Goal: Information Seeking & Learning: Learn about a topic

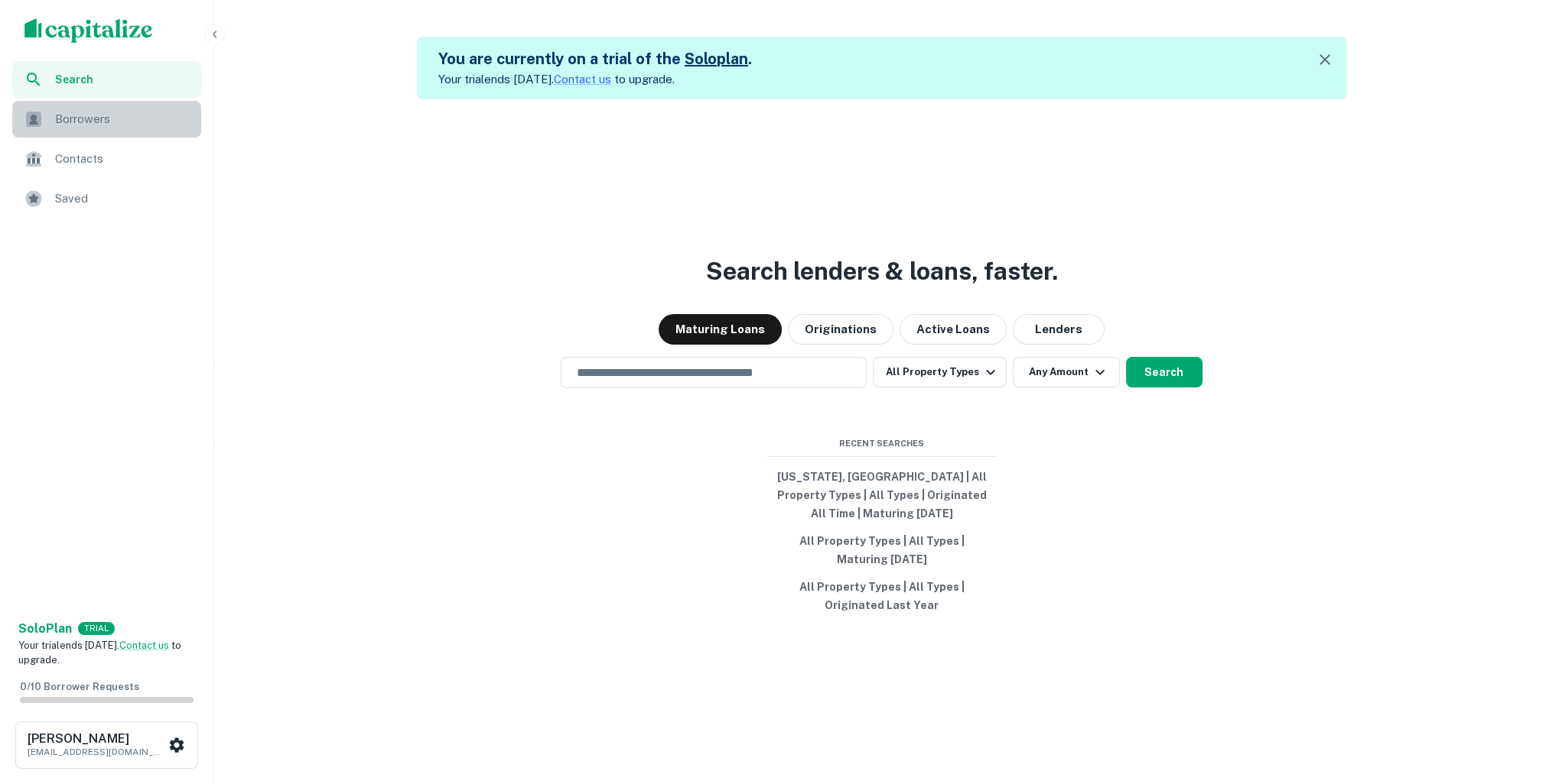
click at [75, 119] on span "Borrowers" at bounding box center [123, 119] width 137 height 19
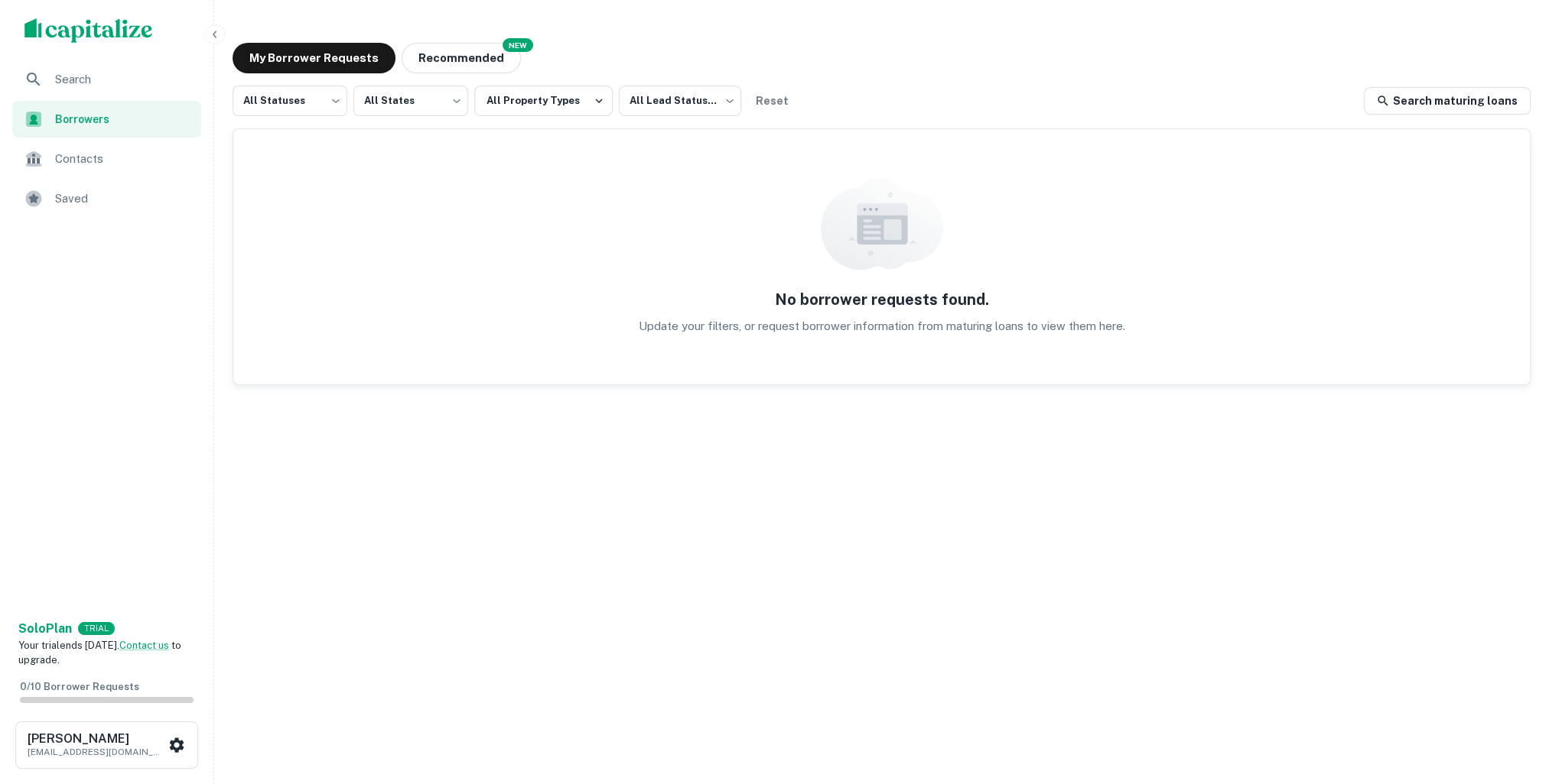
click at [79, 32] on img "scrollable content" at bounding box center [88, 30] width 129 height 25
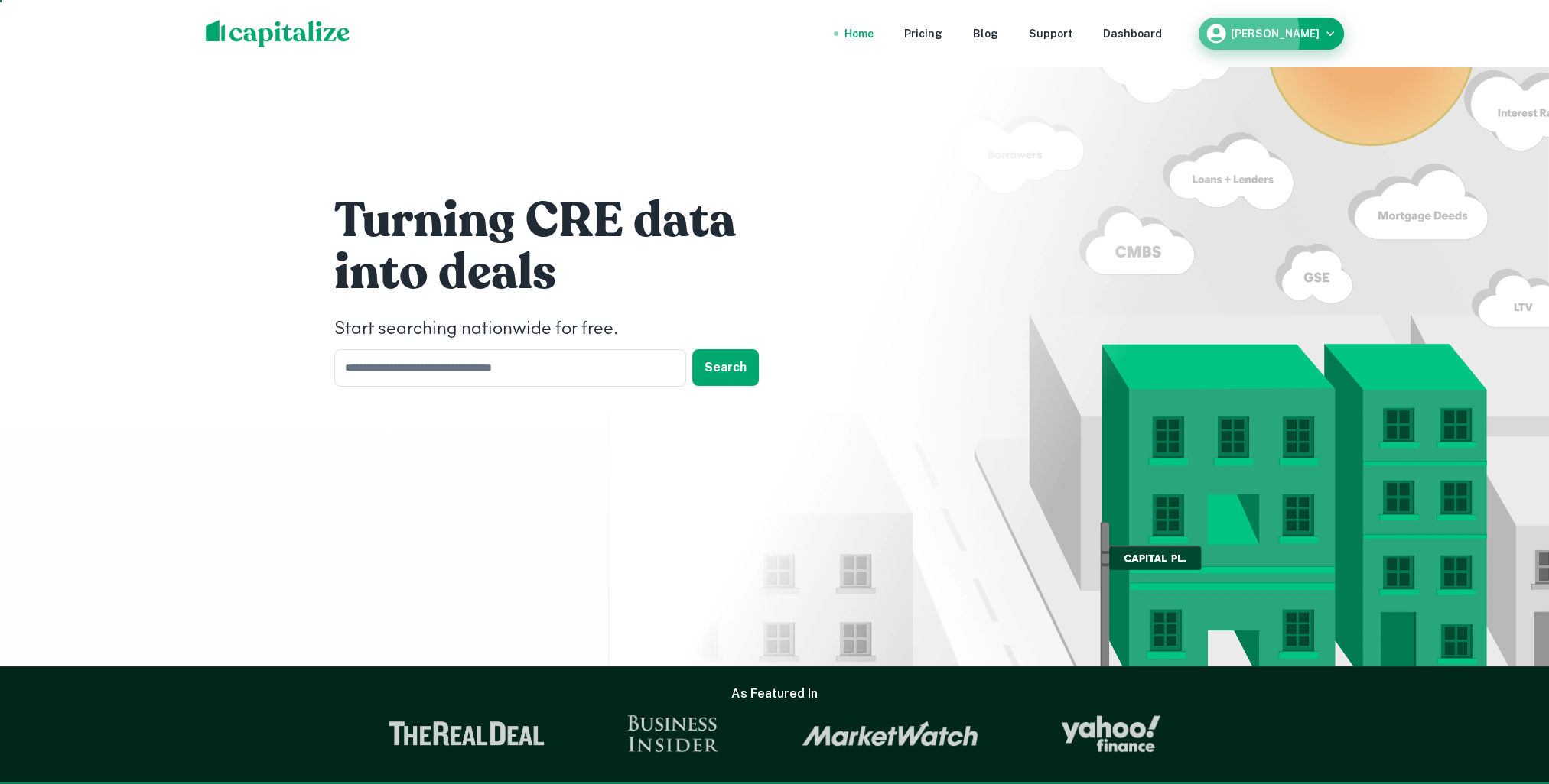
click at [1225, 36] on icon "button" at bounding box center [1215, 33] width 19 height 19
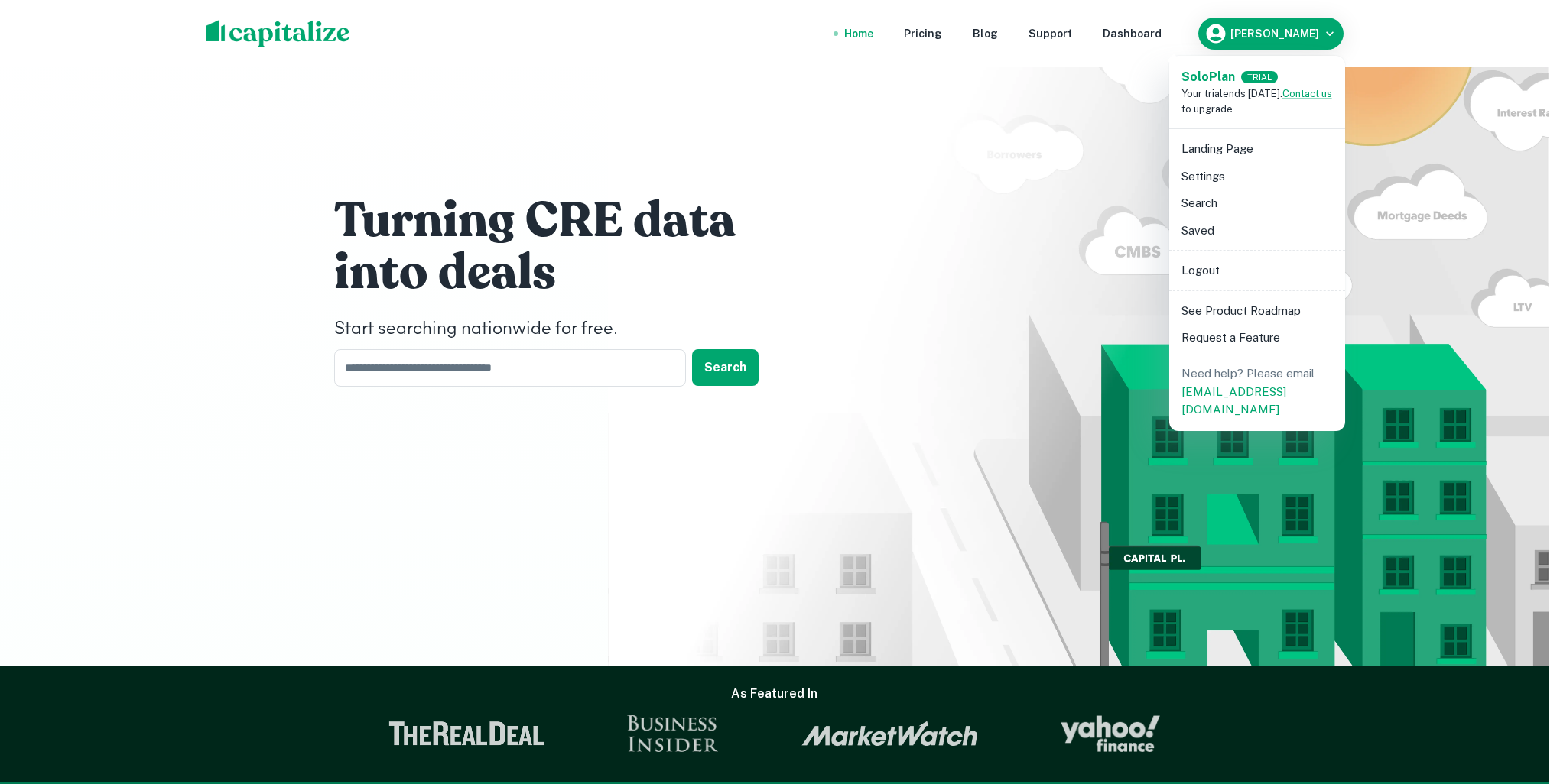
click at [1192, 30] on div at bounding box center [780, 392] width 1560 height 784
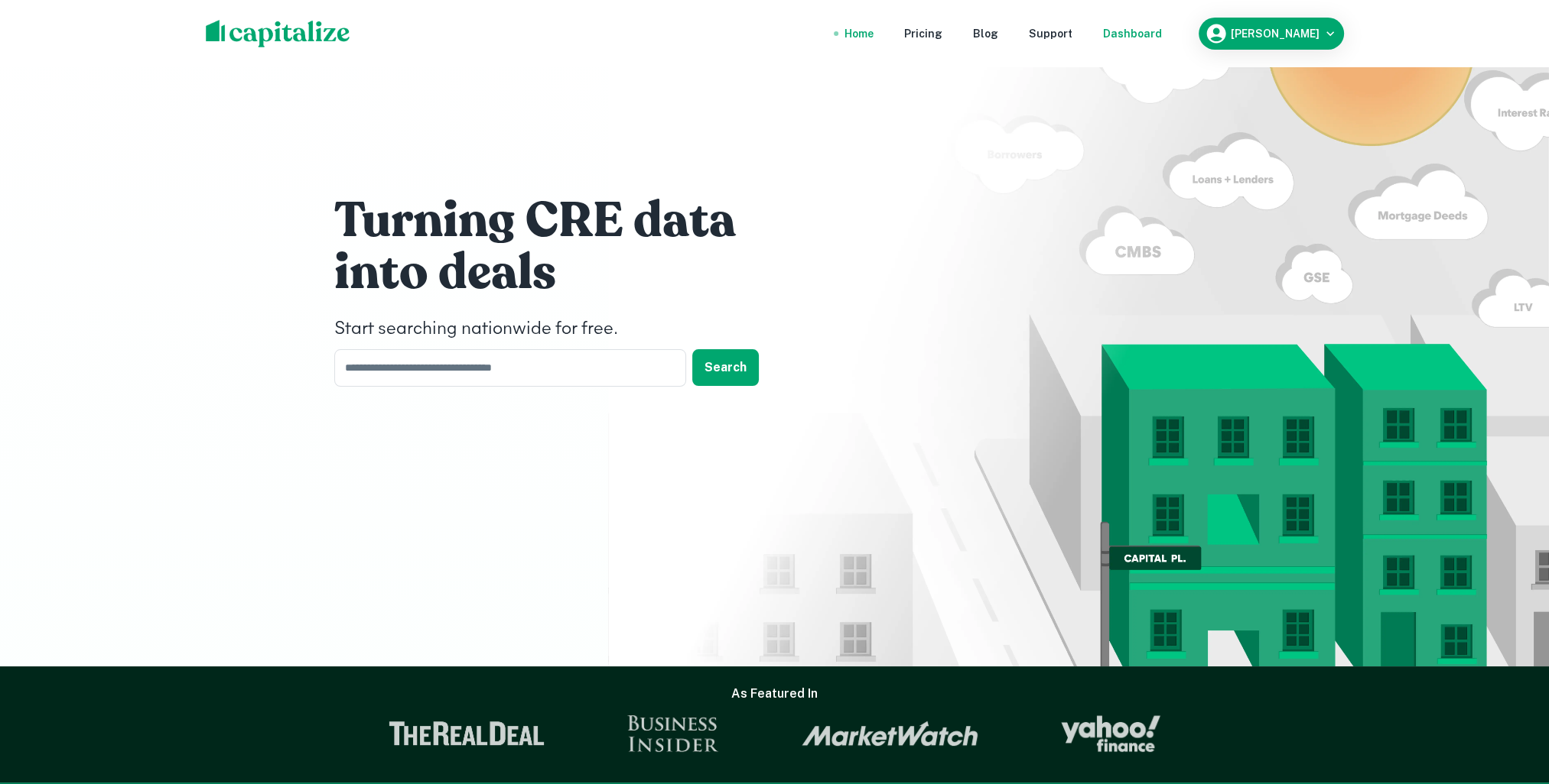
click at [1162, 37] on div "Dashboard" at bounding box center [1132, 33] width 59 height 17
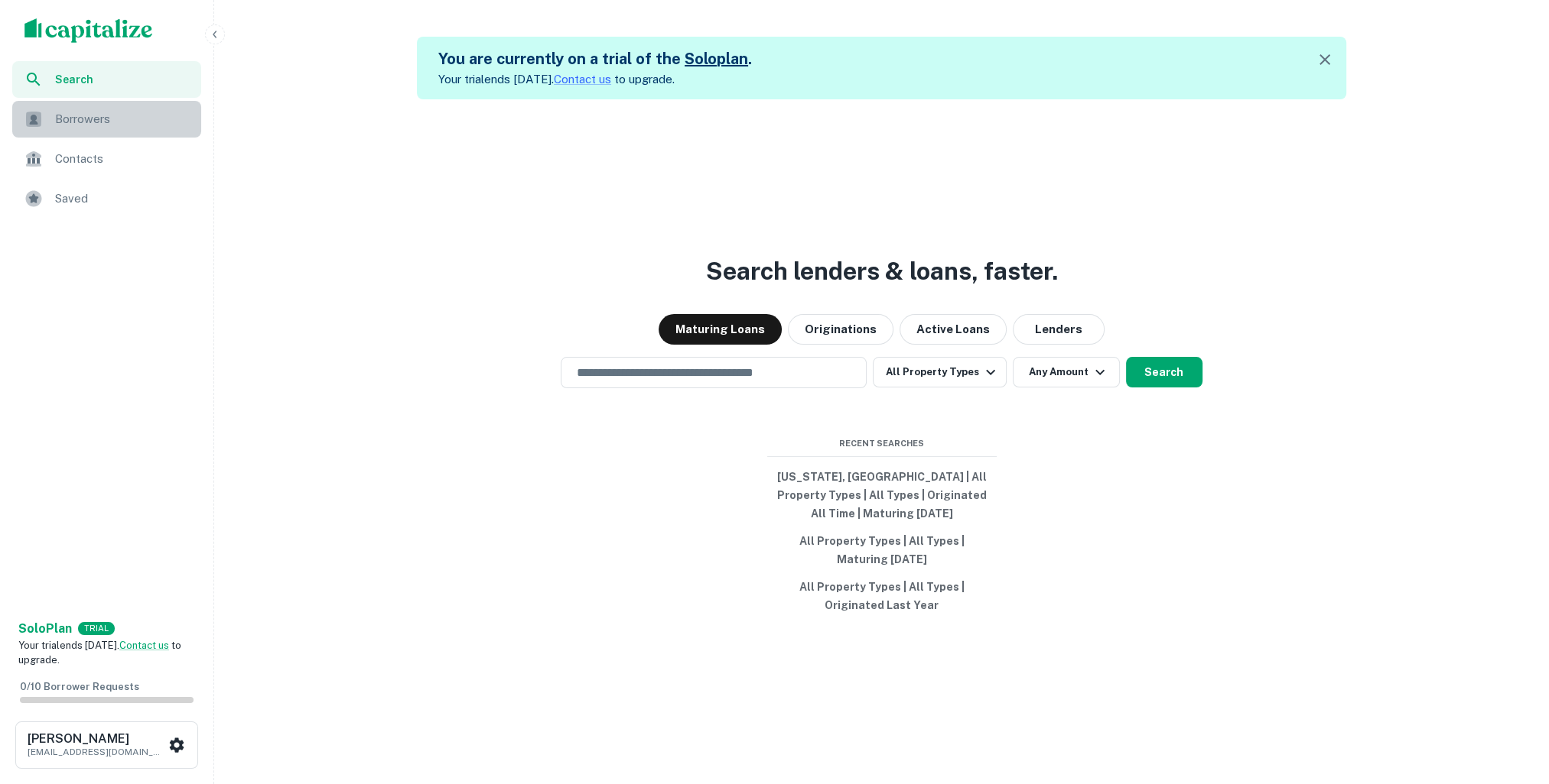
click at [102, 119] on span "Borrowers" at bounding box center [123, 119] width 137 height 19
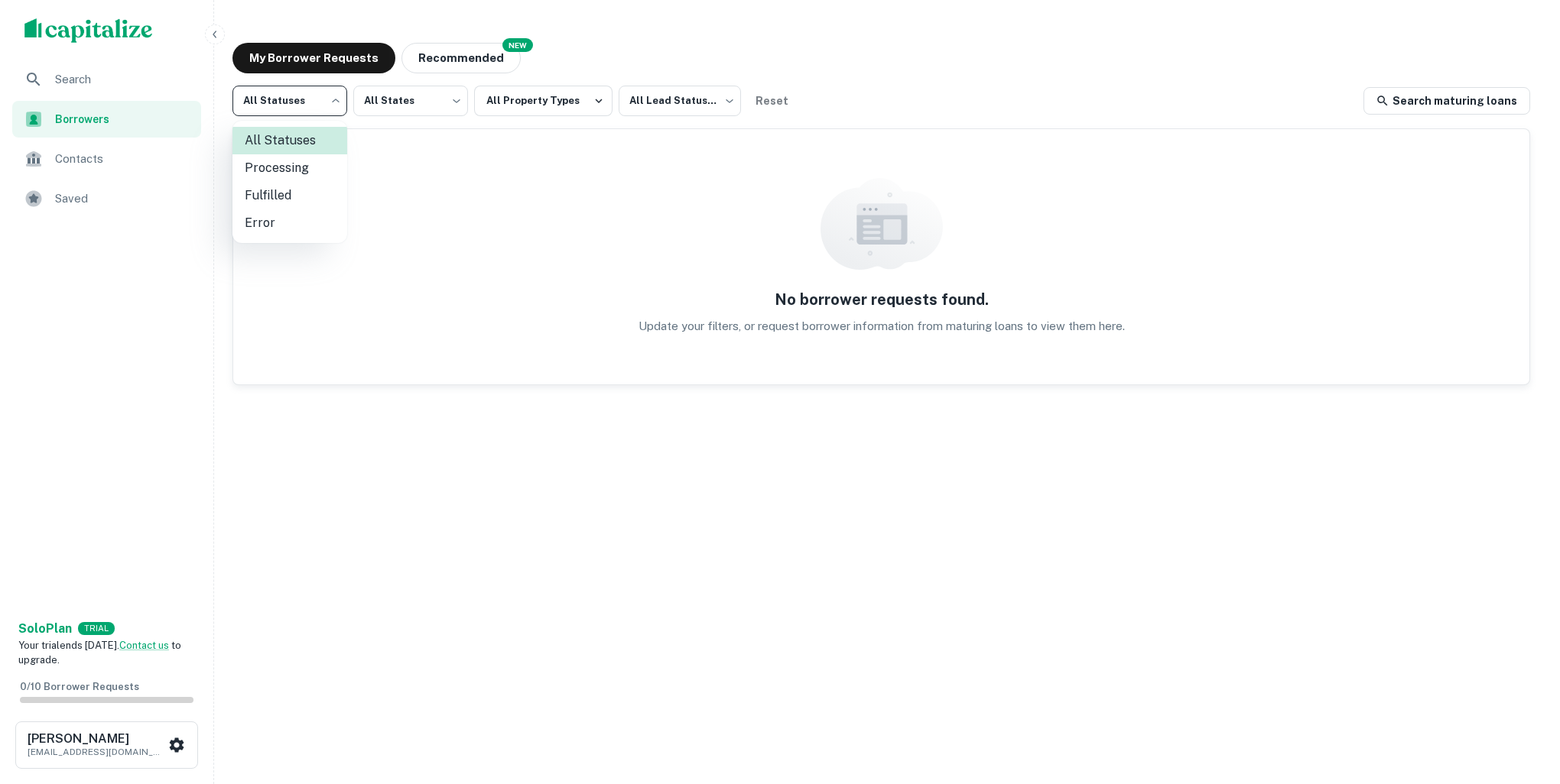
click at [296, 109] on body "Search Borrowers Contacts Saved Solo Plan TRIAL Your trial ends in 7 days. Cont…" at bounding box center [780, 392] width 1560 height 784
click at [539, 105] on div at bounding box center [780, 392] width 1560 height 784
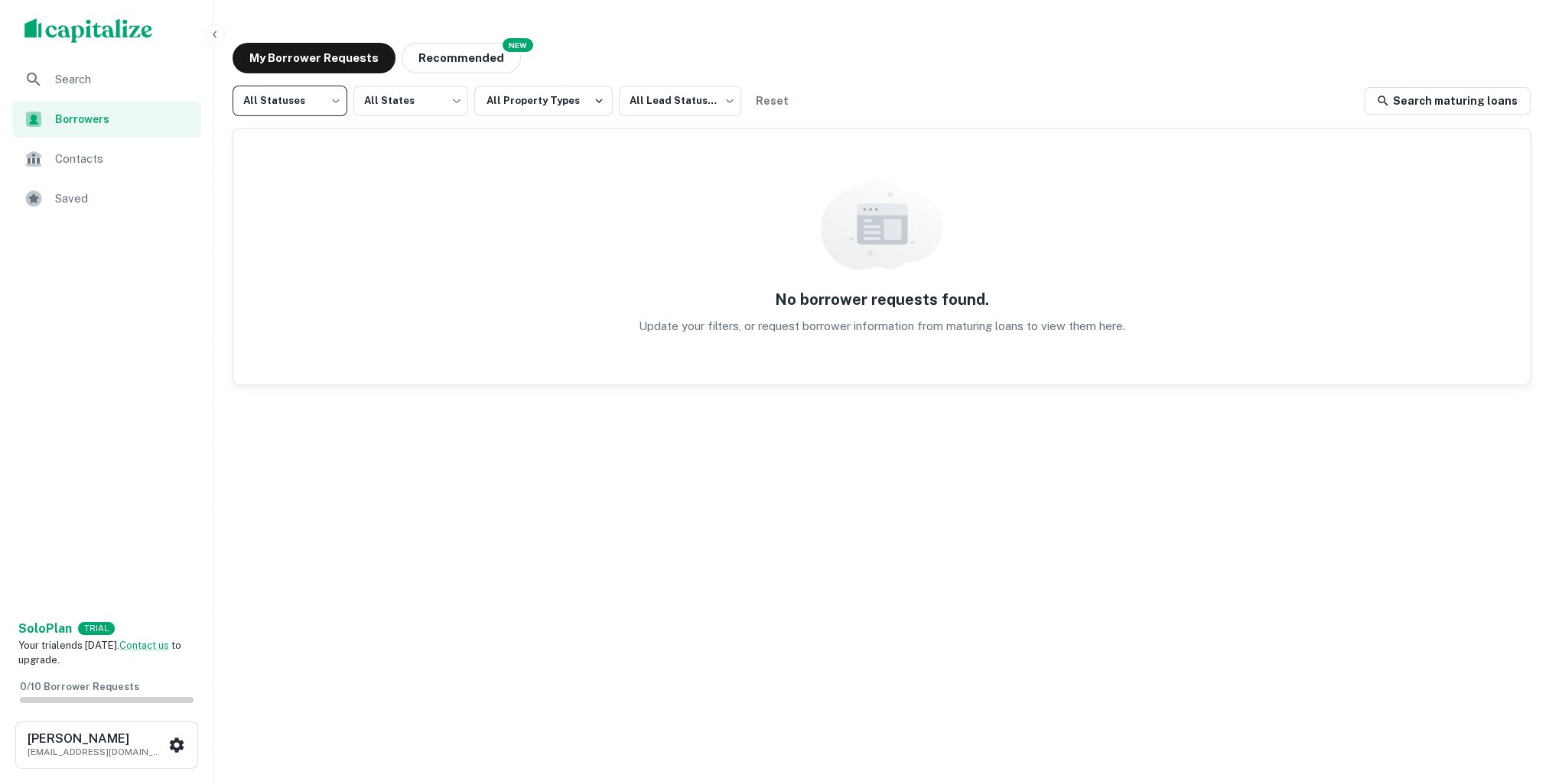
click at [539, 105] on button "All Property Types" at bounding box center [543, 100] width 139 height 30
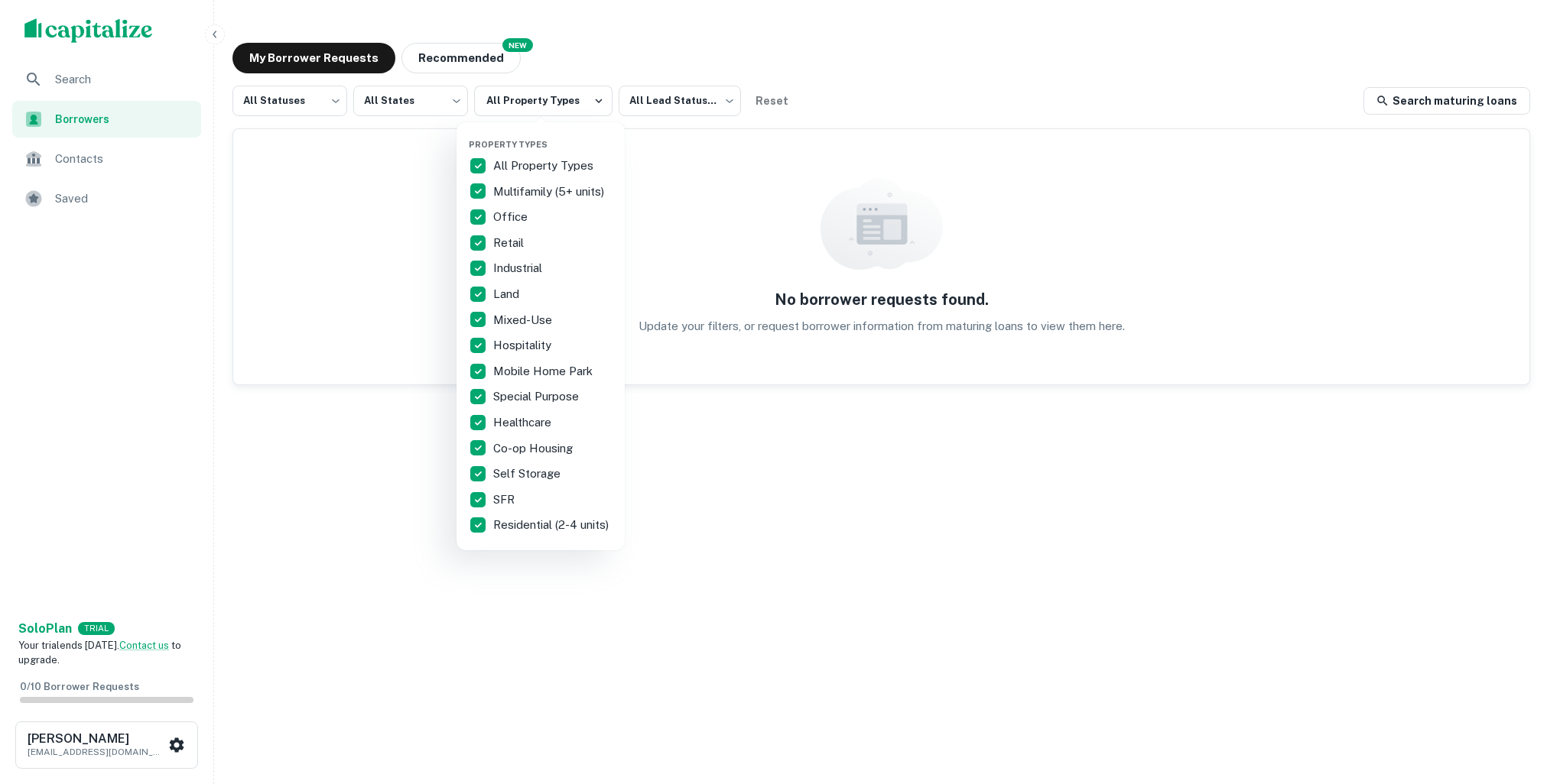
click at [429, 98] on div at bounding box center [780, 392] width 1560 height 784
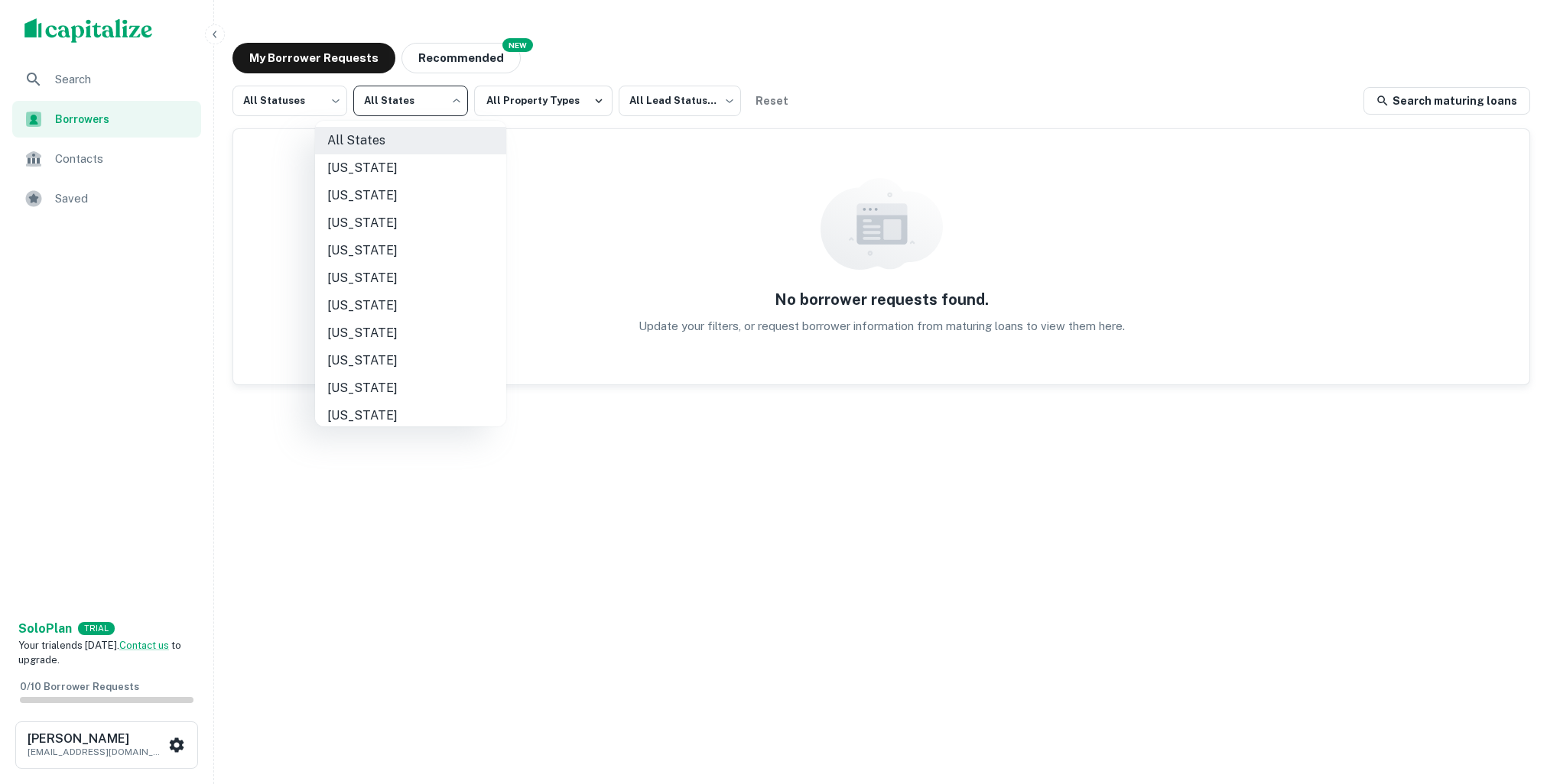
click at [429, 98] on body "Search Borrowers Contacts Saved Solo Plan TRIAL Your trial ends in 7 days. Cont…" at bounding box center [780, 392] width 1560 height 784
click at [392, 279] on li "California" at bounding box center [411, 278] width 192 height 28
type input "**"
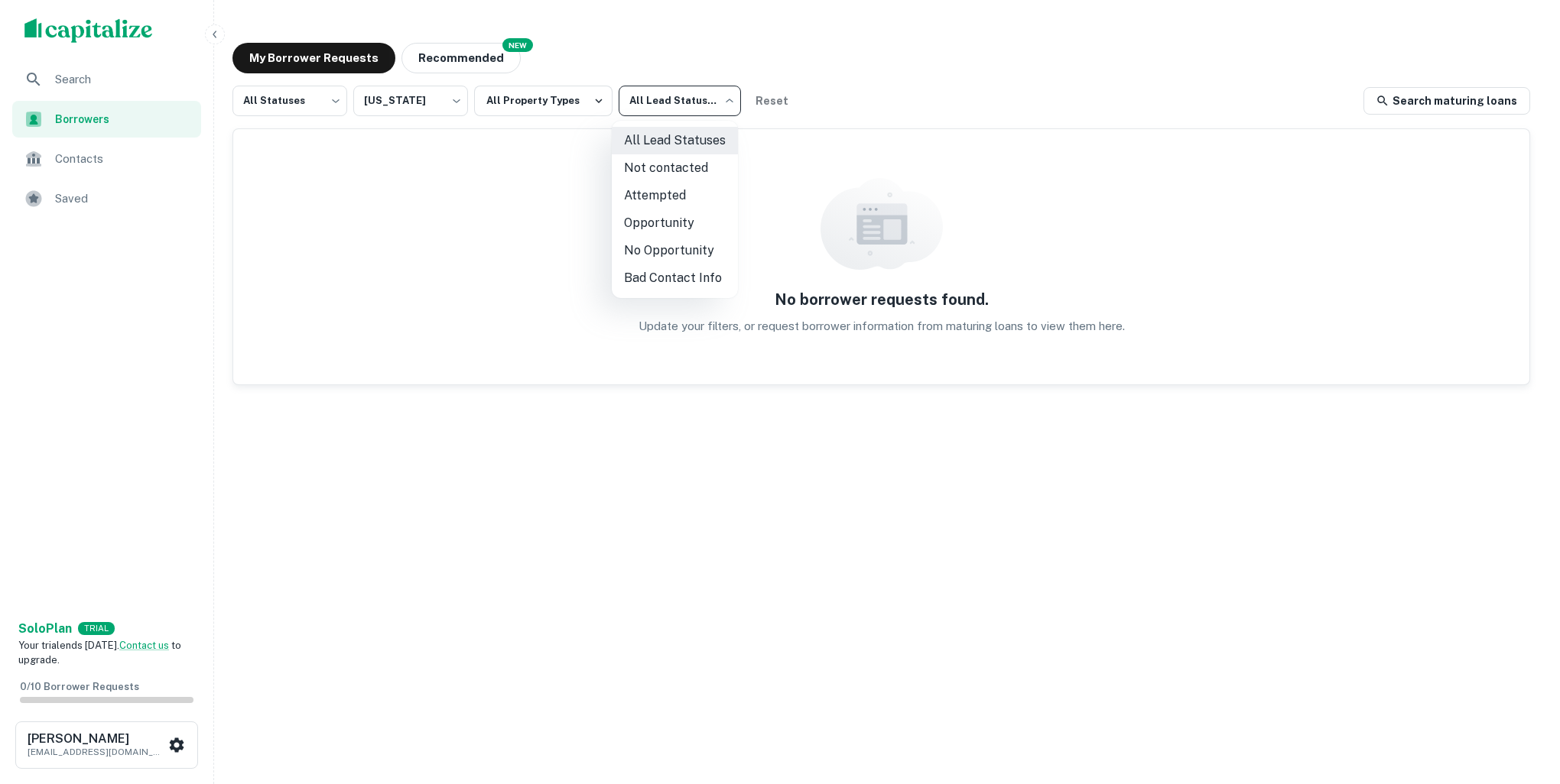
click at [672, 99] on body "Search Borrowers Contacts Saved Solo Plan TRIAL Your trial ends in 7 days. Cont…" at bounding box center [780, 392] width 1560 height 784
click at [676, 145] on li "All Lead Statuses" at bounding box center [674, 140] width 126 height 28
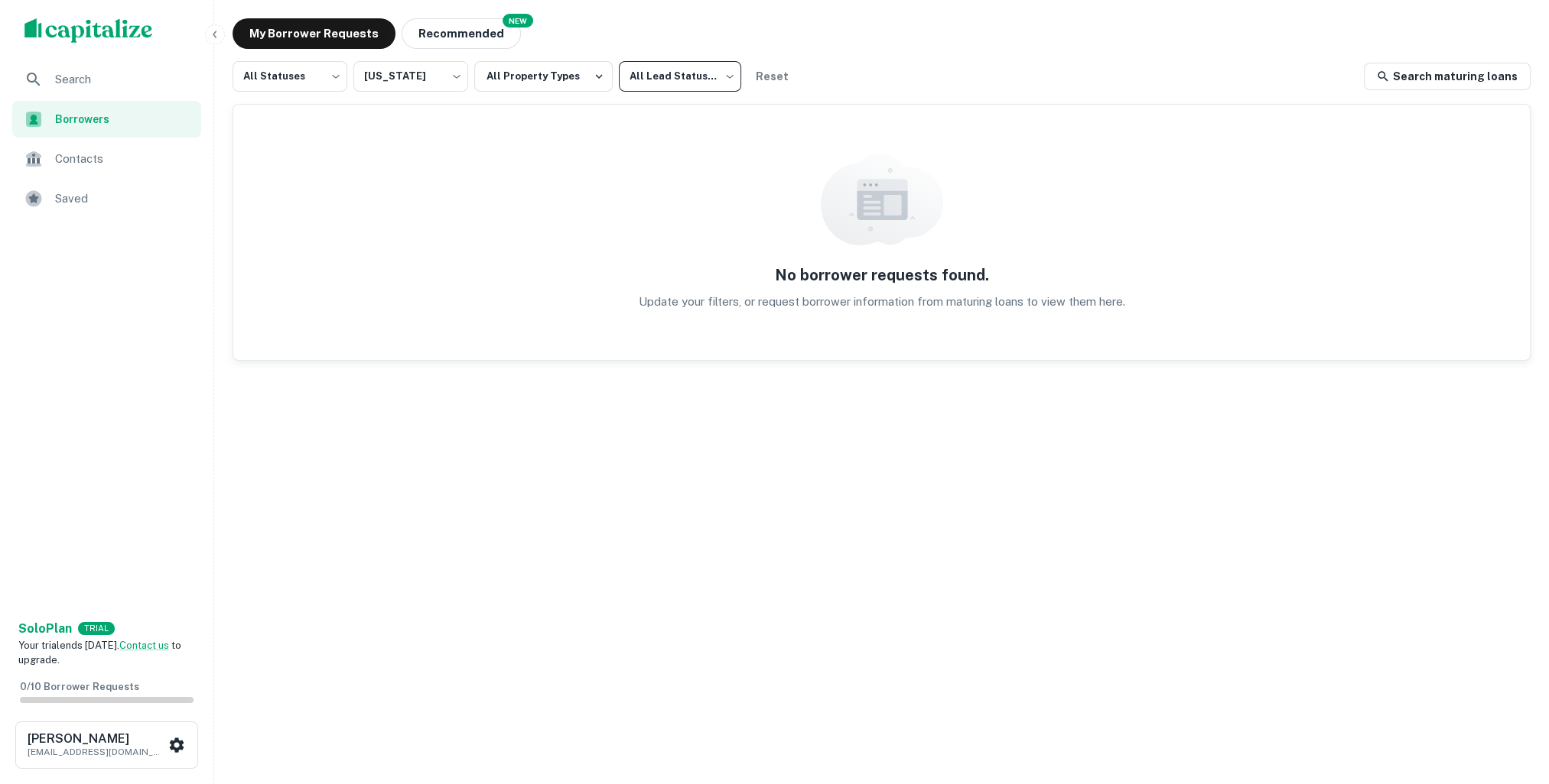
scroll to position [37, 0]
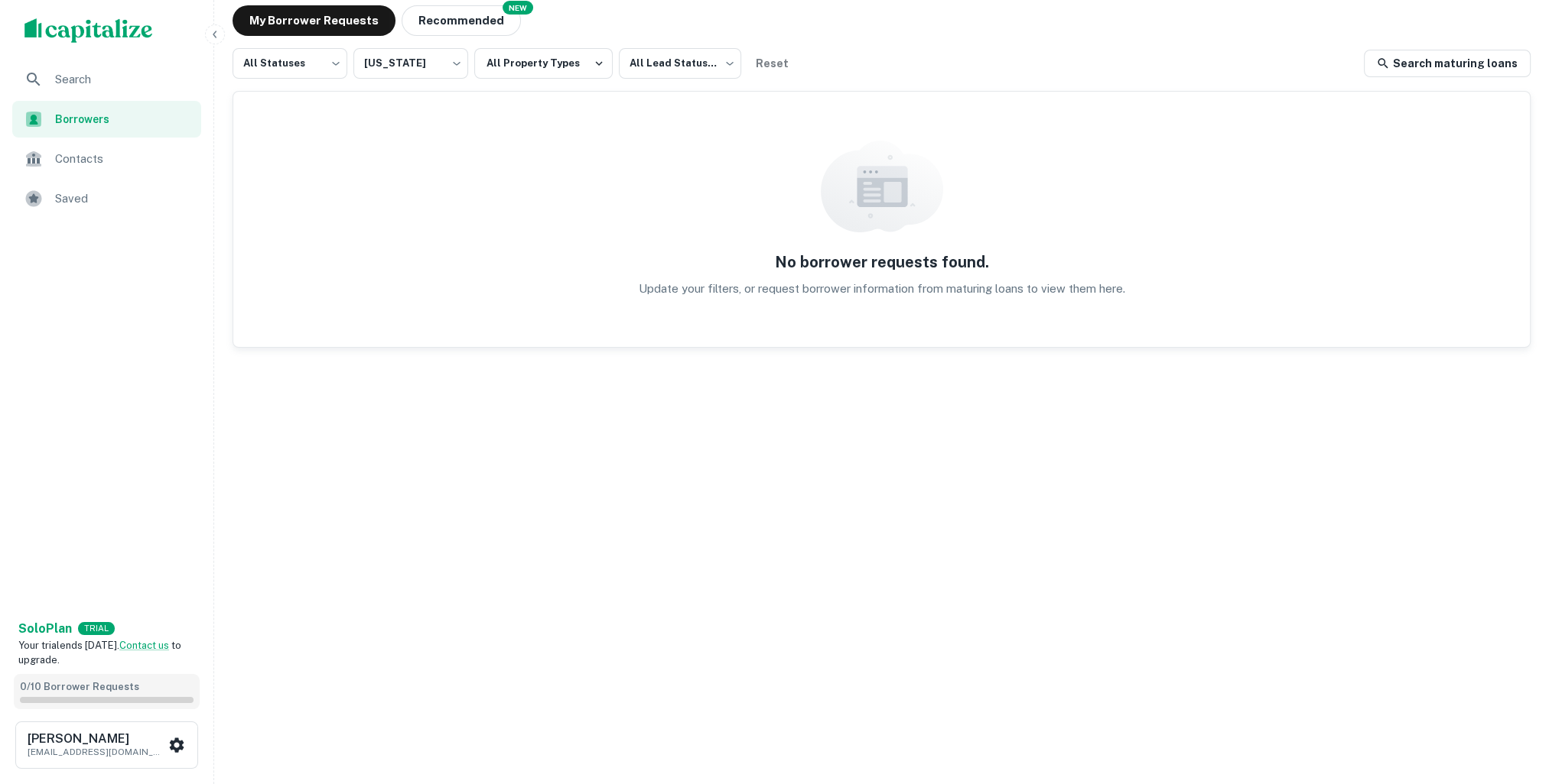
click at [94, 691] on span "0 / 10 Borrower Requests" at bounding box center [79, 687] width 119 height 12
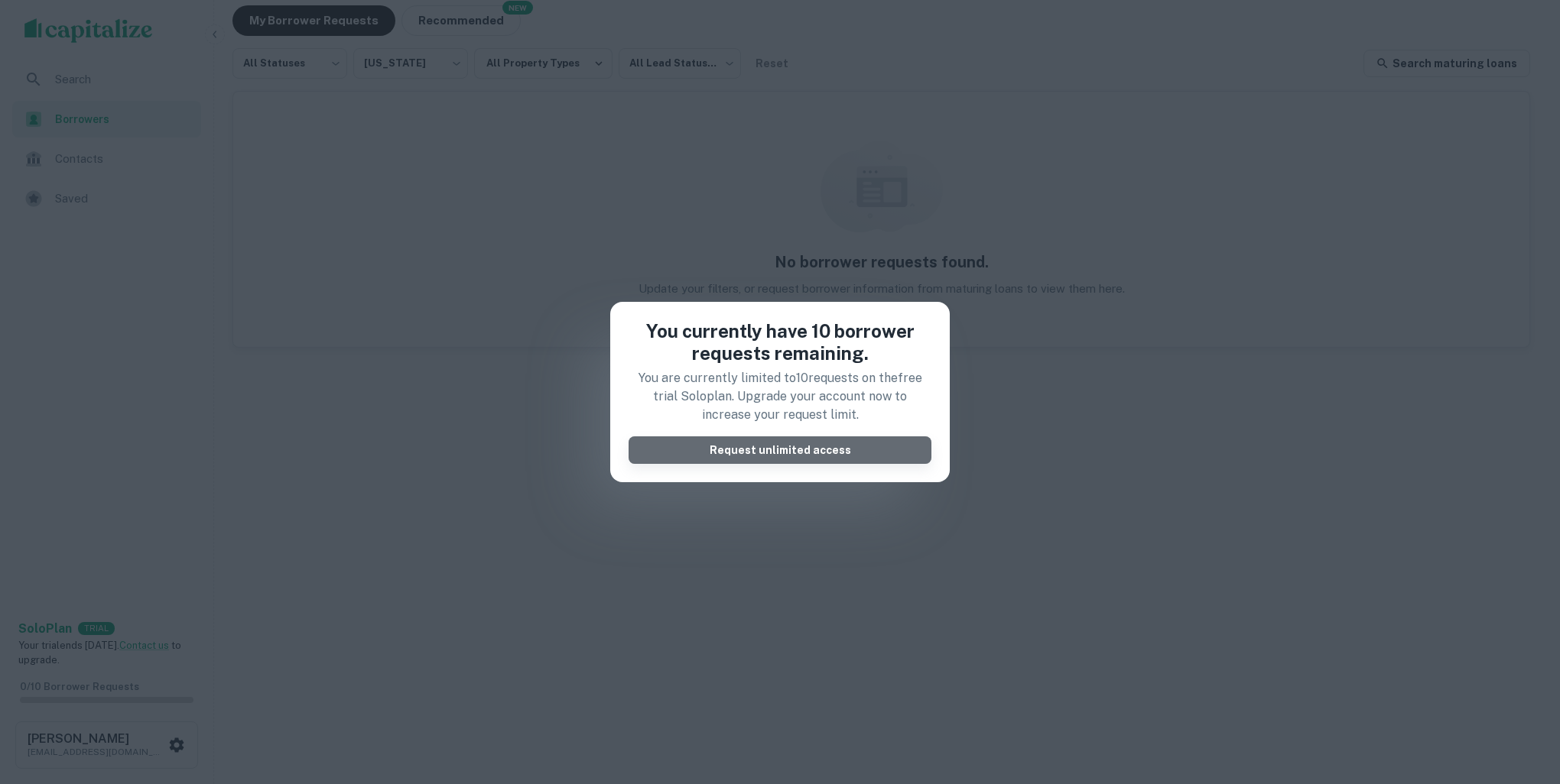
click at [741, 454] on button "Request unlimited access" at bounding box center [780, 450] width 303 height 28
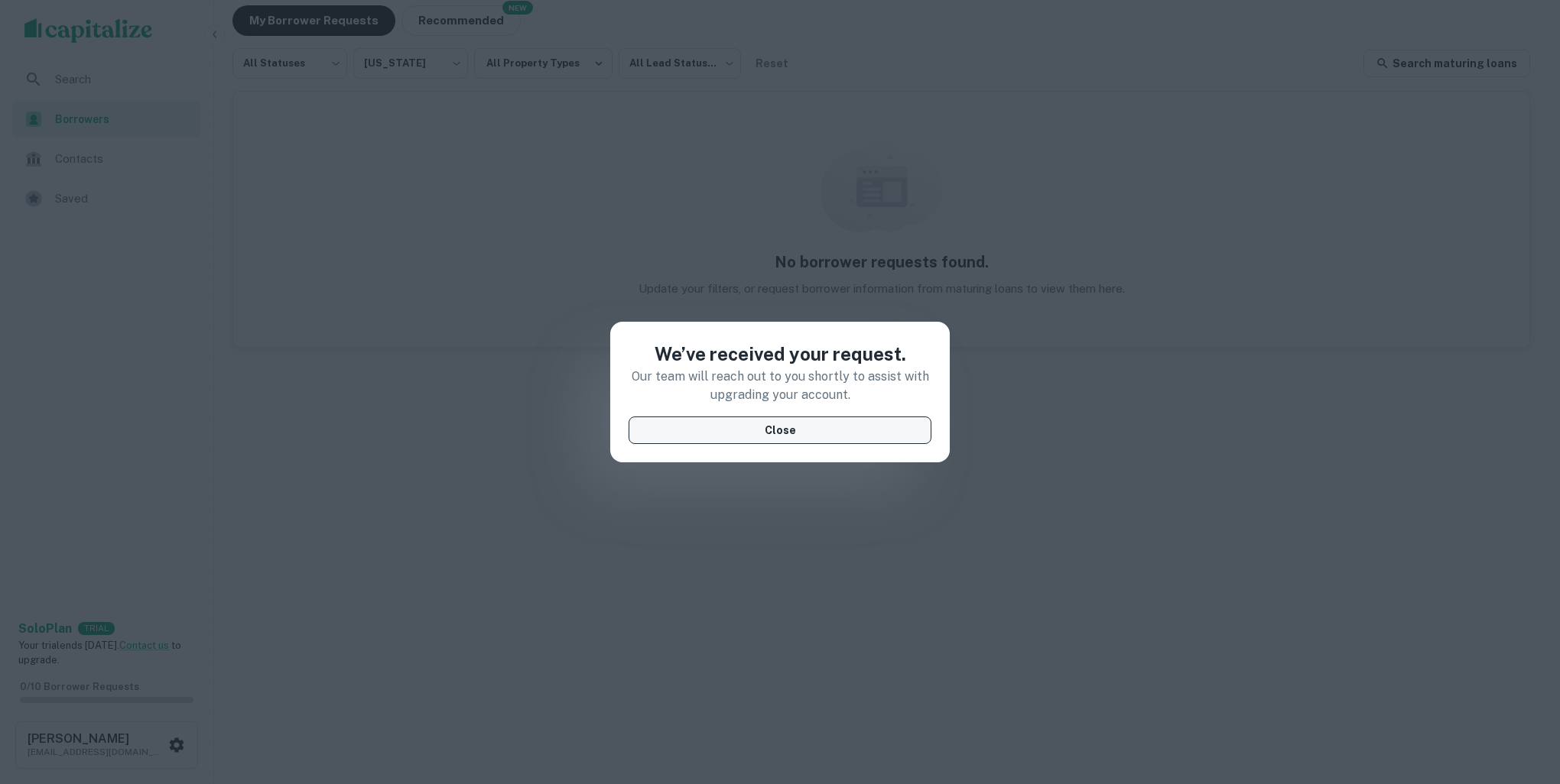
click at [774, 421] on button "Close" at bounding box center [780, 430] width 303 height 28
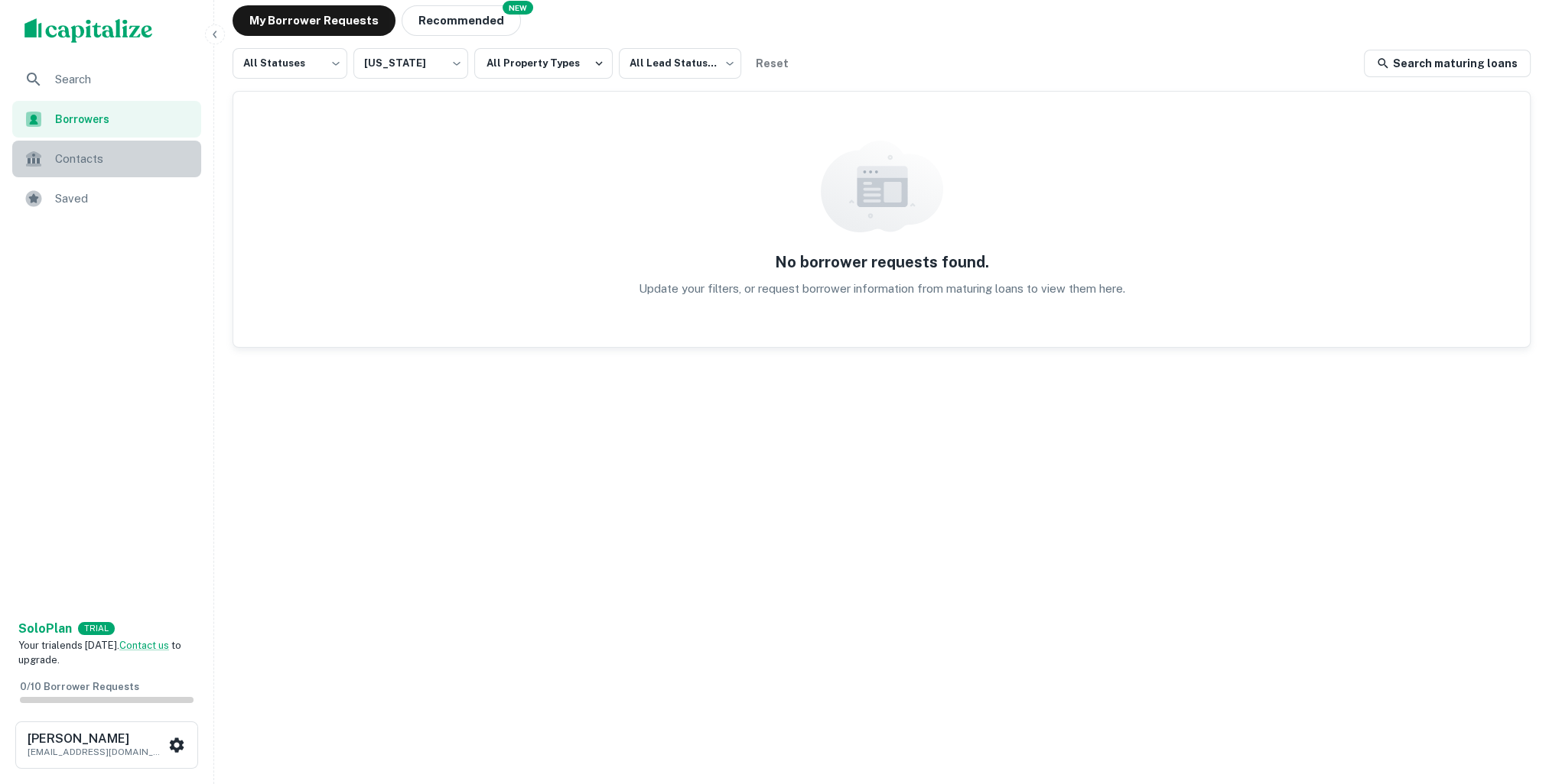
click at [82, 155] on span "Contacts" at bounding box center [123, 158] width 137 height 19
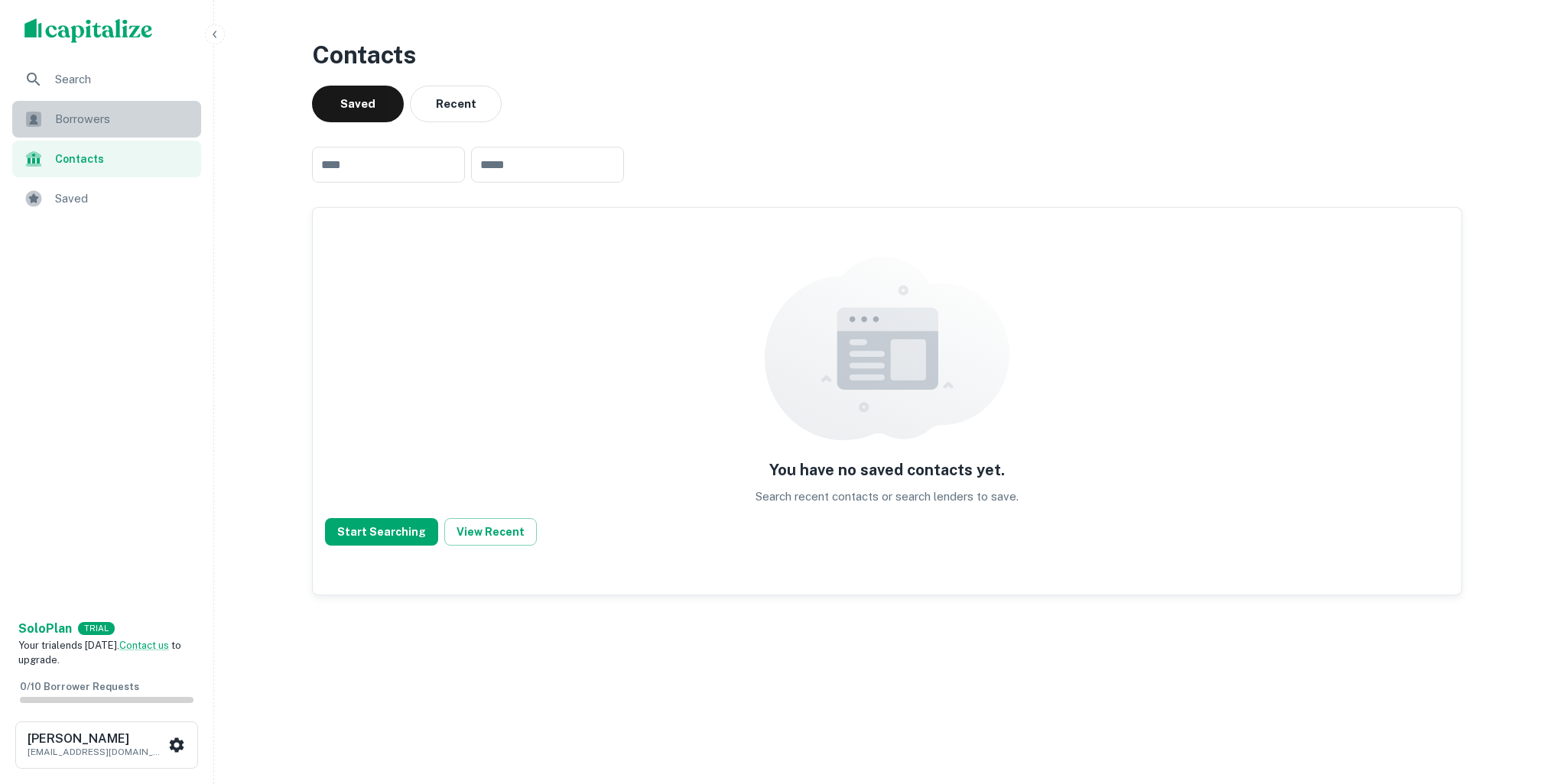
click at [110, 122] on span "Borrowers" at bounding box center [123, 119] width 137 height 19
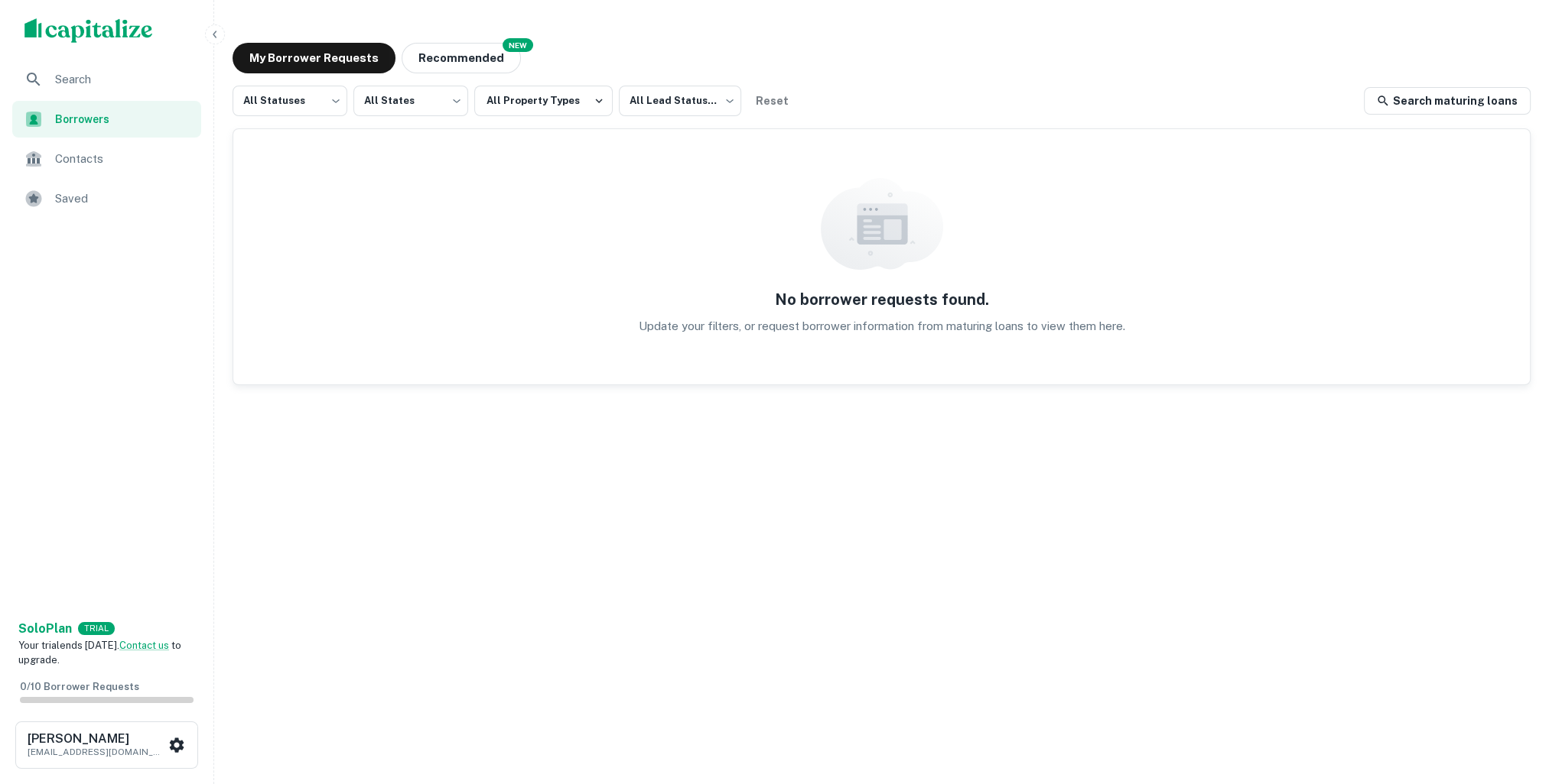
click at [94, 25] on img "scrollable content" at bounding box center [88, 30] width 129 height 25
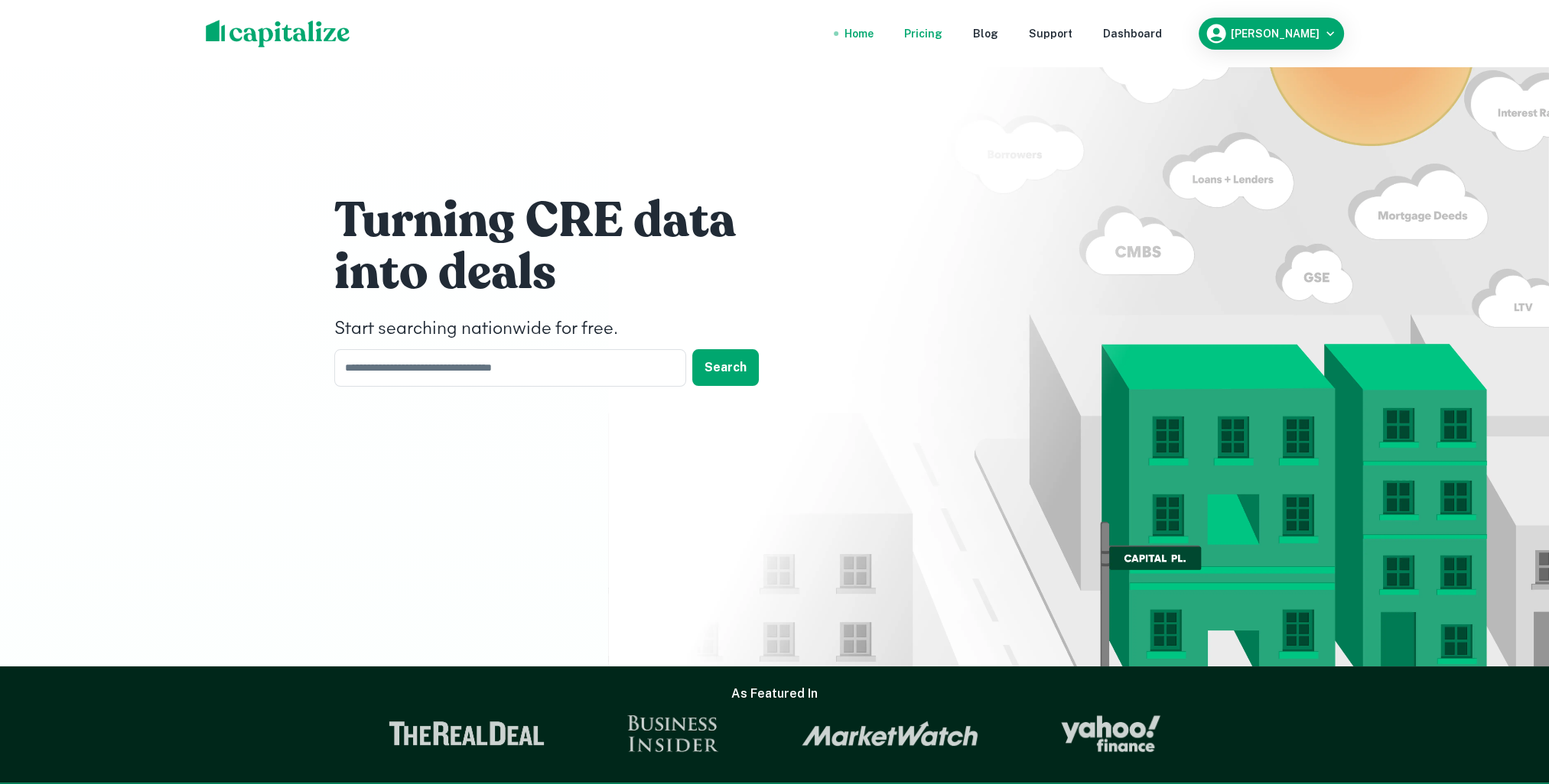
click at [943, 34] on div "Pricing" at bounding box center [923, 33] width 38 height 17
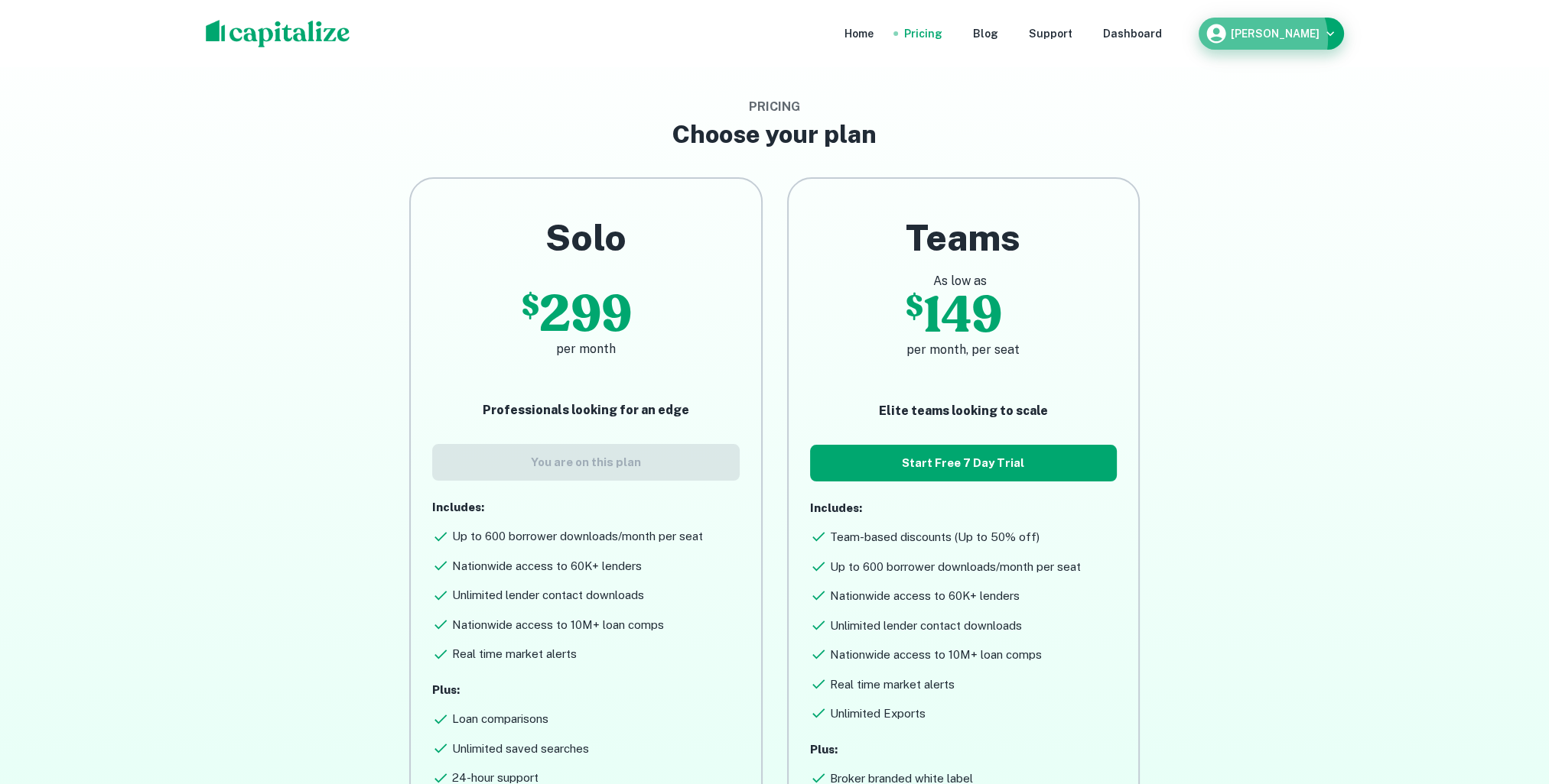
click at [1307, 39] on div "[PERSON_NAME]" at bounding box center [1270, 33] width 133 height 23
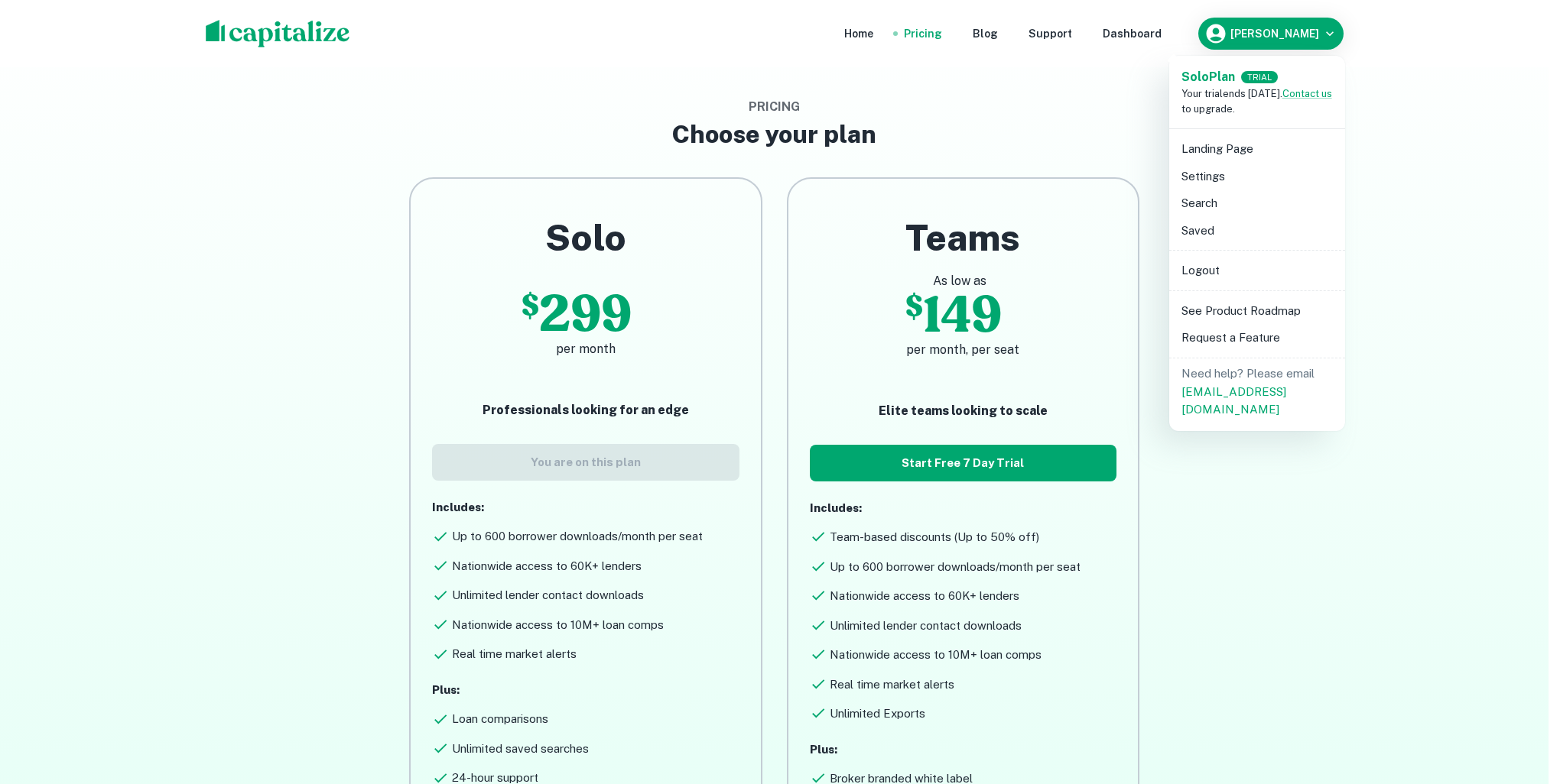
click at [1201, 261] on li "Logout" at bounding box center [1257, 270] width 163 height 28
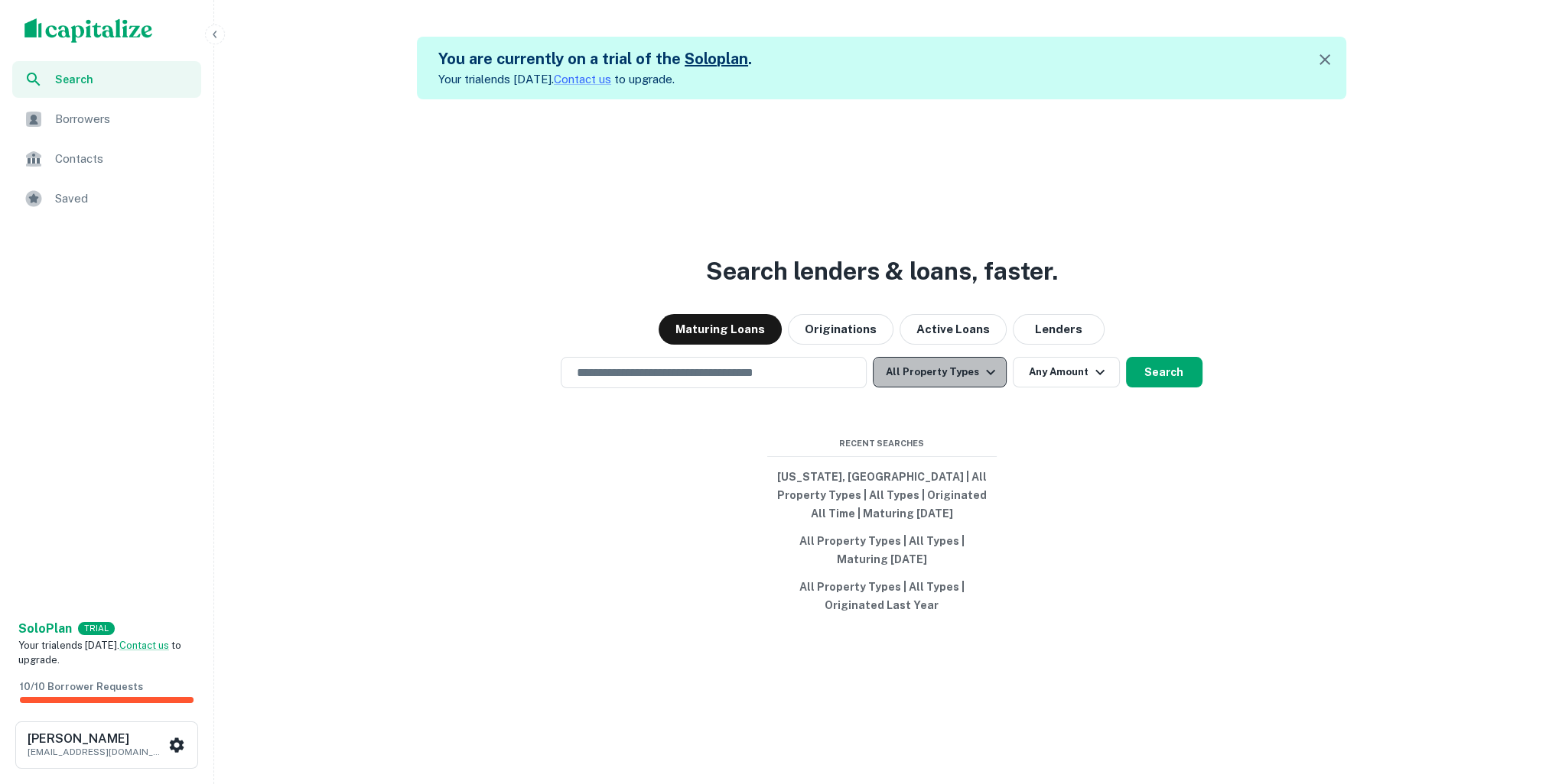
click at [966, 377] on button "All Property Types" at bounding box center [939, 371] width 133 height 30
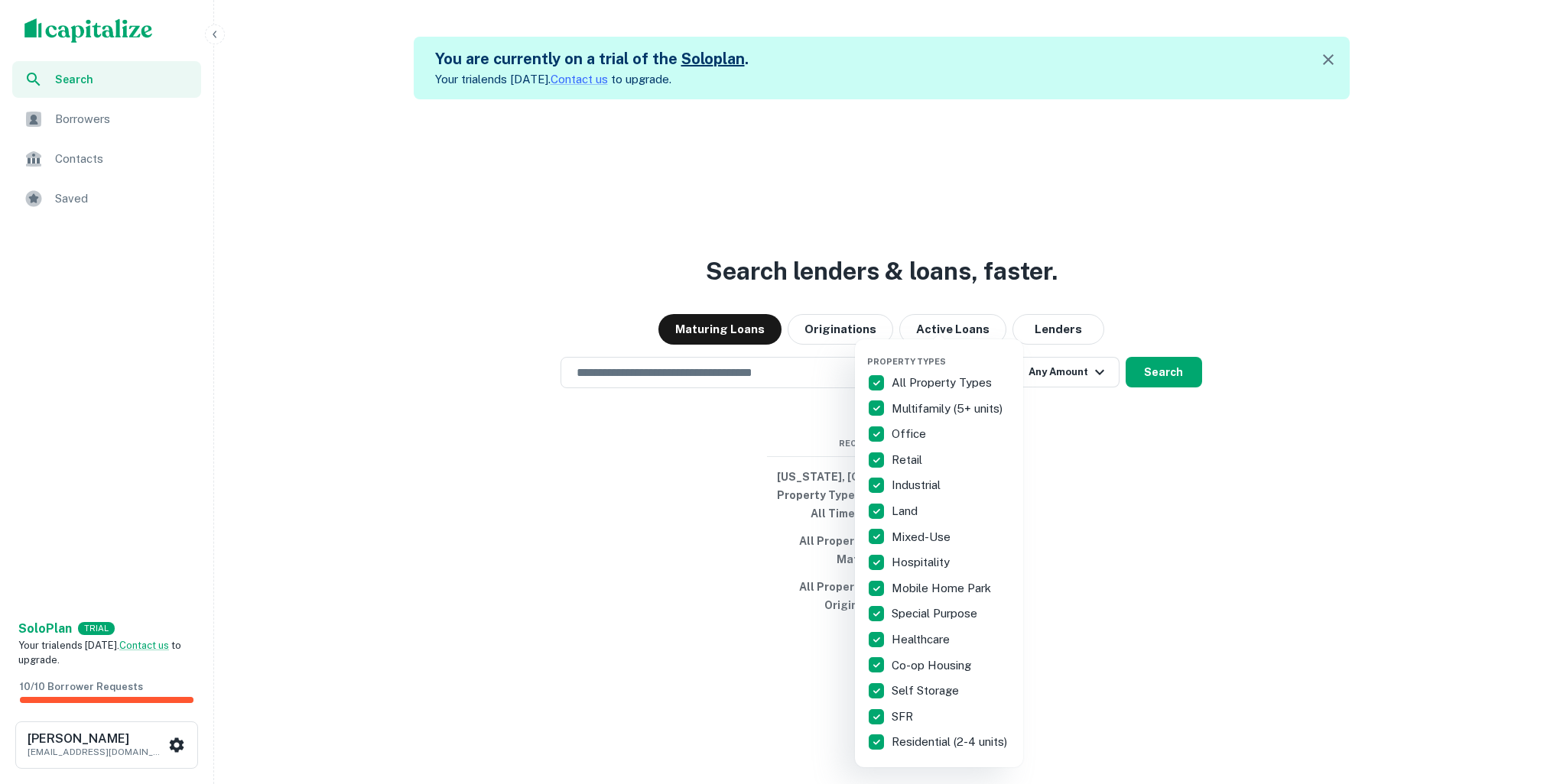
click at [603, 463] on div at bounding box center [780, 392] width 1560 height 784
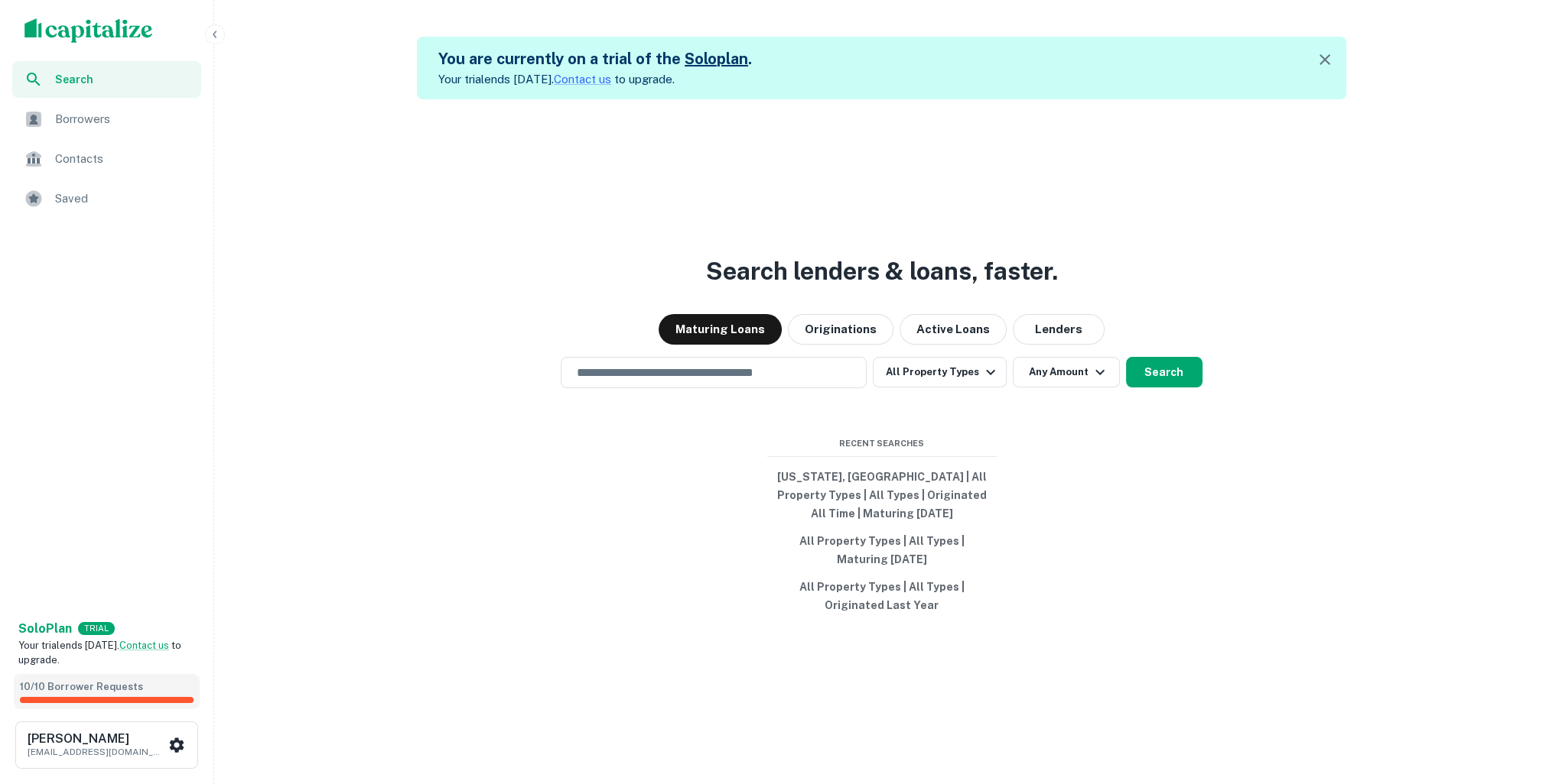
click at [69, 691] on span "10 / 10 Borrower Requests" at bounding box center [81, 687] width 123 height 12
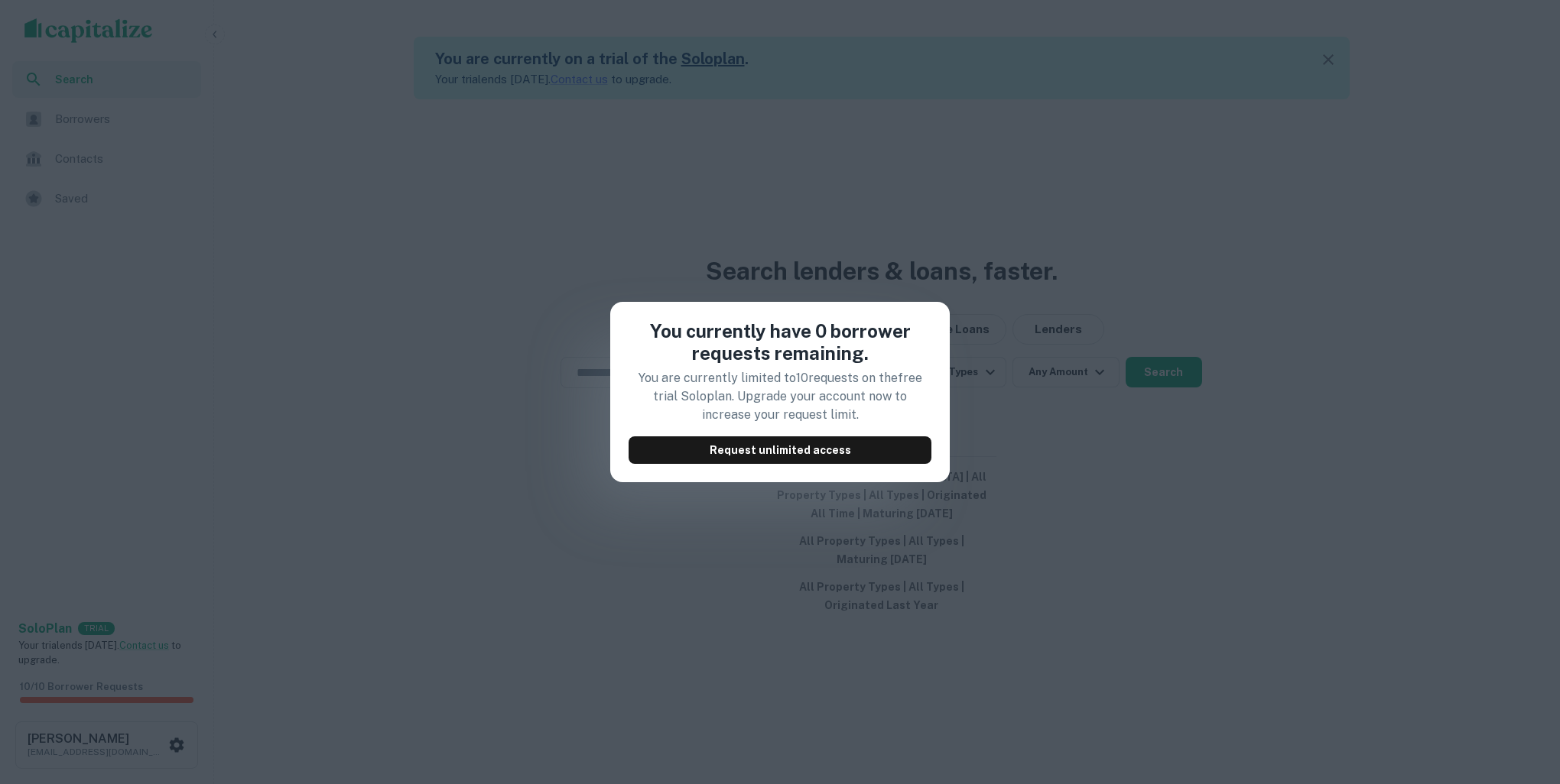
click at [728, 560] on div "You currently have 0 borrower requests remaining. You are currently limited to …" at bounding box center [780, 392] width 1560 height 784
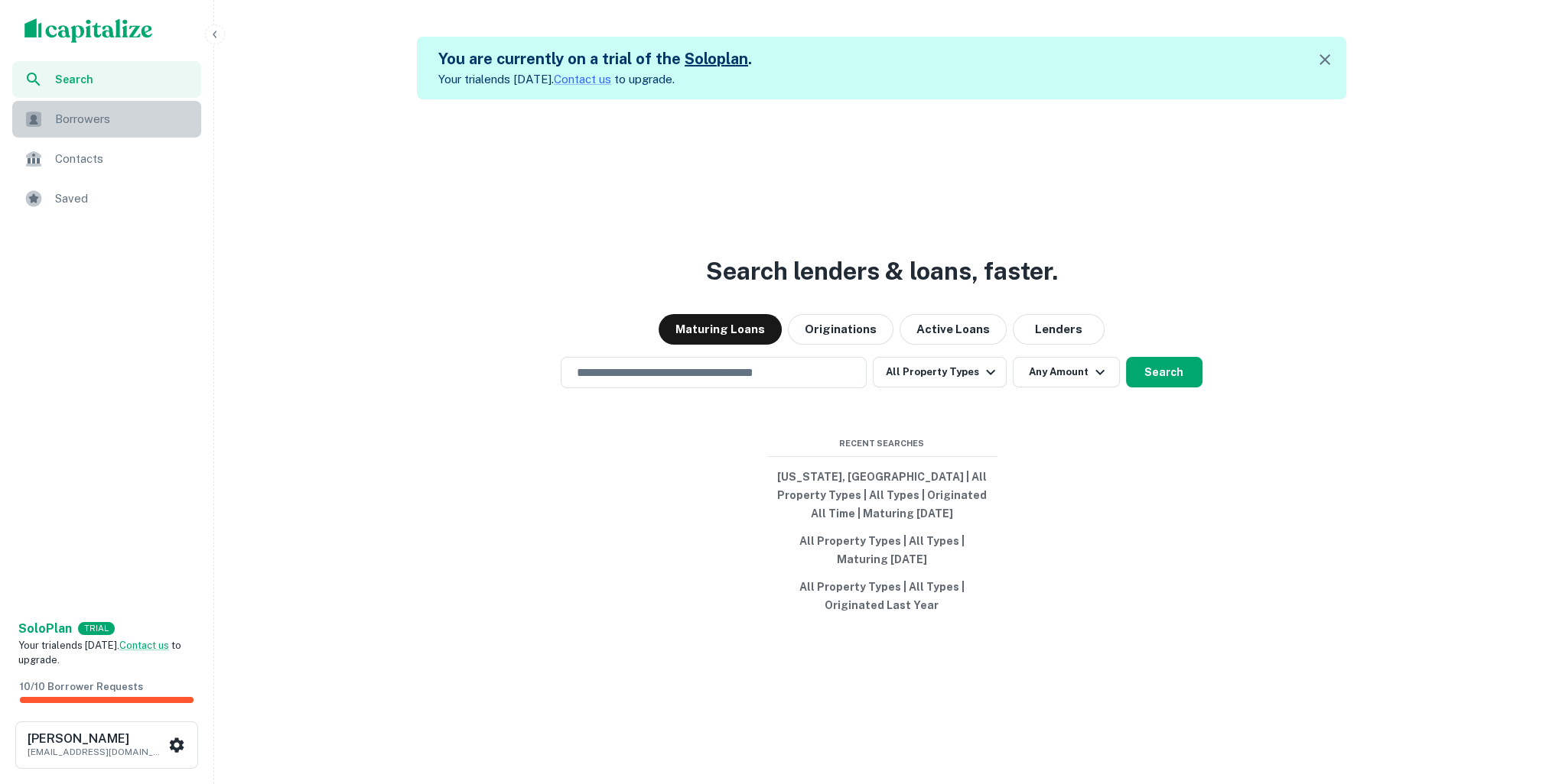
click at [104, 112] on span "Borrowers" at bounding box center [123, 119] width 137 height 19
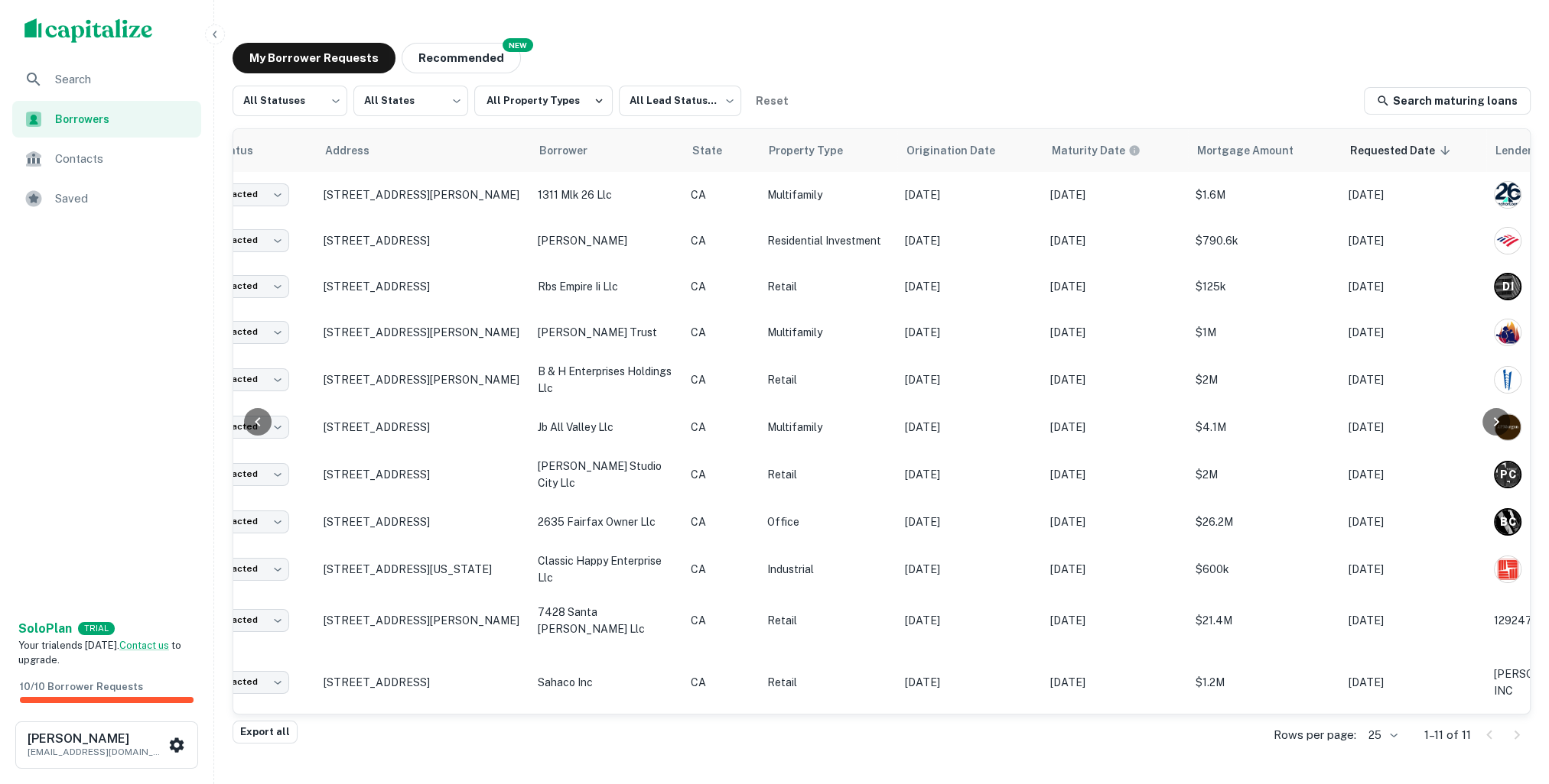
scroll to position [0, 346]
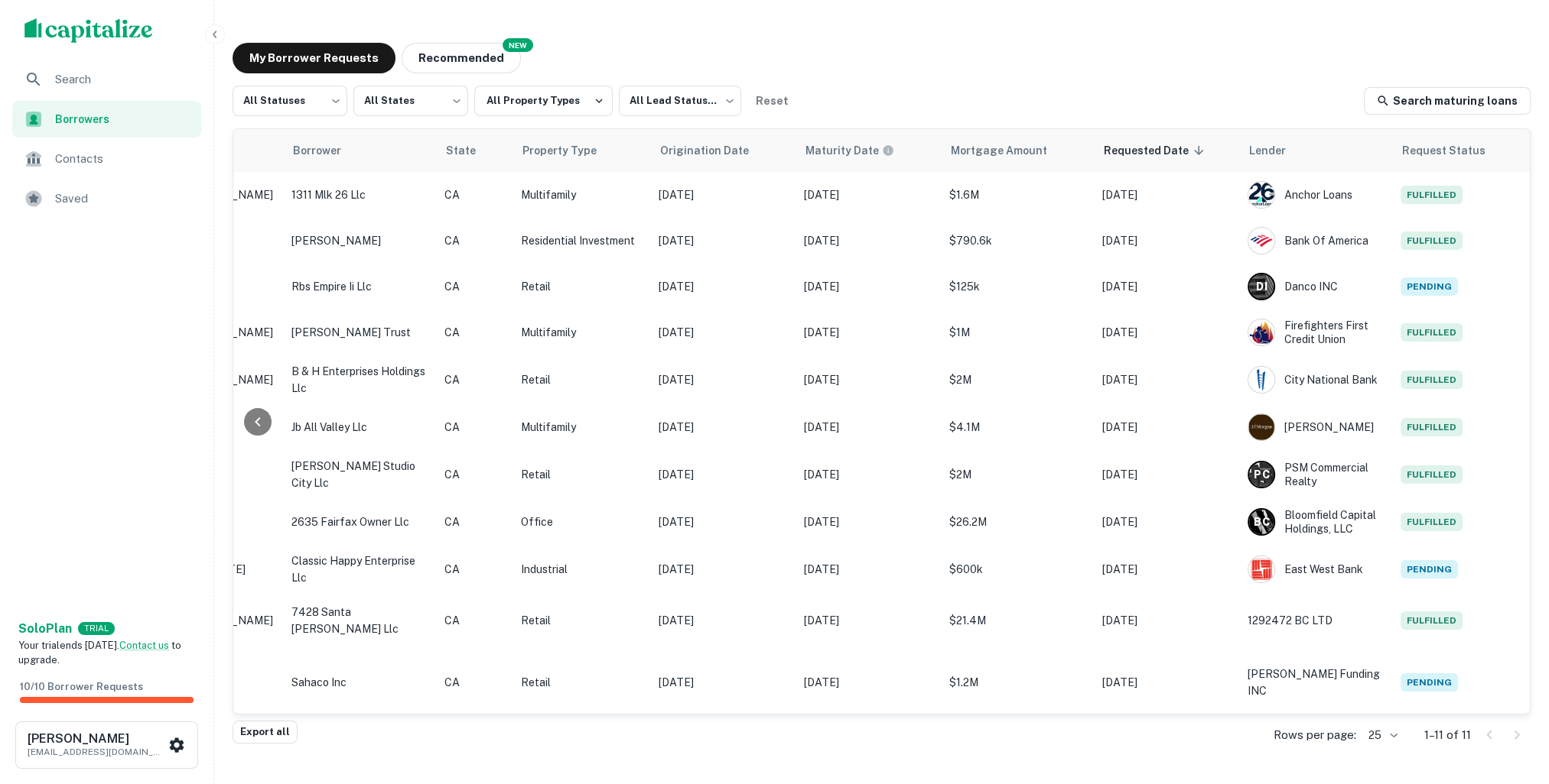
click at [68, 122] on span "Borrowers" at bounding box center [123, 119] width 137 height 17
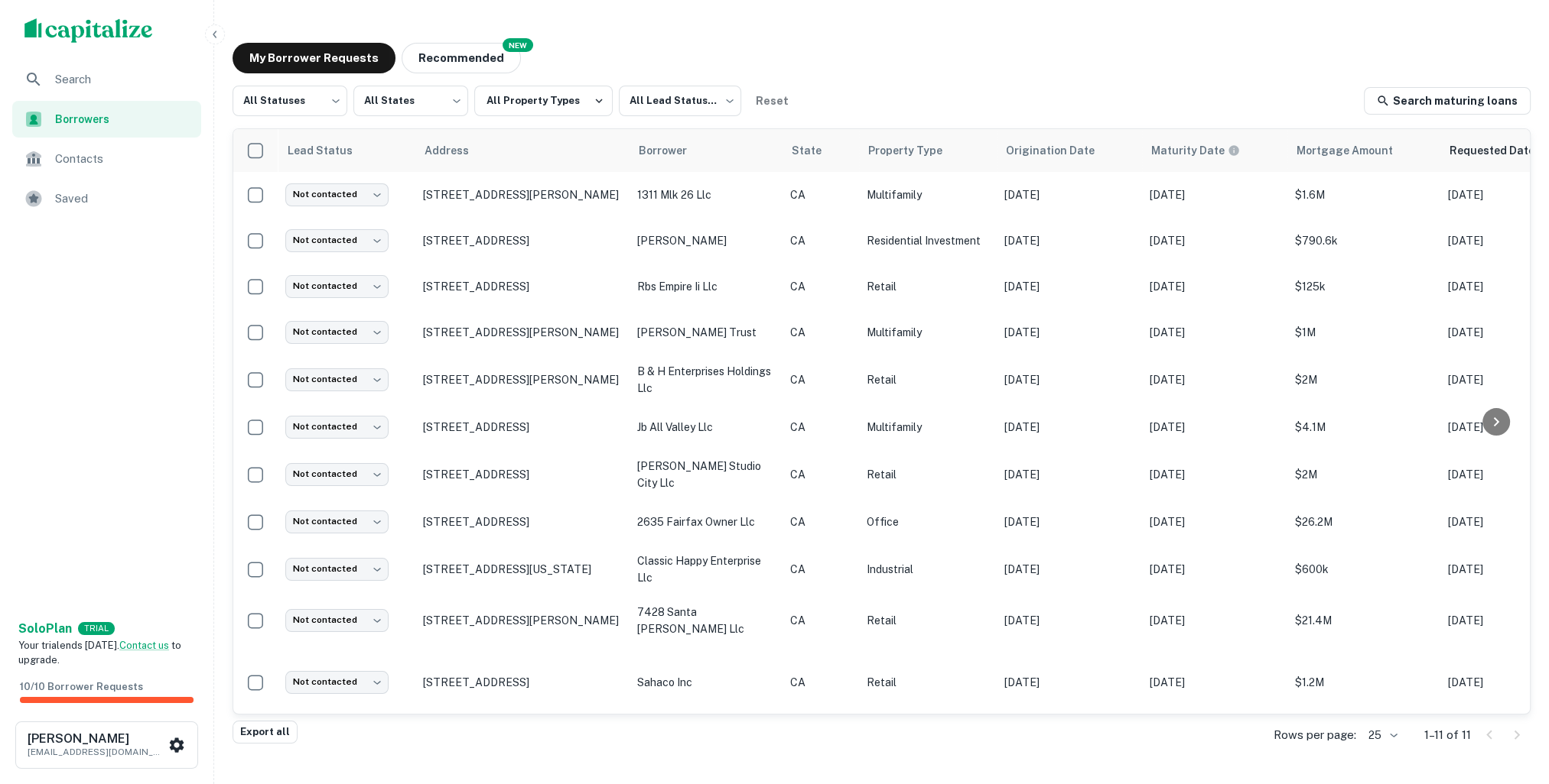
click at [77, 28] on img "scrollable content" at bounding box center [88, 30] width 129 height 25
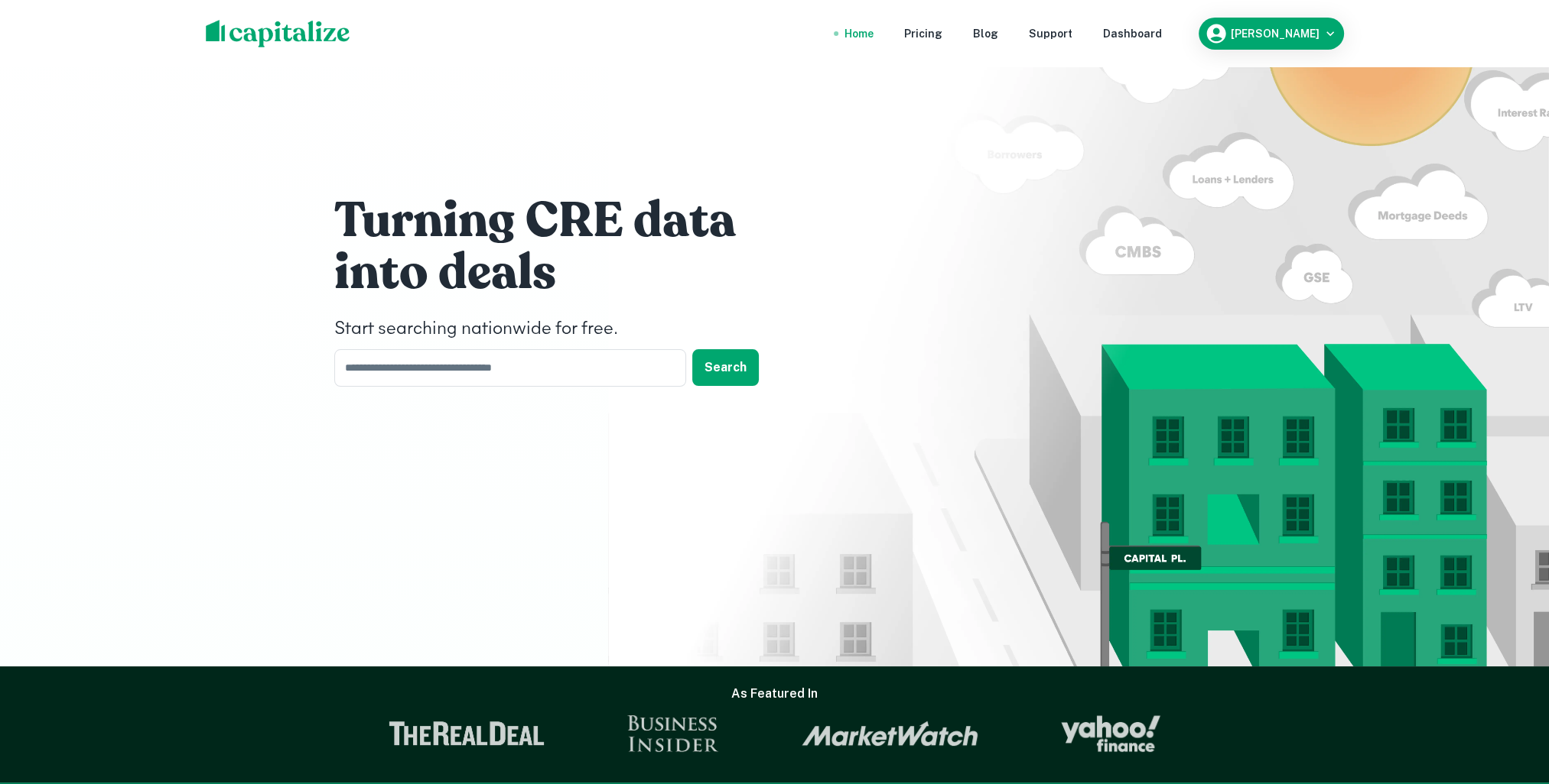
click at [874, 37] on div "Home" at bounding box center [859, 33] width 29 height 17
click at [301, 37] on img at bounding box center [277, 33] width 144 height 28
click at [420, 376] on input "text" at bounding box center [504, 368] width 341 height 37
type input "**********"
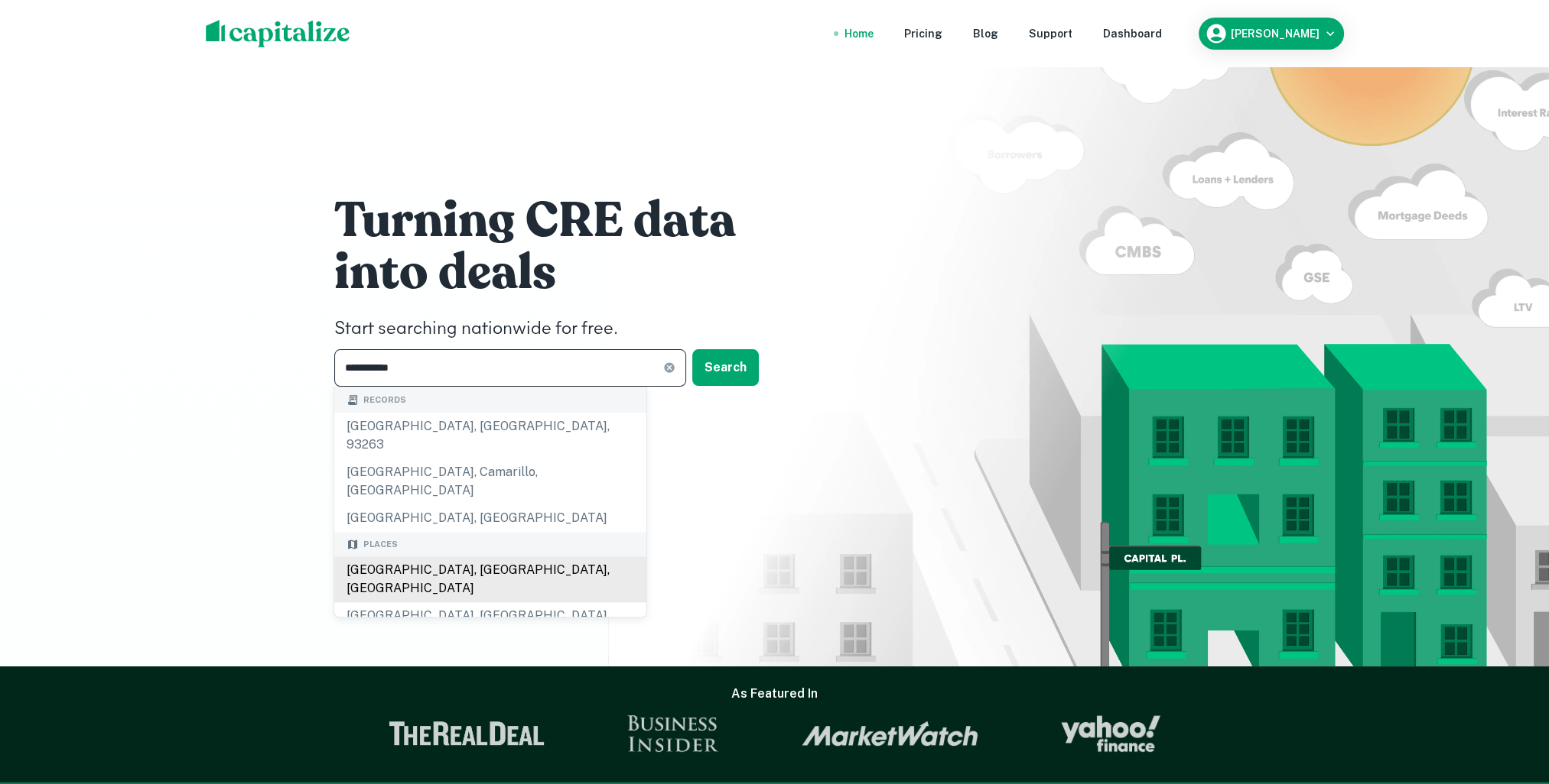
click at [456, 556] on div "Los Angeles, CA, USA" at bounding box center [489, 579] width 312 height 46
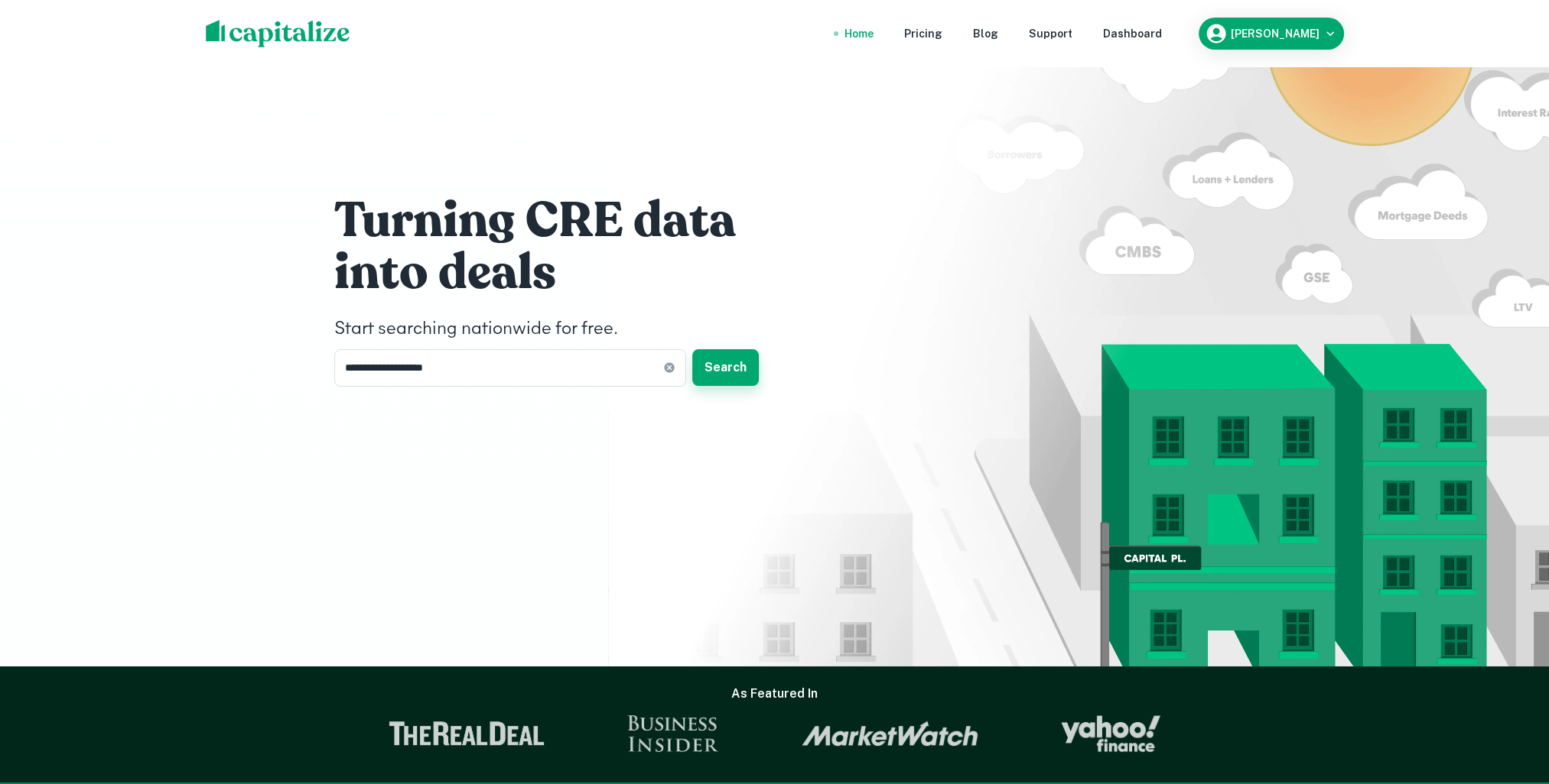
click at [725, 377] on button "Search" at bounding box center [725, 367] width 67 height 36
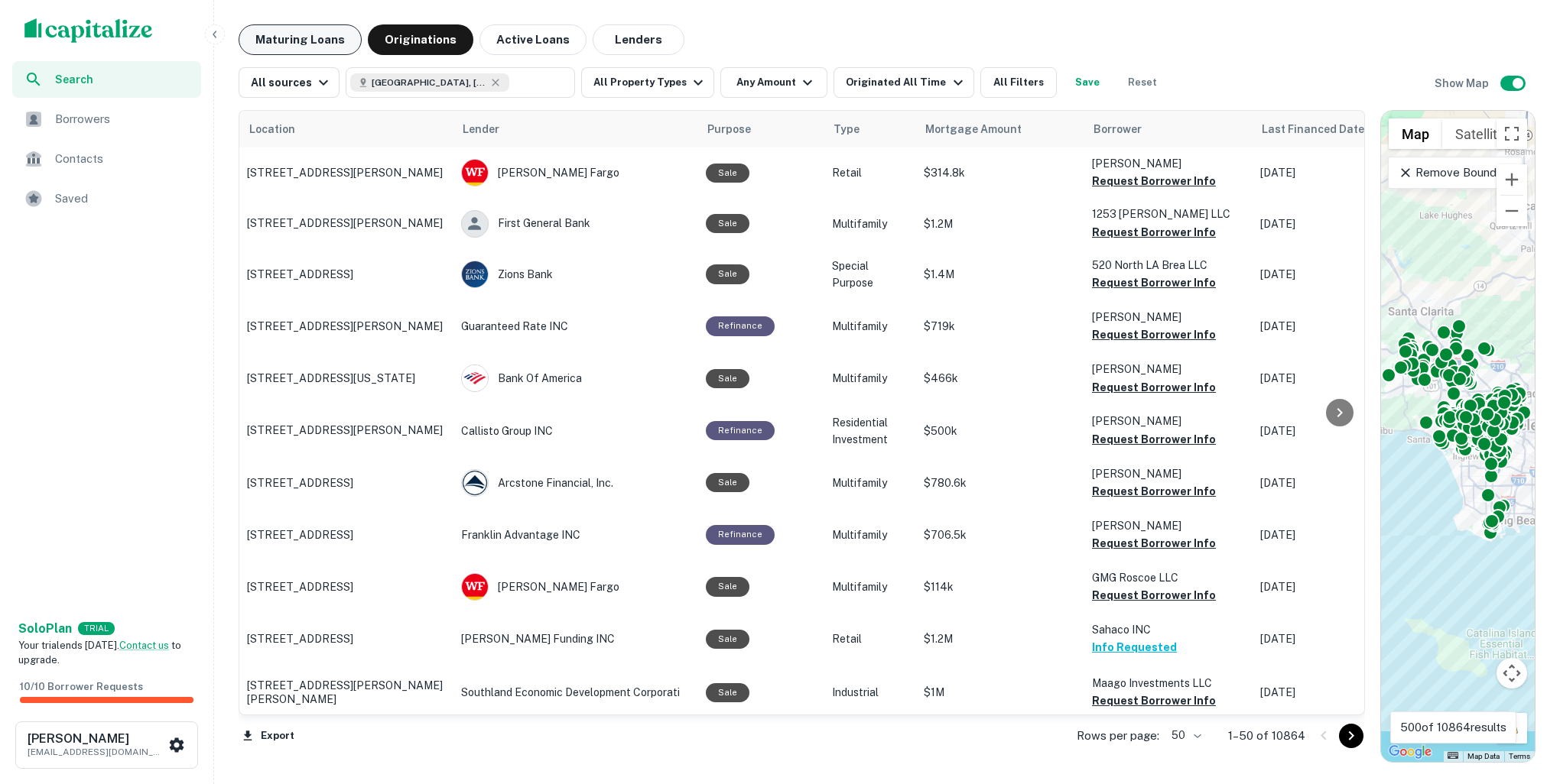
click at [297, 35] on button "Maturing Loans" at bounding box center [300, 39] width 123 height 30
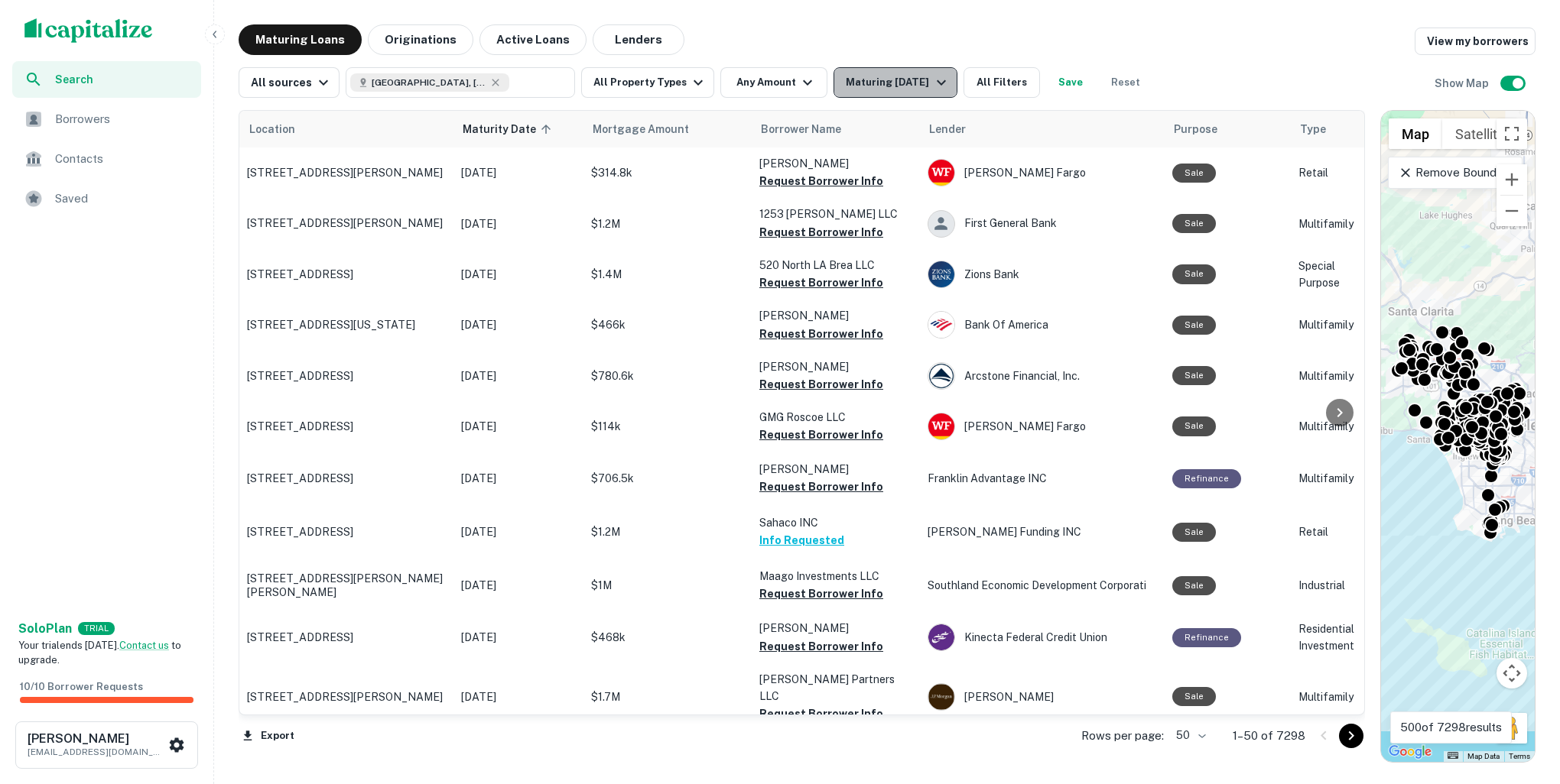
click at [932, 84] on icon "button" at bounding box center [941, 83] width 19 height 19
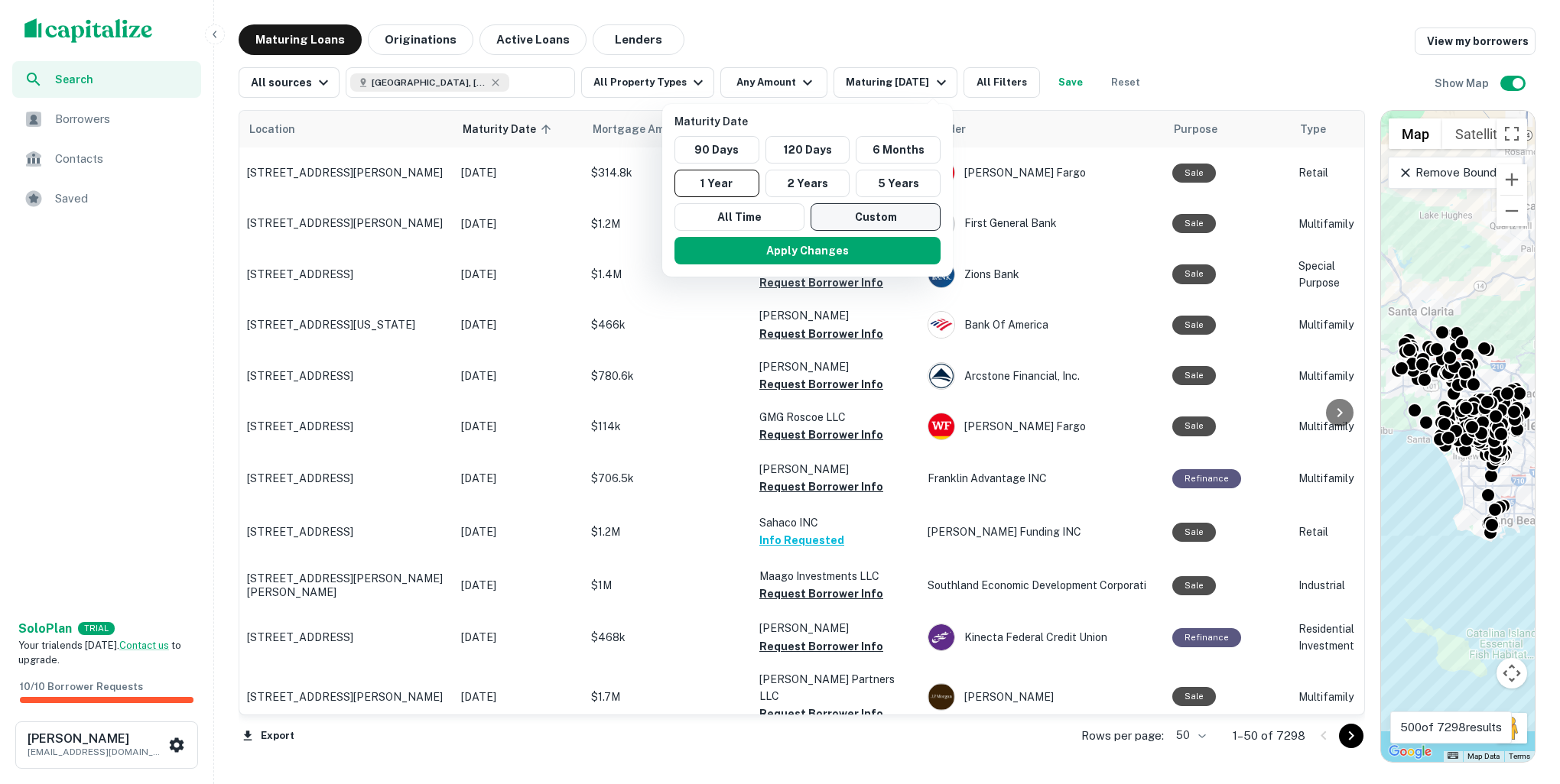
click at [886, 222] on button "Custom" at bounding box center [876, 217] width 130 height 28
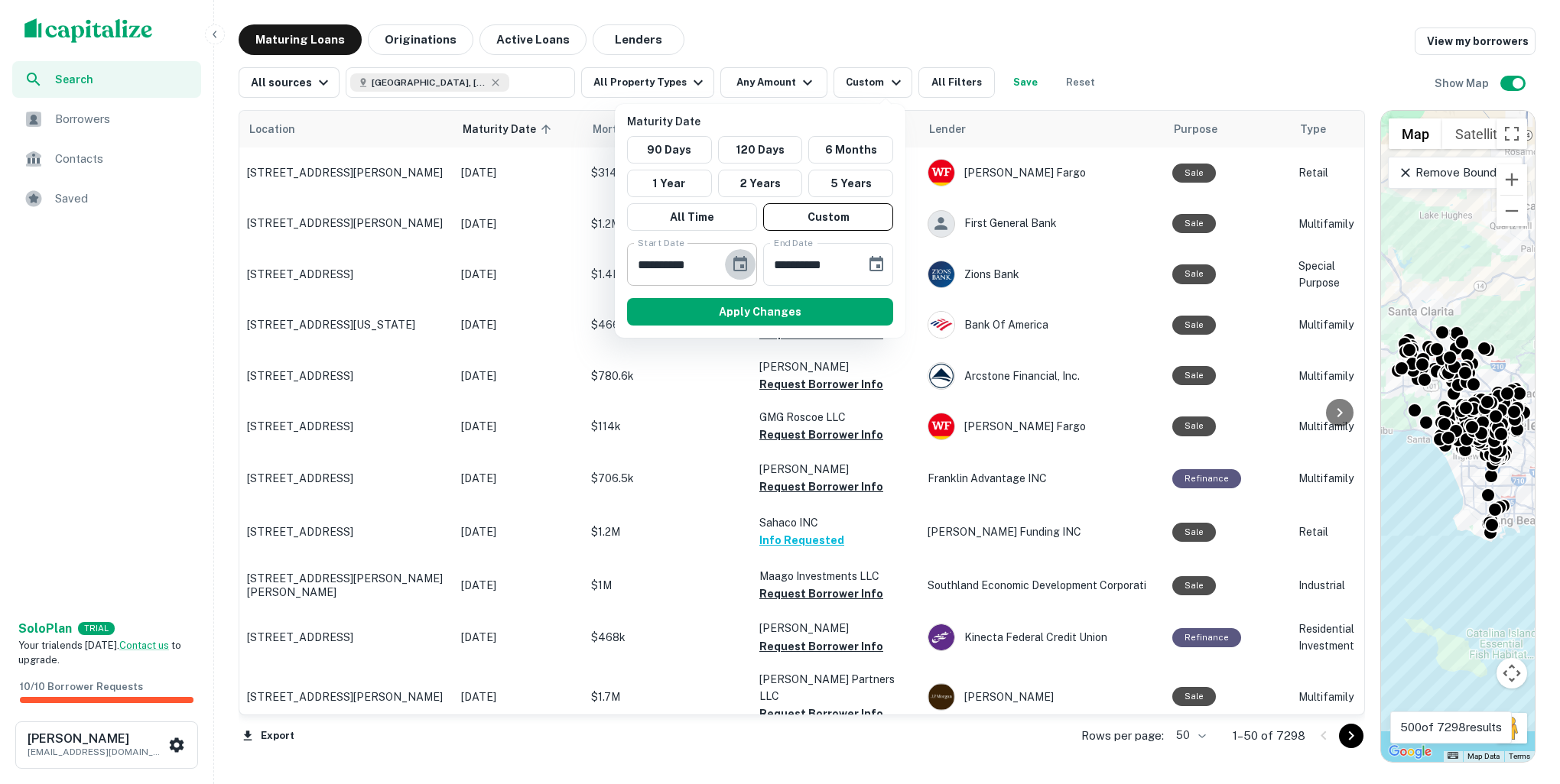
click at [740, 264] on icon "Choose date, selected date is Feb 12, 2025" at bounding box center [740, 264] width 14 height 16
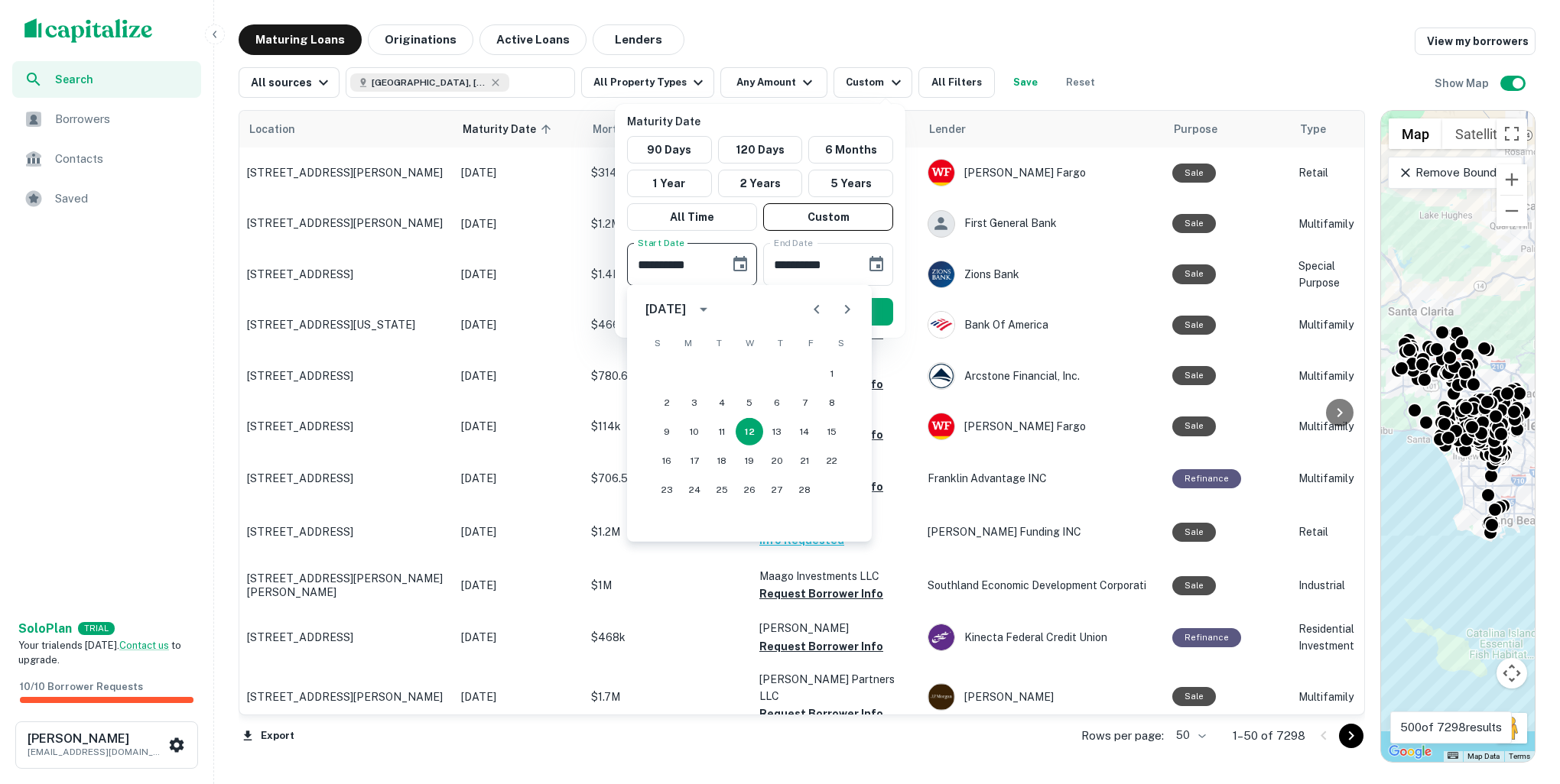
click at [852, 313] on icon "Next month" at bounding box center [847, 309] width 19 height 19
click at [852, 311] on icon "Next month" at bounding box center [847, 309] width 19 height 19
click at [697, 369] on button "2" at bounding box center [694, 373] width 28 height 28
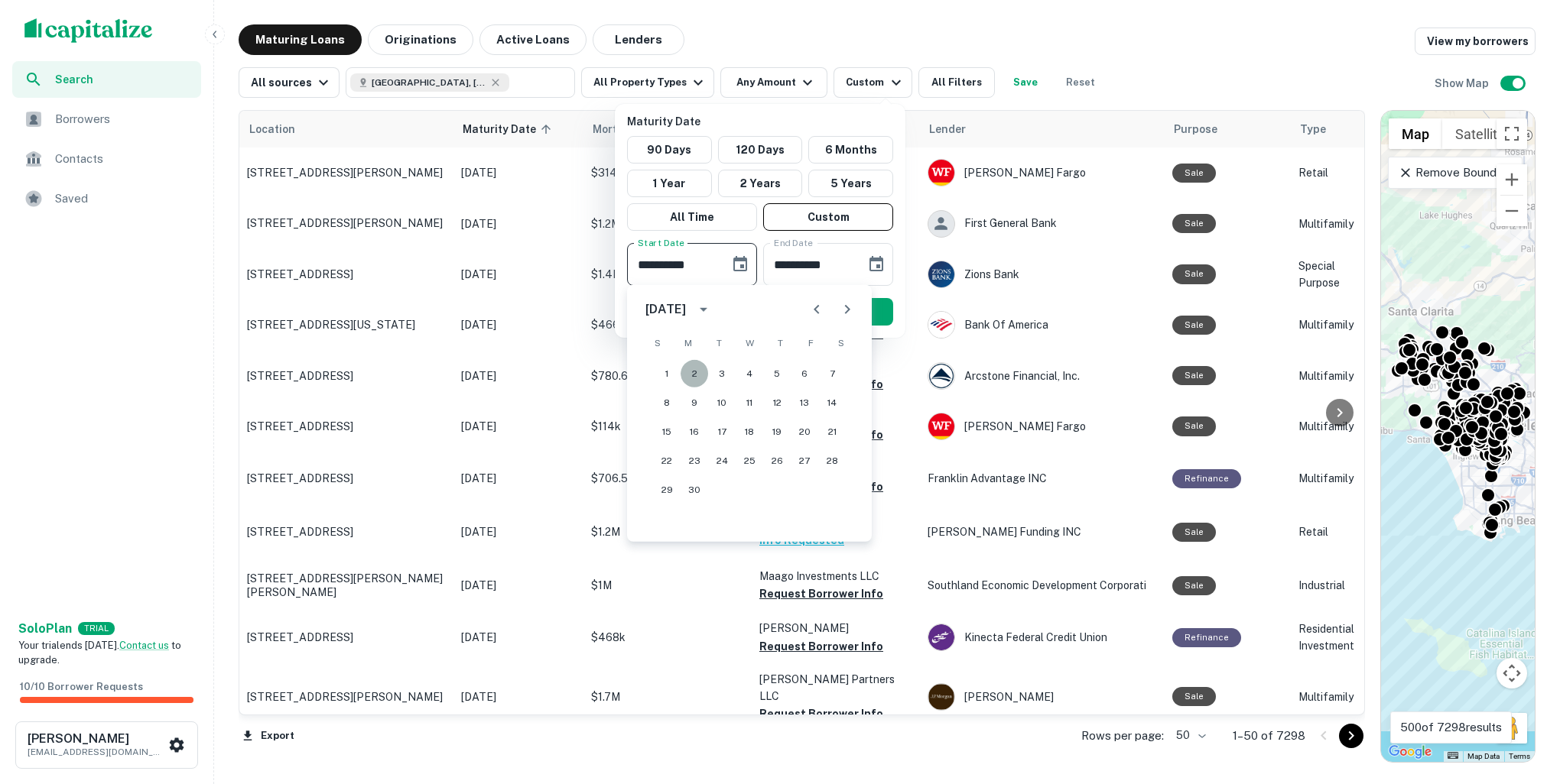
type input "**********"
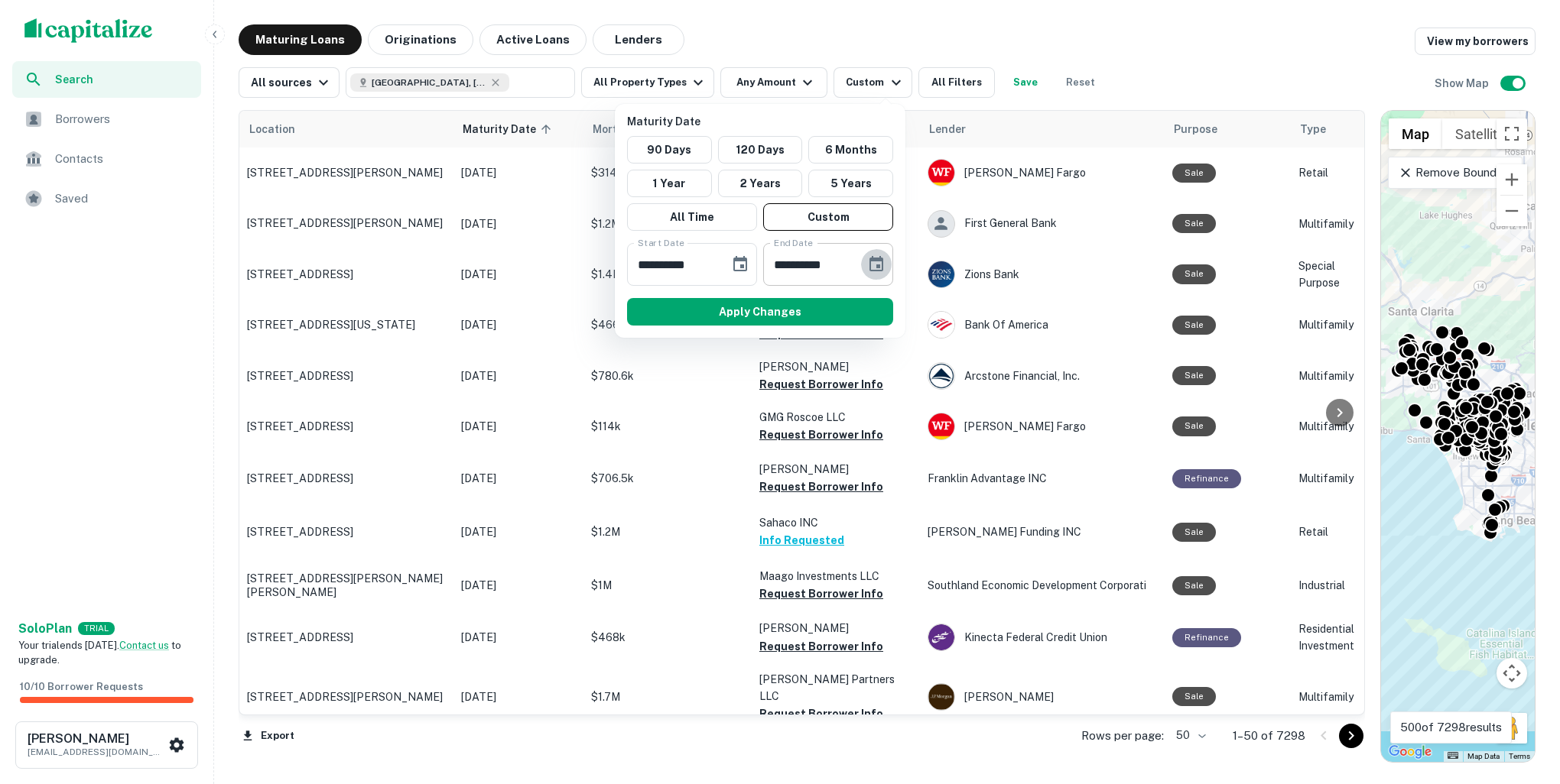
click at [881, 267] on icon "Choose date, selected date is Aug 11, 2025" at bounding box center [876, 264] width 19 height 19
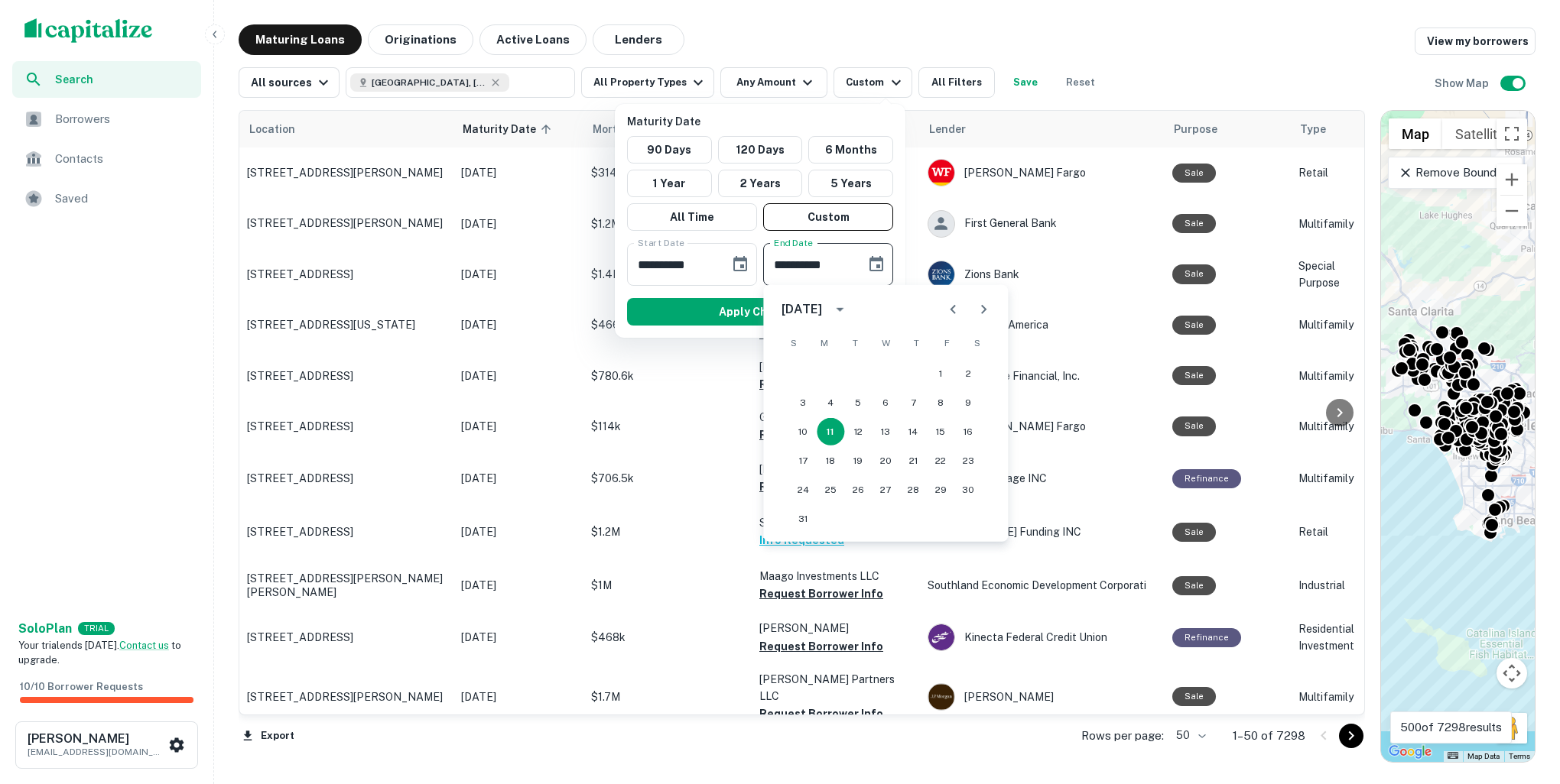
click at [980, 308] on icon "Next month" at bounding box center [983, 309] width 19 height 19
click at [853, 490] on button "30" at bounding box center [858, 490] width 28 height 28
type input "**********"
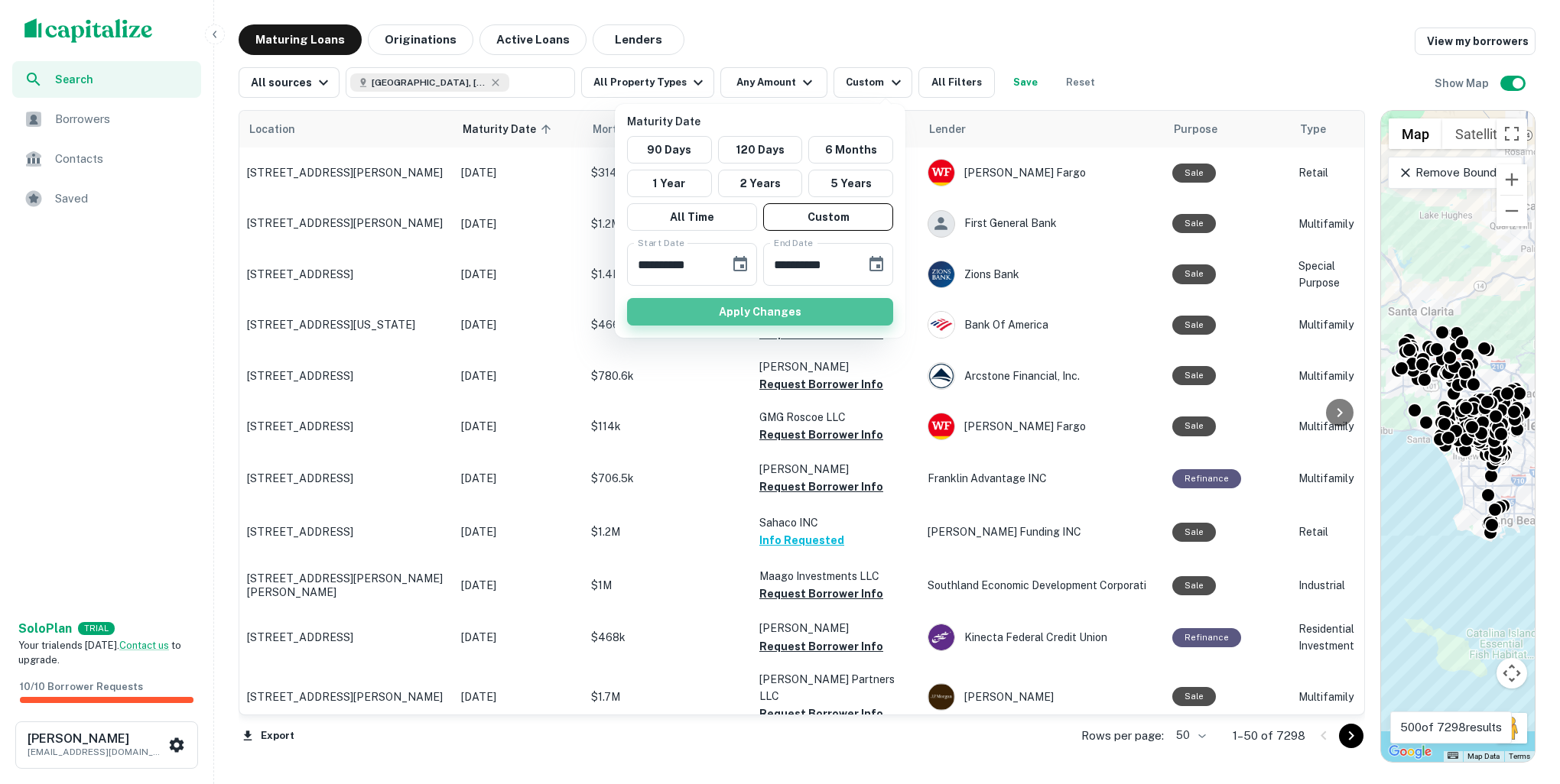
click at [786, 316] on button "Apply Changes" at bounding box center [760, 311] width 266 height 28
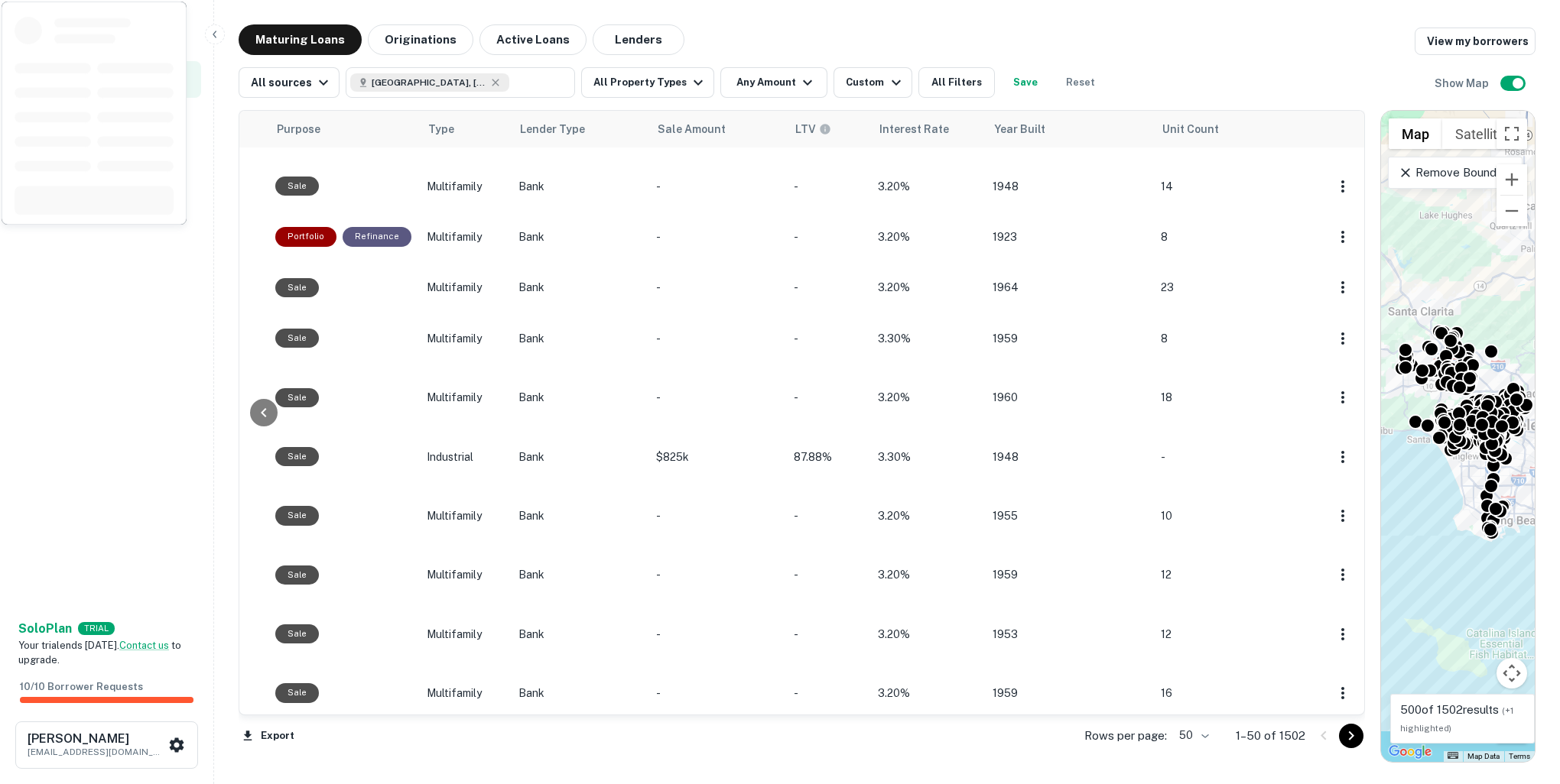
scroll to position [2223, 899]
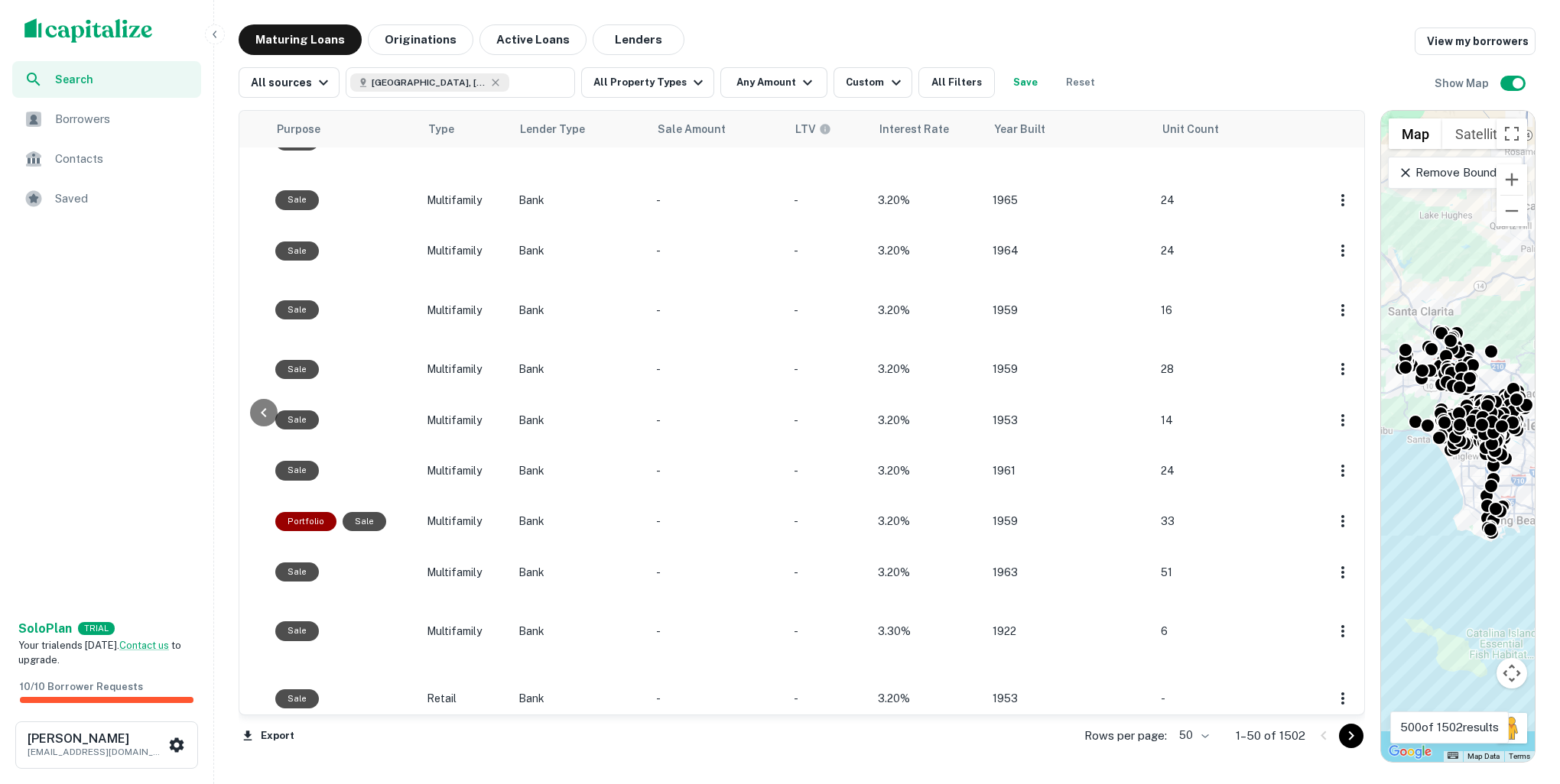
click at [1350, 737] on icon "Go to next page" at bounding box center [1351, 736] width 19 height 19
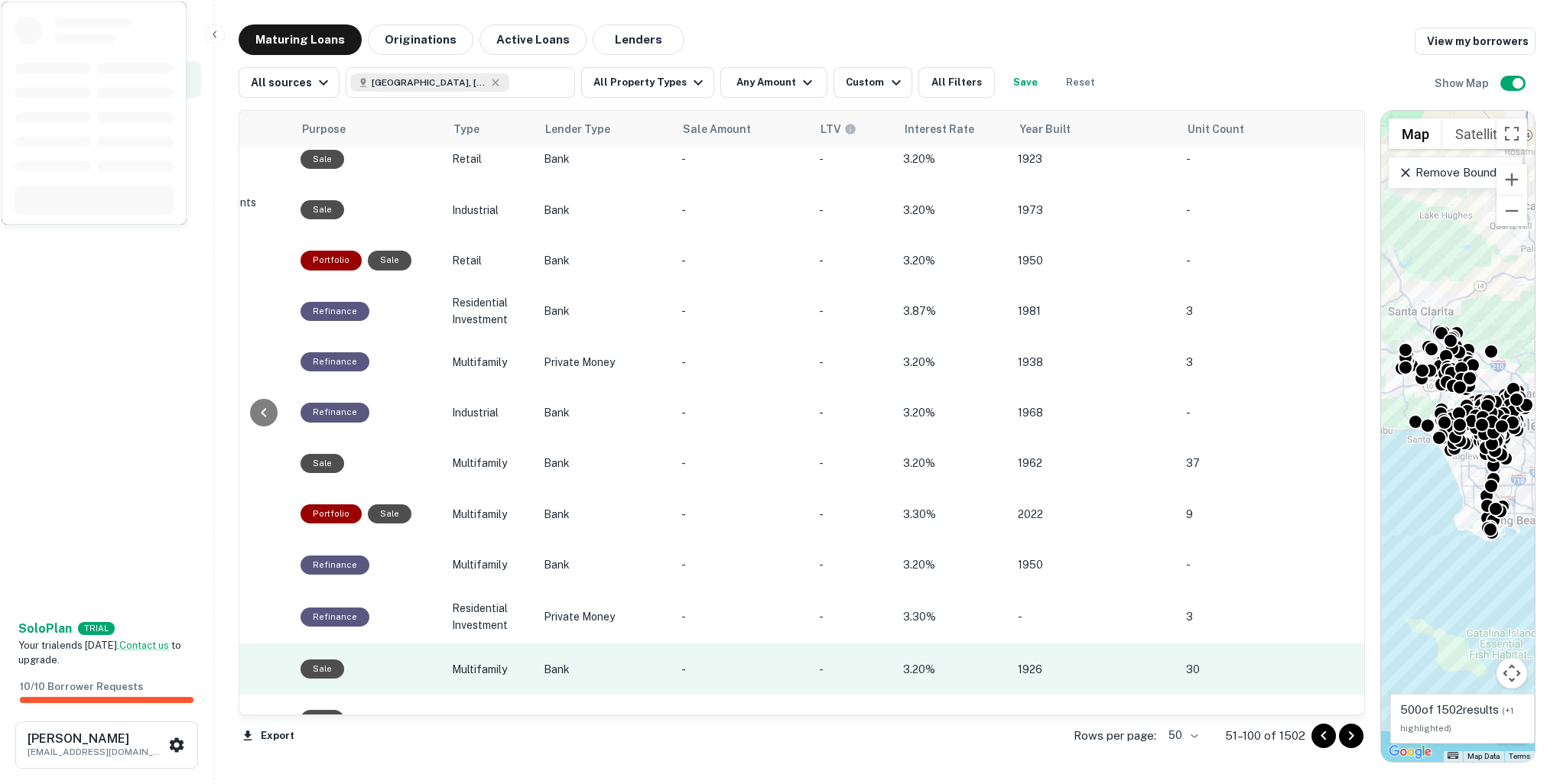
scroll to position [2104, 872]
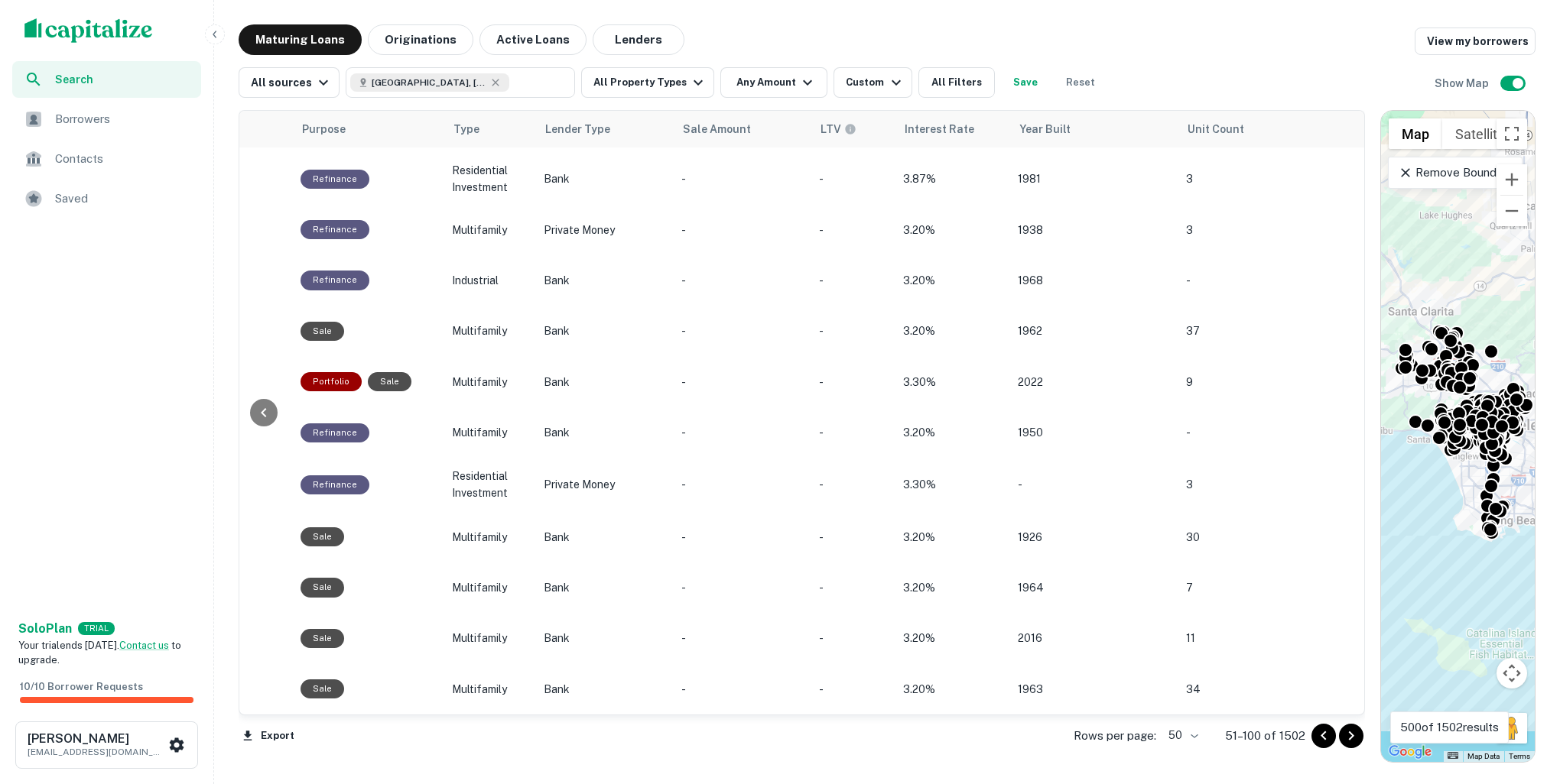
click at [1344, 739] on icon "Go to next page" at bounding box center [1351, 736] width 19 height 19
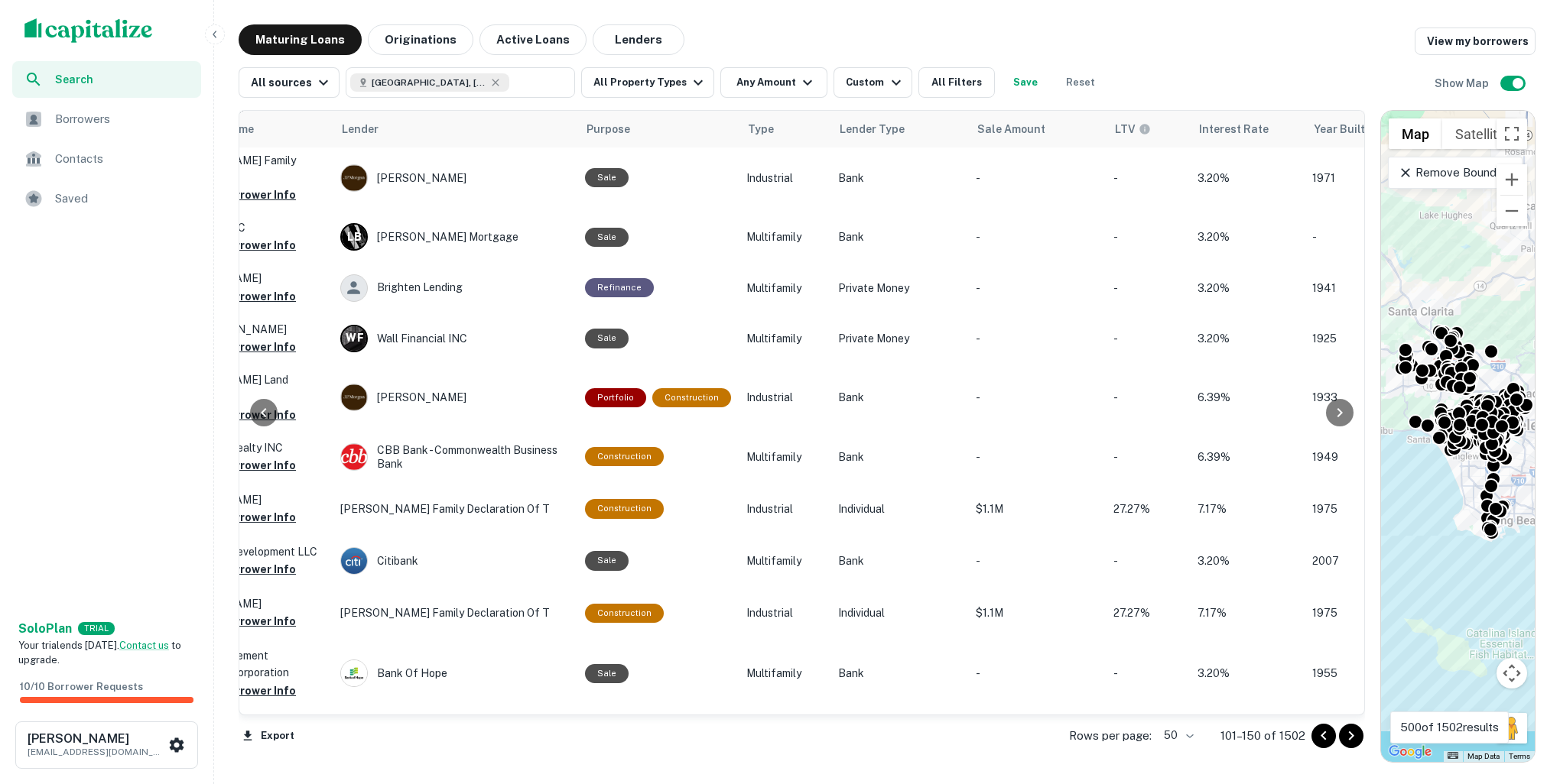
scroll to position [814, 608]
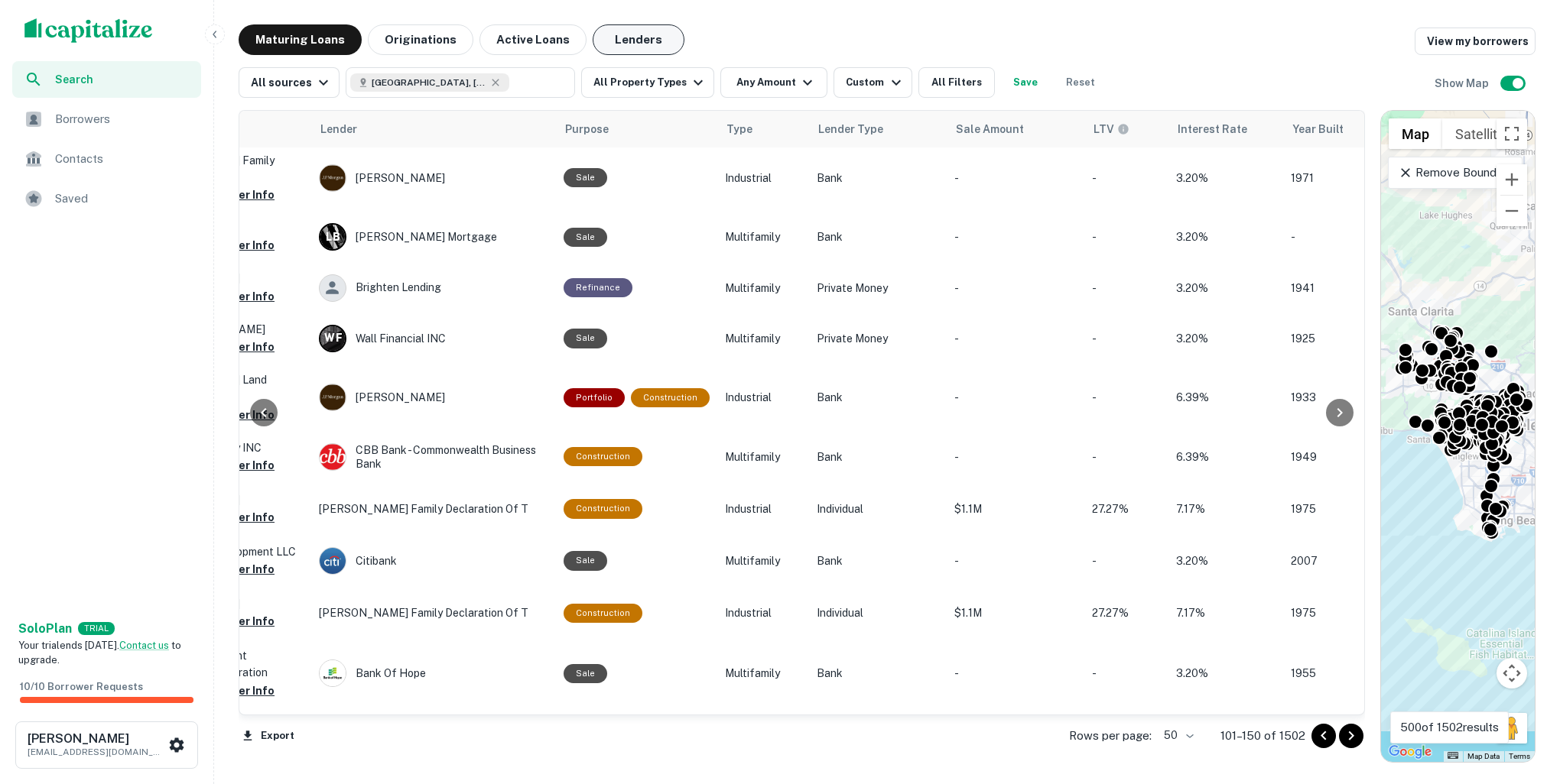
click at [633, 51] on button "Lenders" at bounding box center [638, 39] width 91 height 30
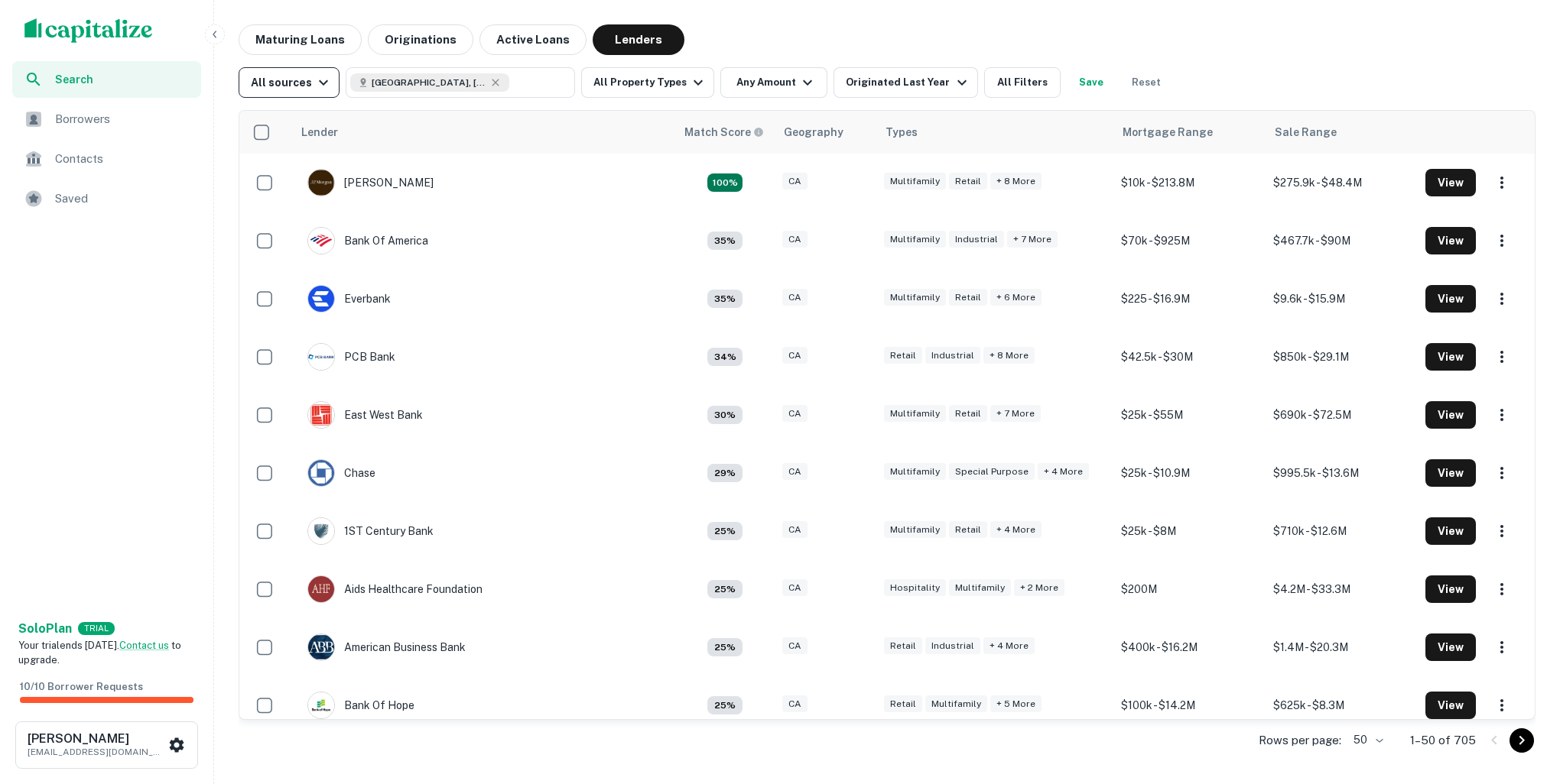
click at [302, 88] on div "All sources" at bounding box center [291, 83] width 82 height 19
click at [169, 336] on div at bounding box center [780, 392] width 1560 height 784
click at [1001, 84] on button "All Filters" at bounding box center [1022, 82] width 77 height 30
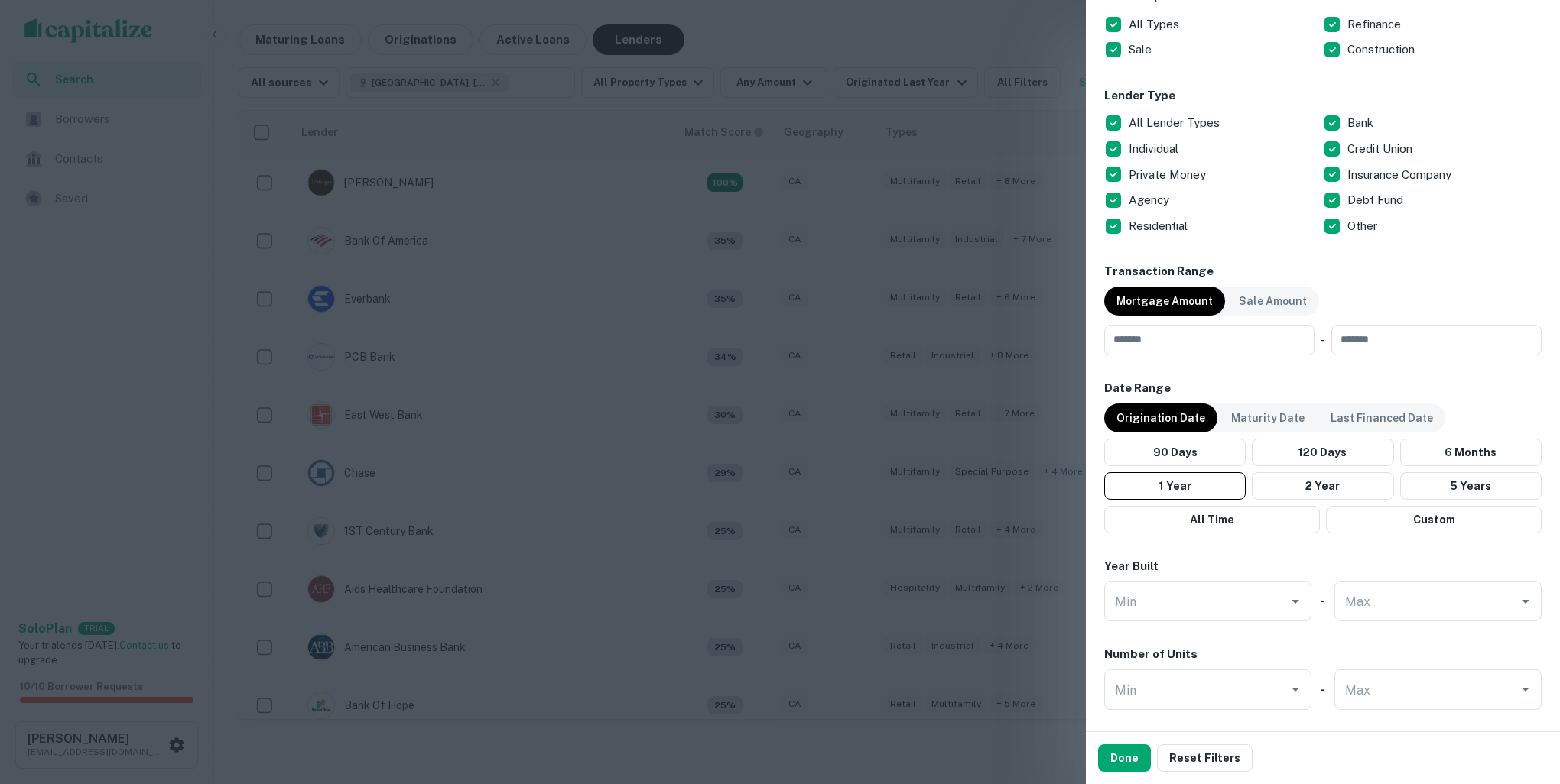
scroll to position [677, 0]
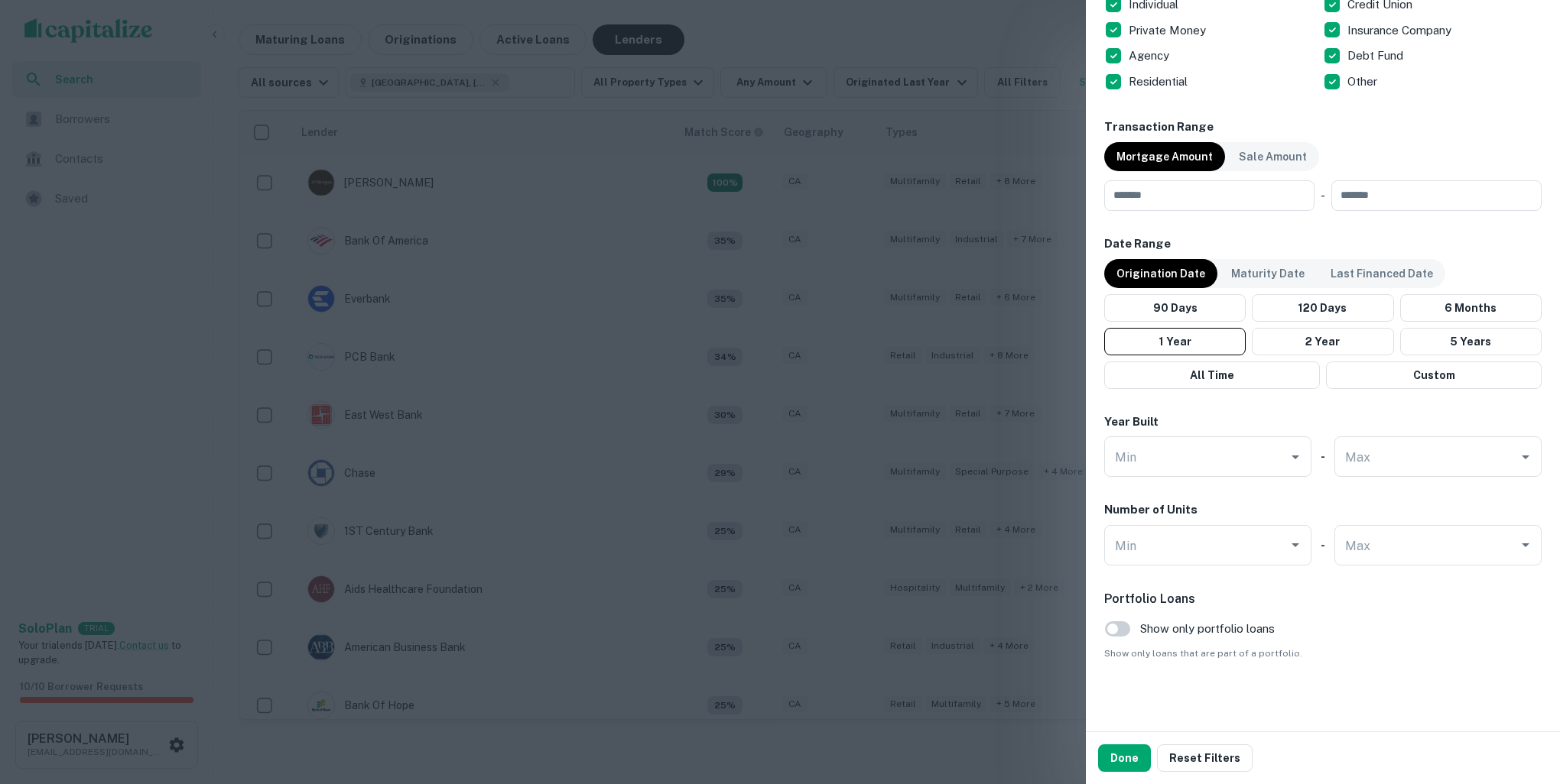
click at [92, 473] on div at bounding box center [780, 392] width 1560 height 784
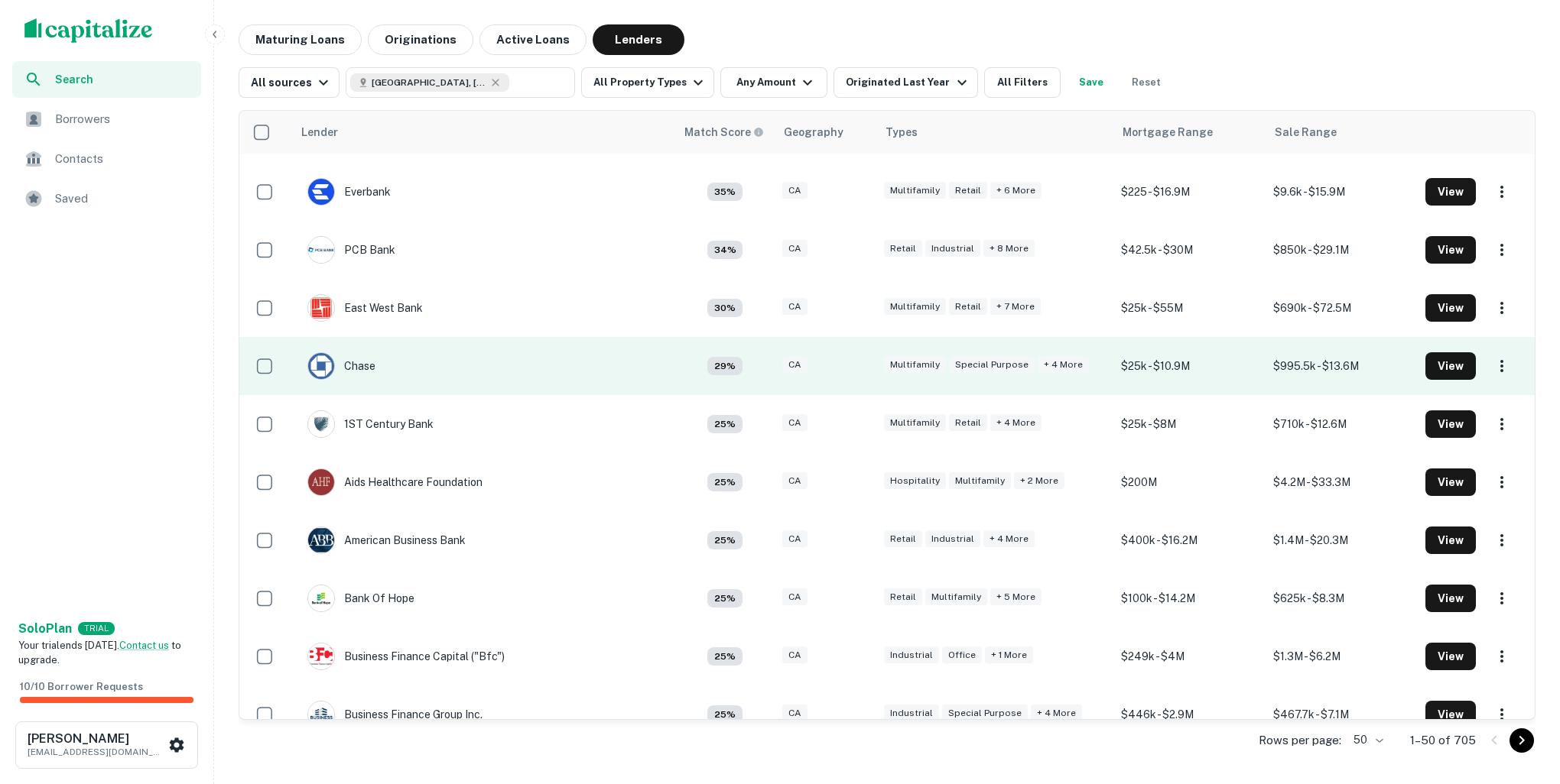
scroll to position [0, 0]
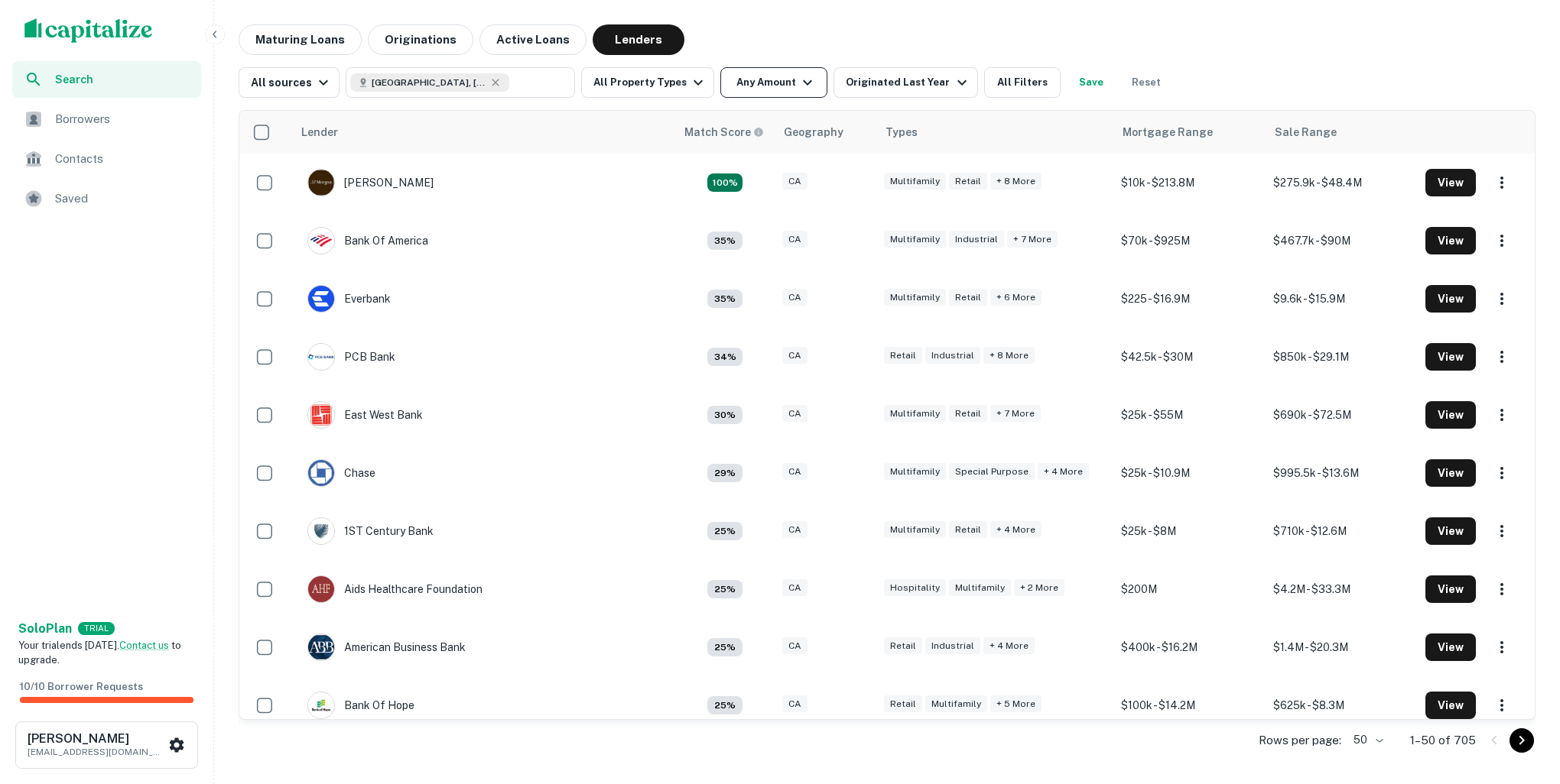
click at [804, 94] on button "Any Amount" at bounding box center [774, 82] width 107 height 30
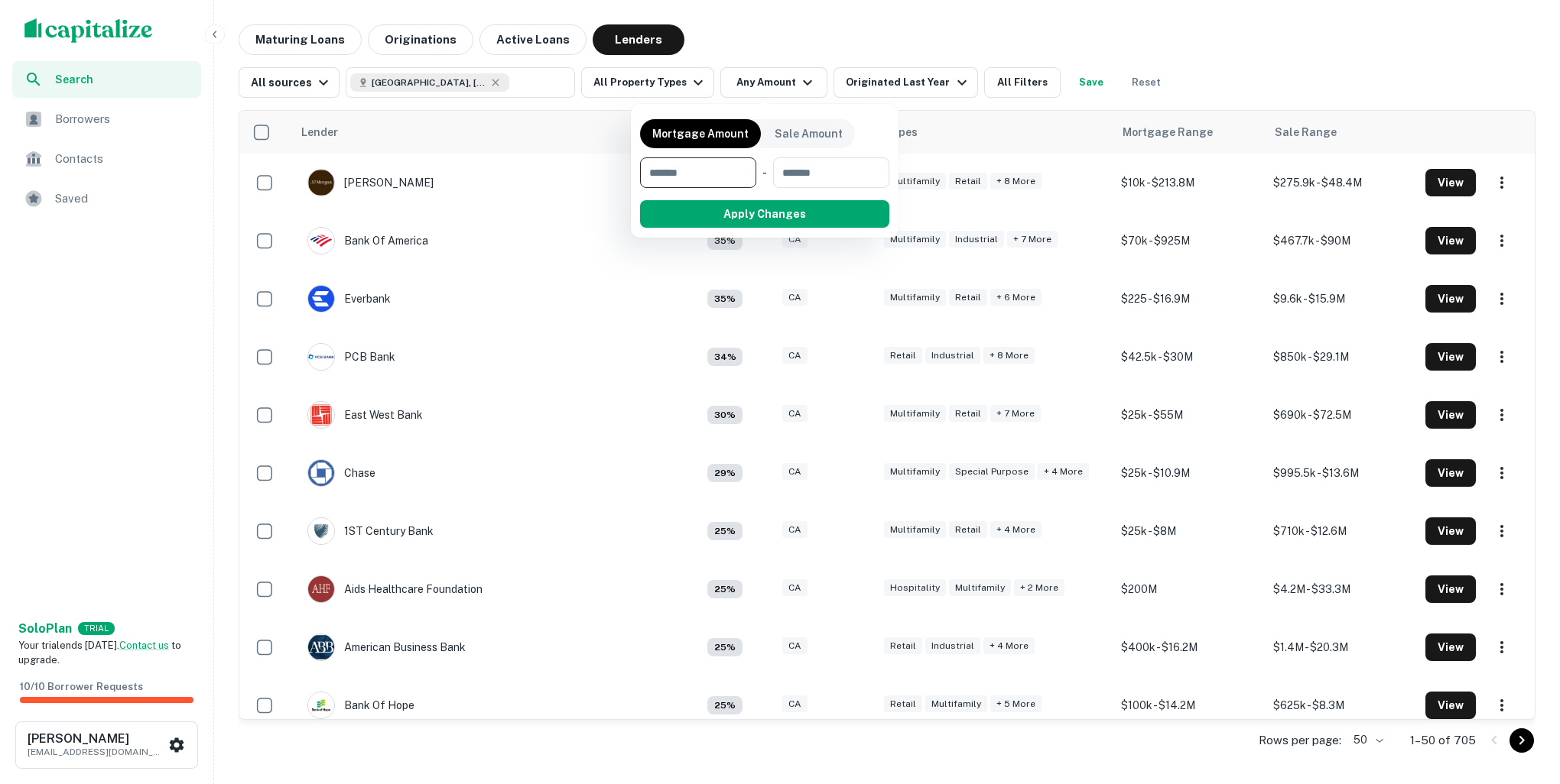
click at [803, 23] on div at bounding box center [780, 392] width 1560 height 784
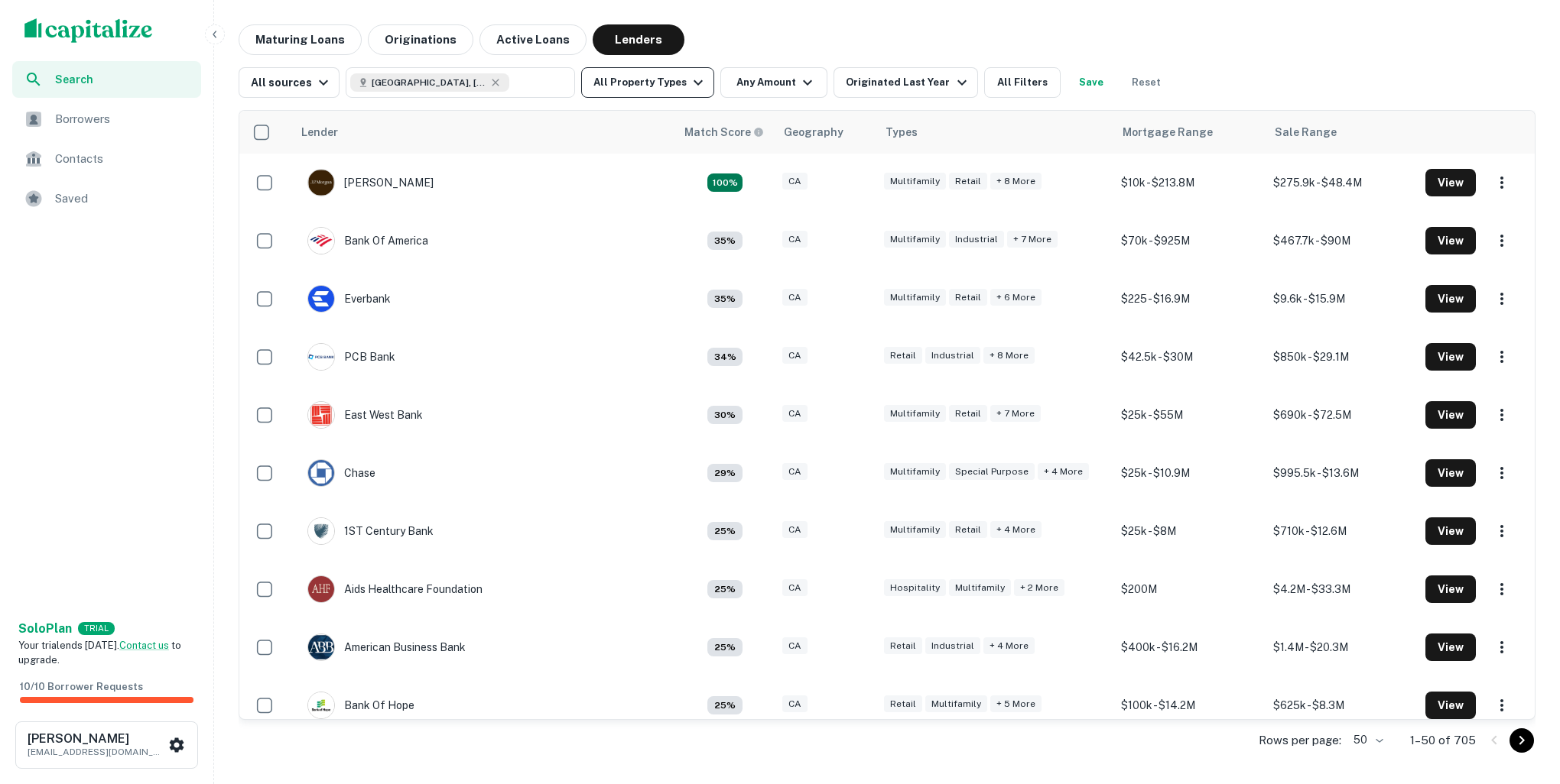
click at [625, 93] on button "All Property Types" at bounding box center [647, 82] width 133 height 30
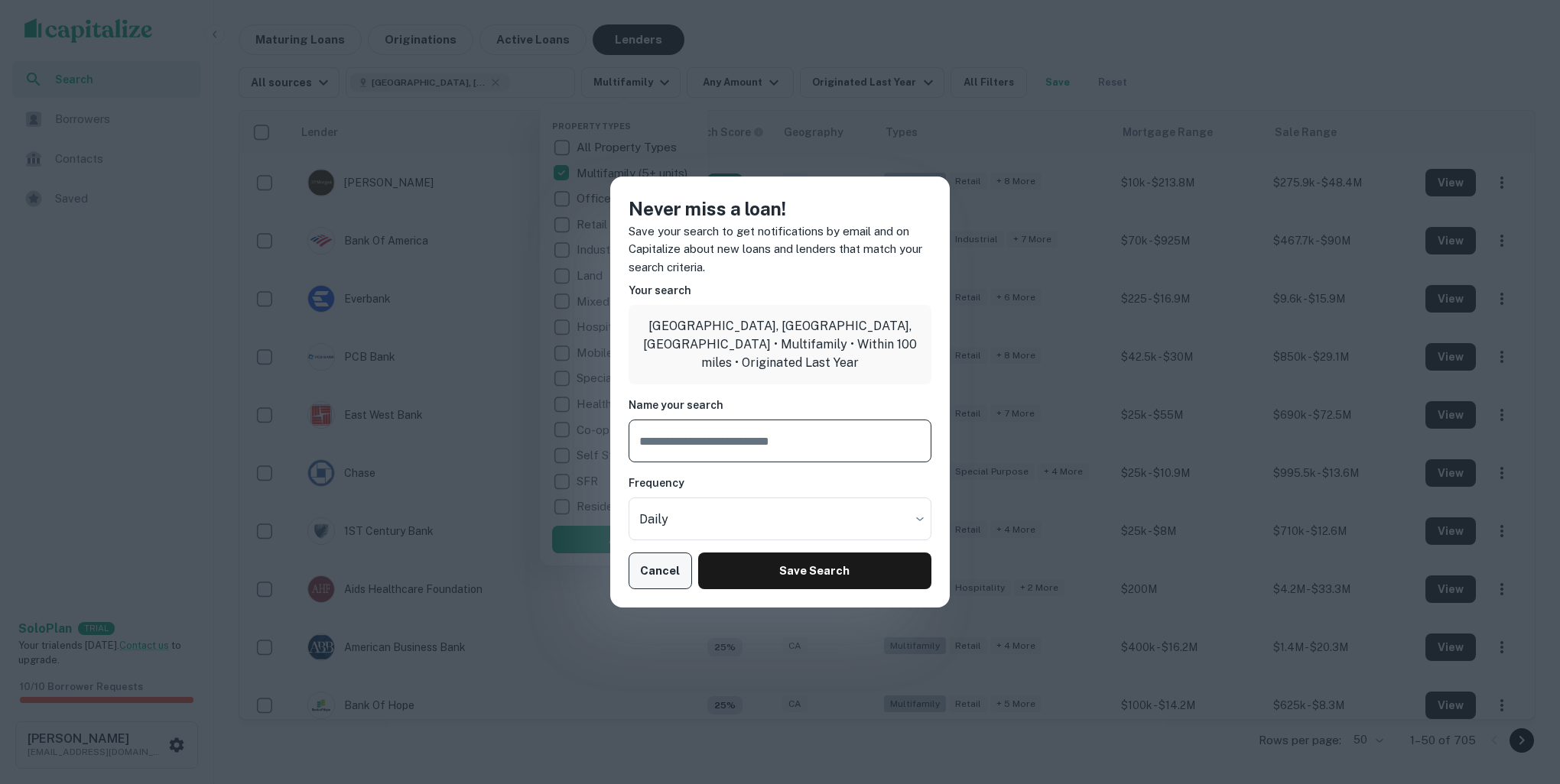
click at [658, 580] on button "Cancel" at bounding box center [661, 571] width 64 height 36
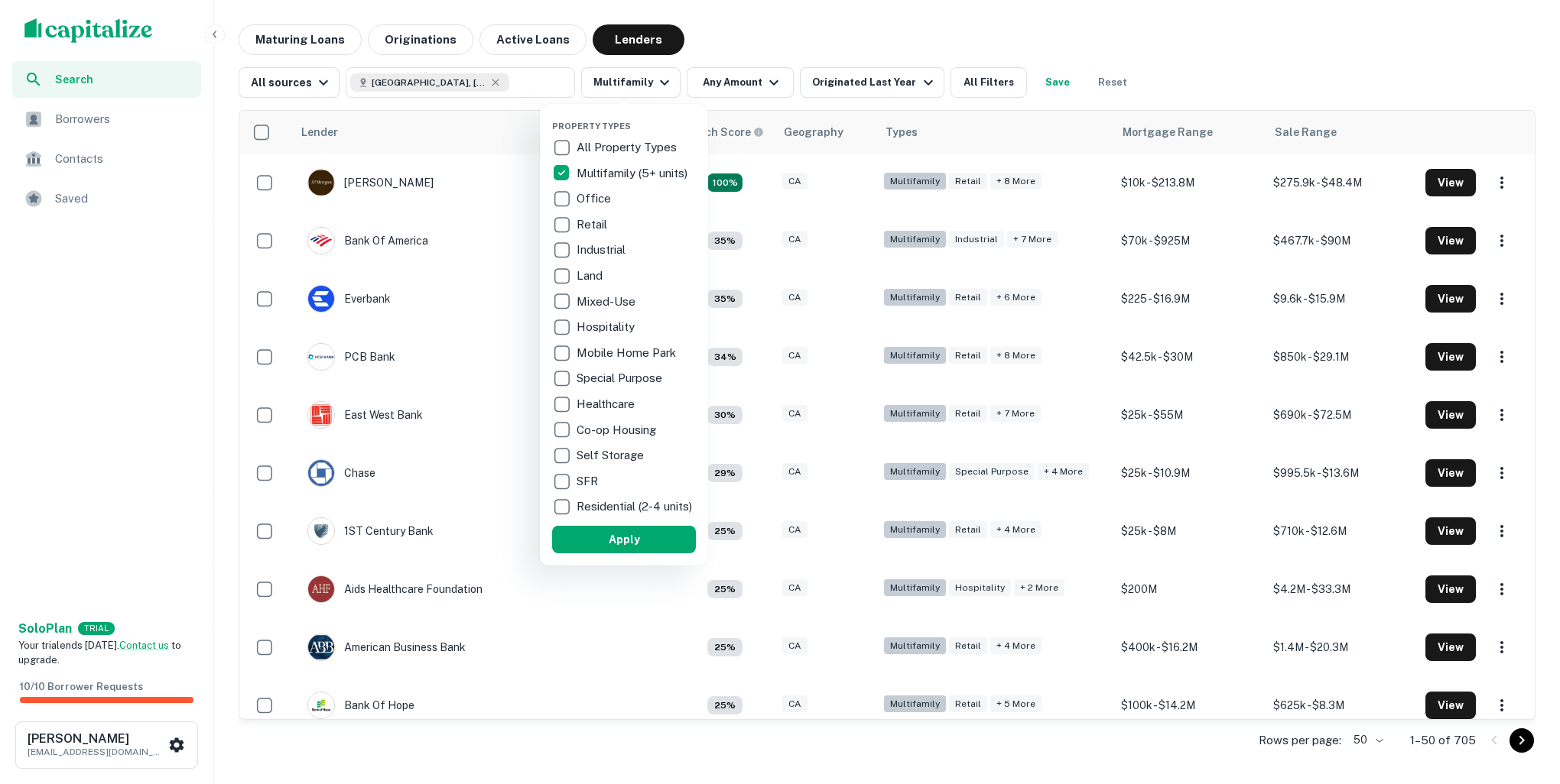
click at [577, 201] on p "Office" at bounding box center [596, 198] width 37 height 19
click at [570, 352] on p "Mobile Home Park" at bounding box center [619, 353] width 102 height 19
click at [573, 382] on p "Special Purpose" at bounding box center [612, 378] width 88 height 19
click at [590, 463] on p "Self Storage" at bounding box center [604, 455] width 71 height 19
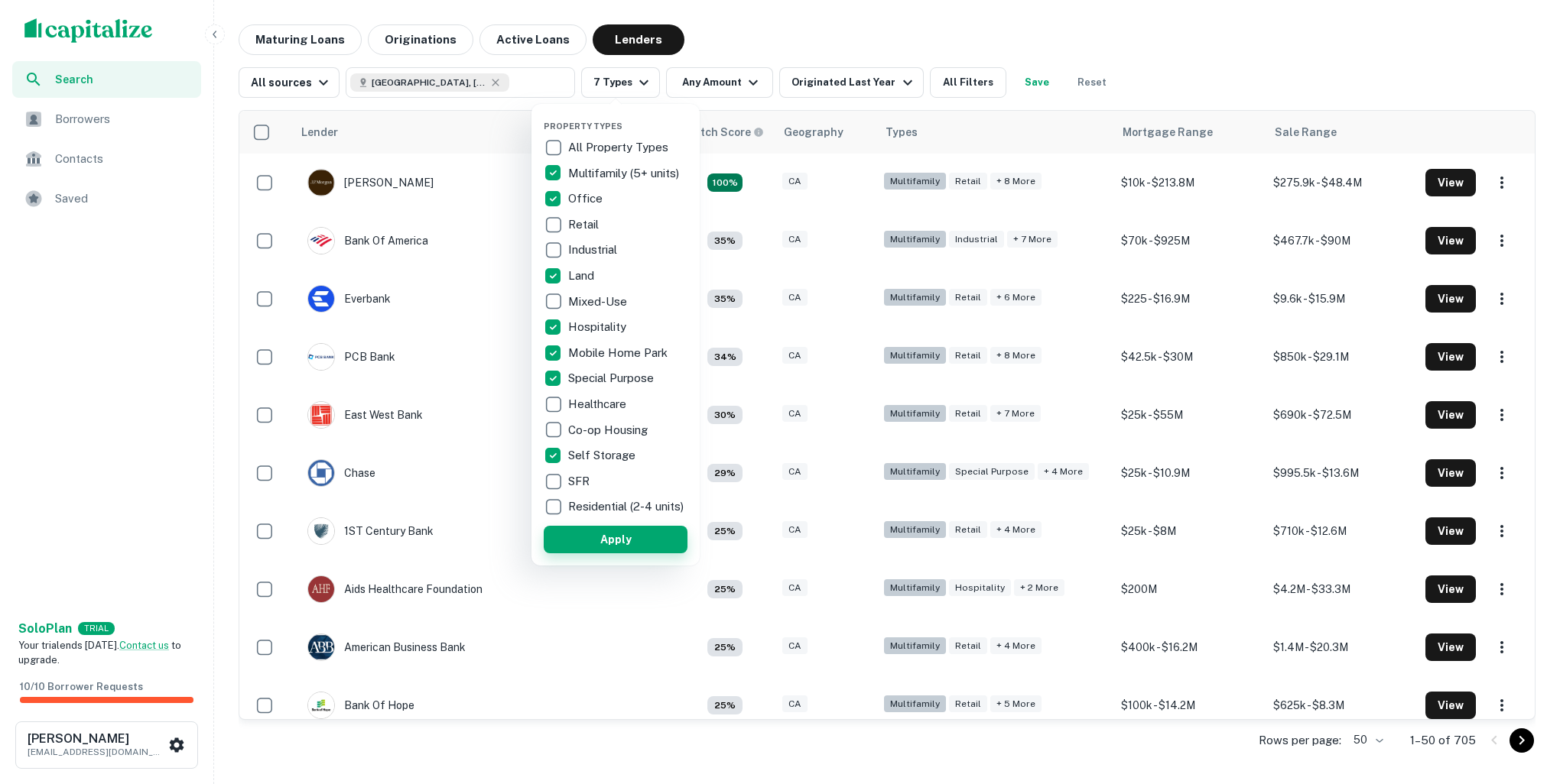
click at [591, 553] on button "Apply" at bounding box center [615, 539] width 144 height 28
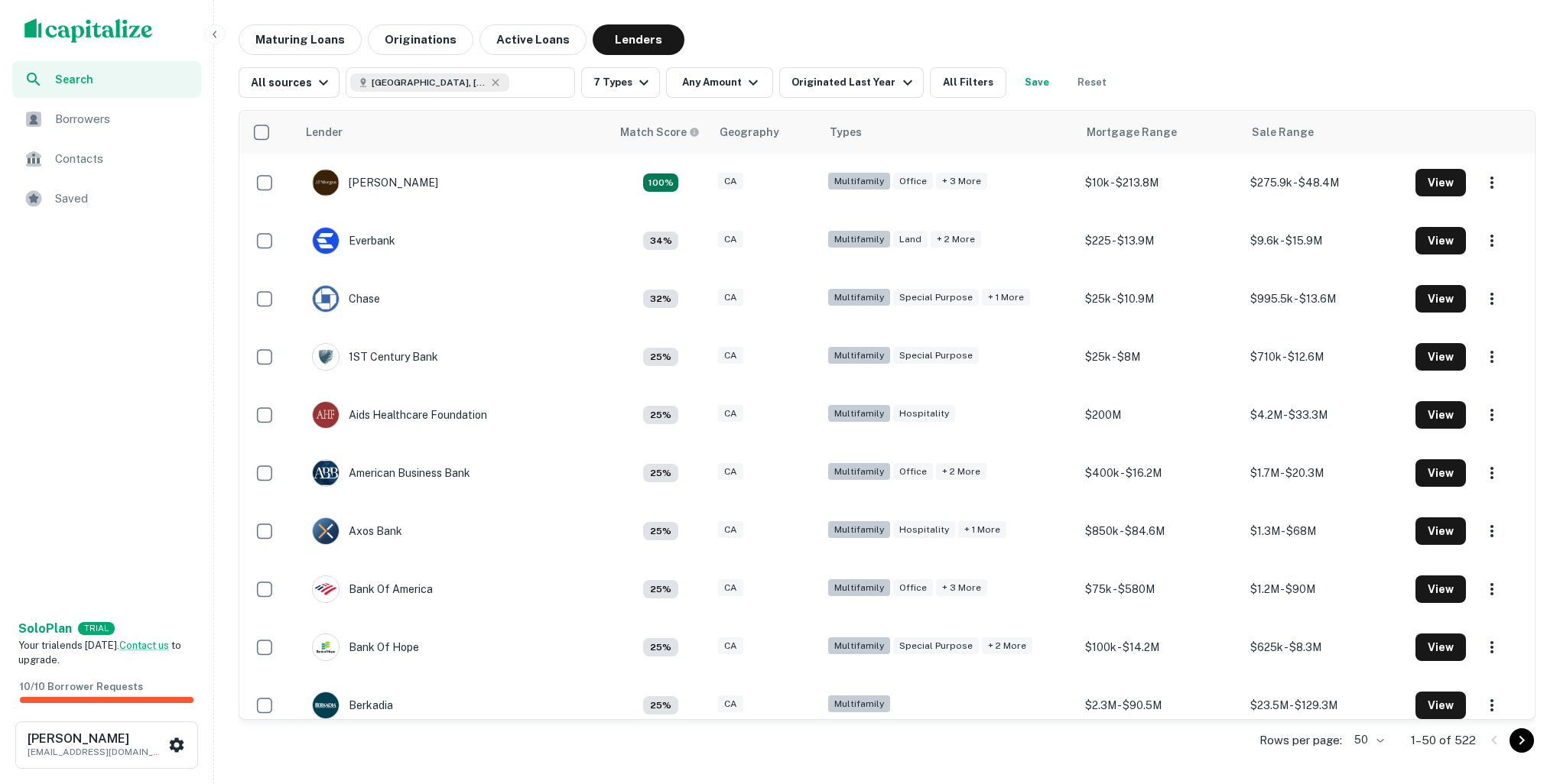
click at [70, 116] on span "Borrowers" at bounding box center [123, 119] width 137 height 19
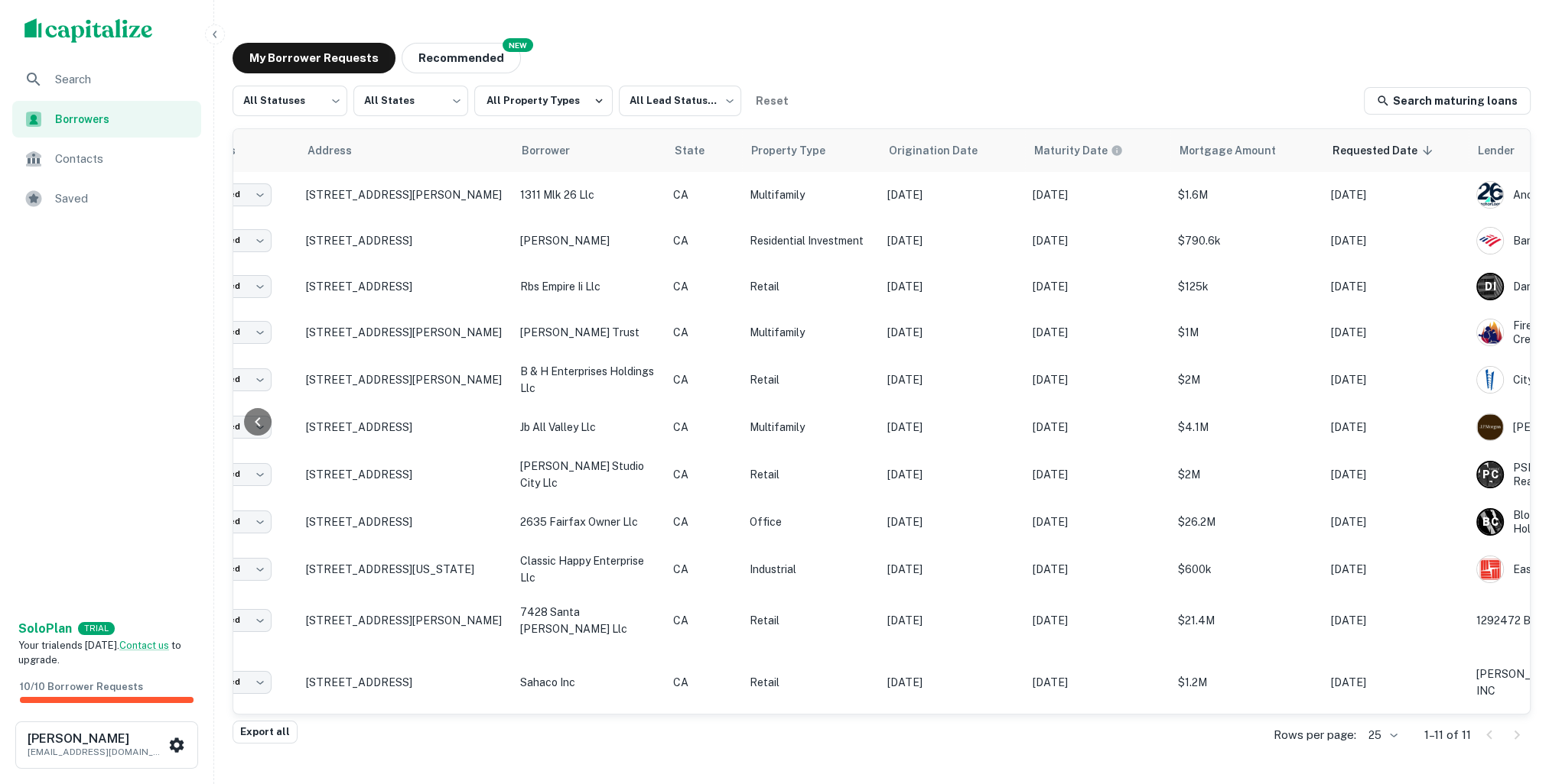
scroll to position [0, 346]
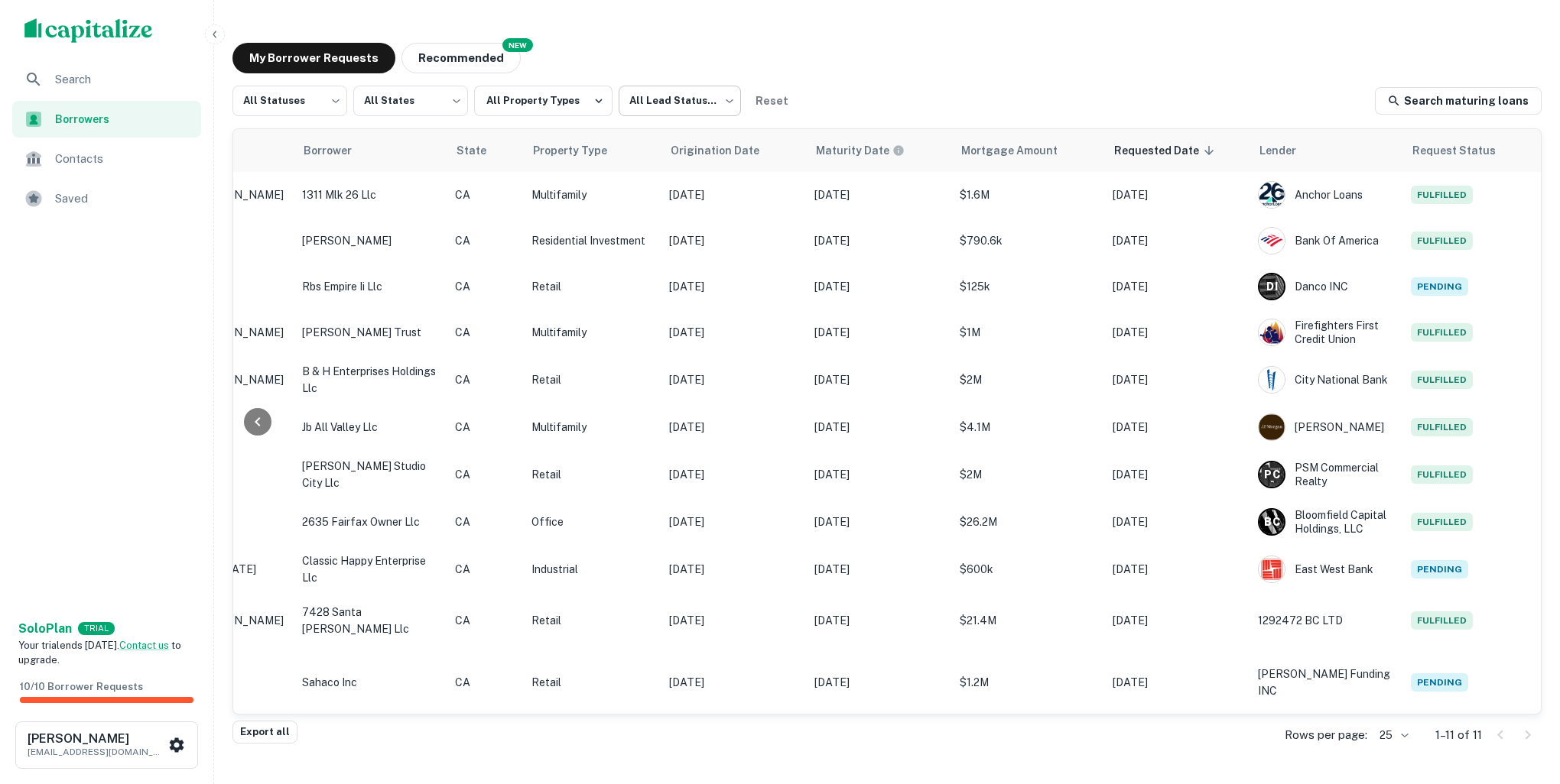
click at [700, 105] on body "Search Borrowers Contacts Saved Solo Plan TRIAL Your trial ends [DATE]. Contact…" at bounding box center [780, 392] width 1560 height 784
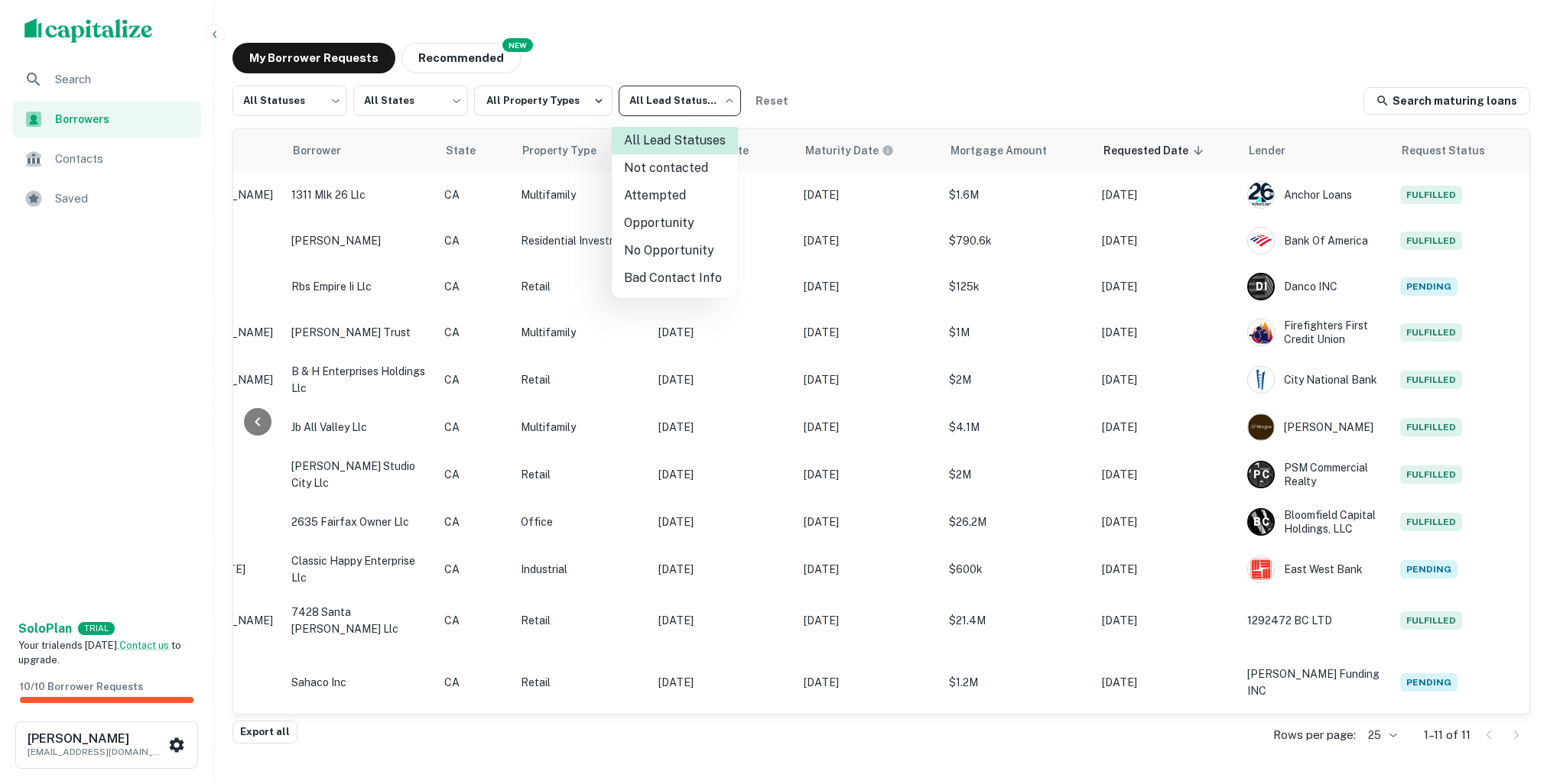
click at [775, 28] on div at bounding box center [780, 392] width 1560 height 784
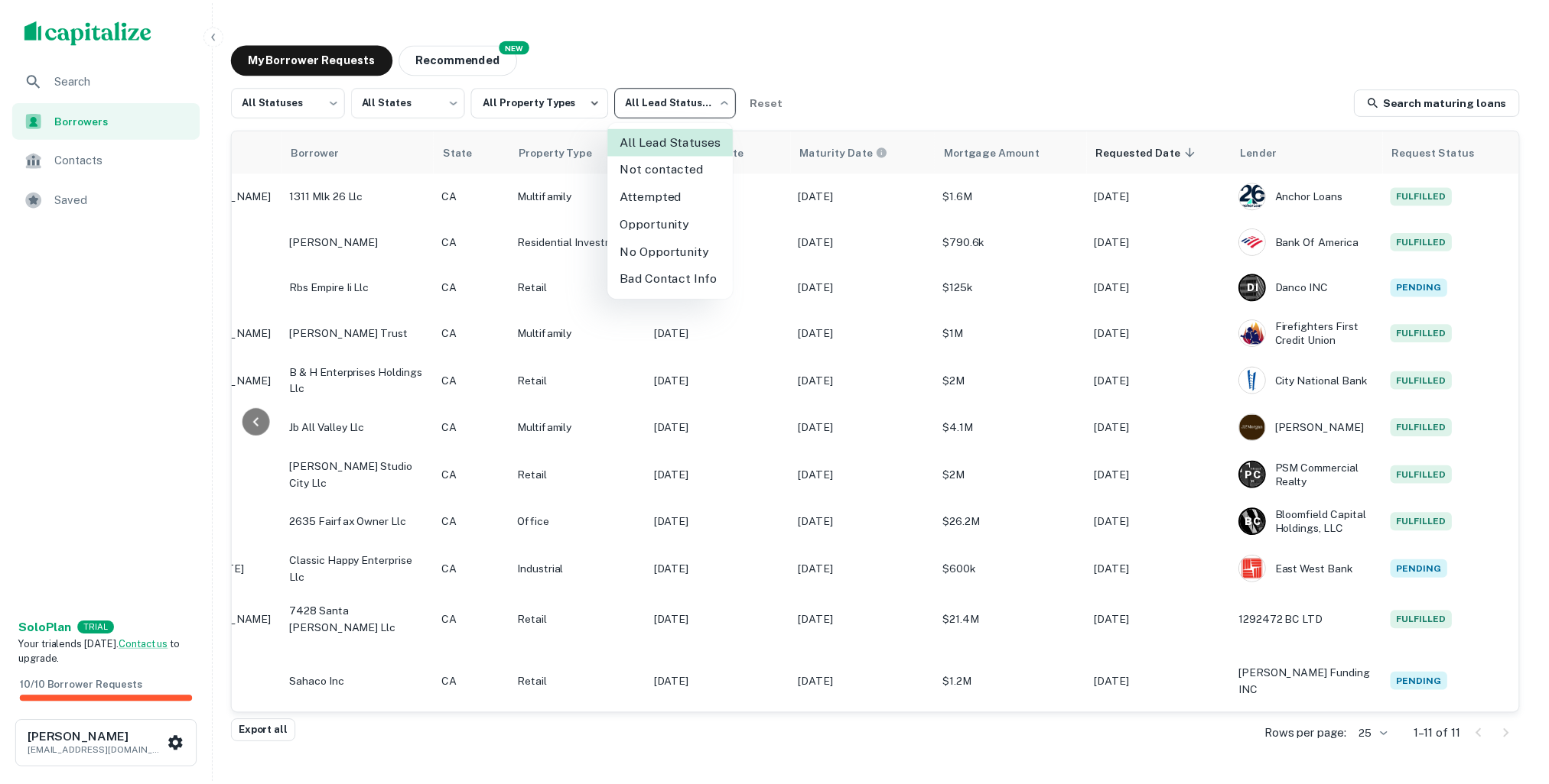
scroll to position [0, 334]
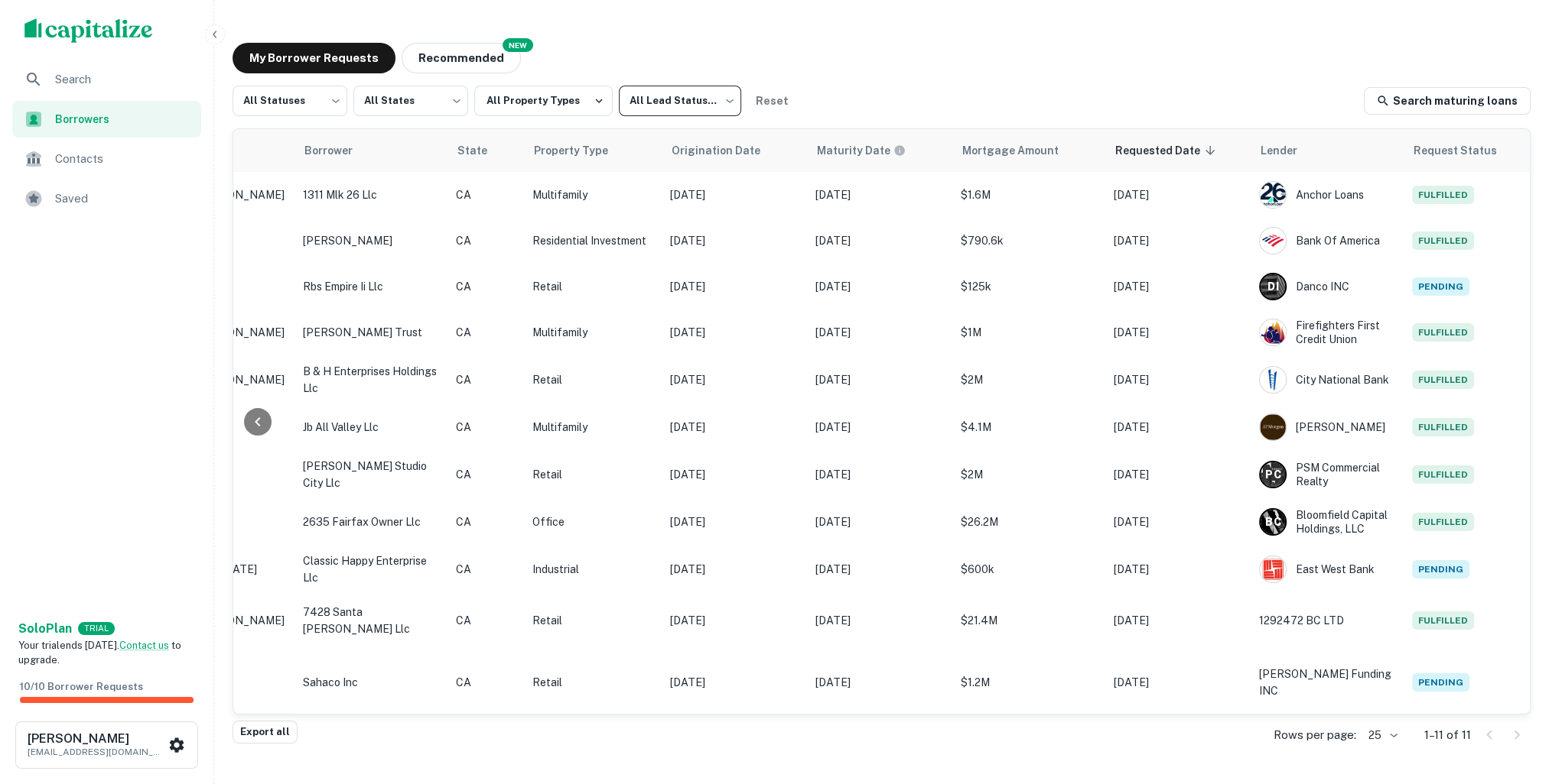
click at [58, 119] on span "Borrowers" at bounding box center [123, 119] width 137 height 17
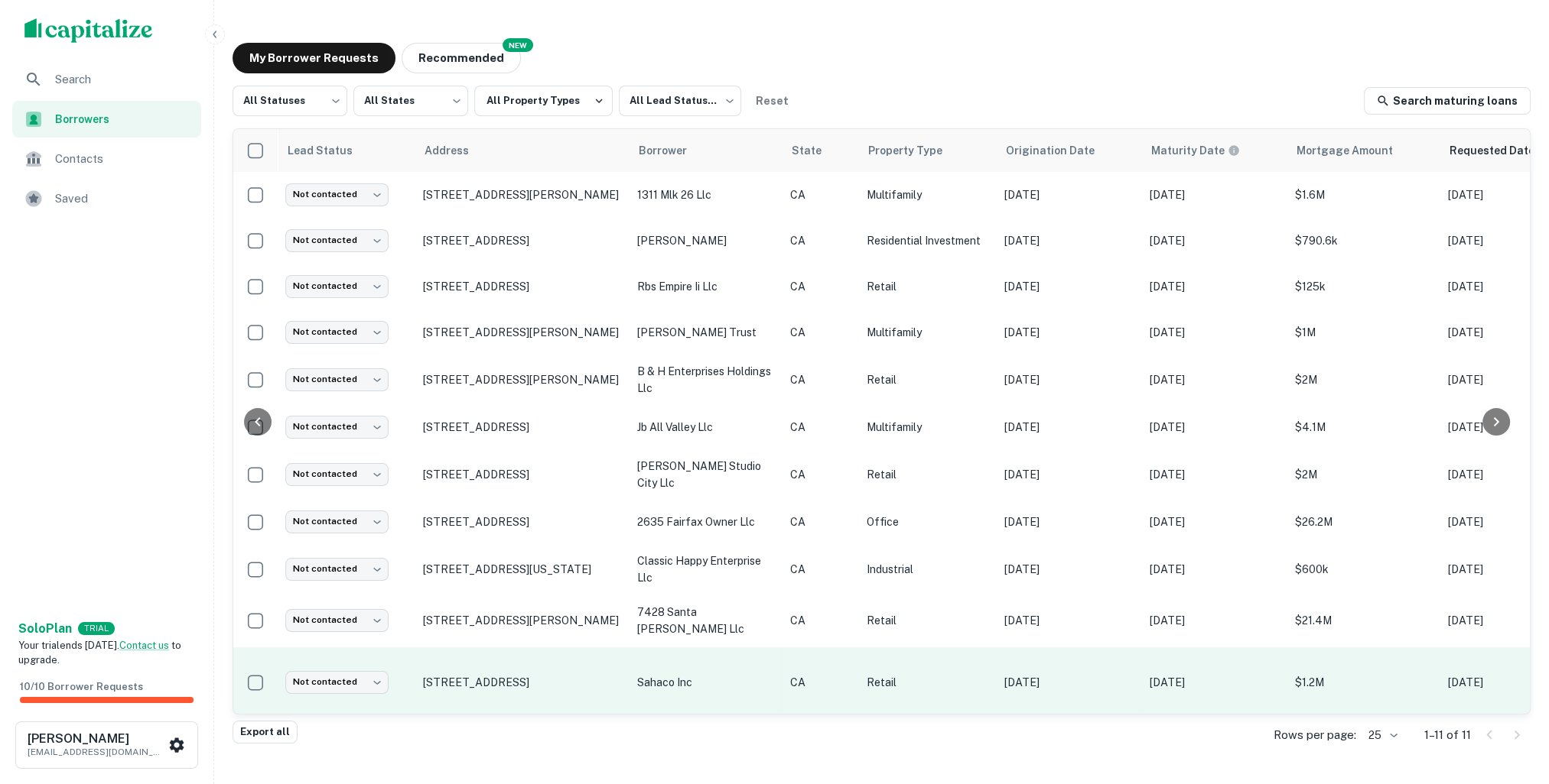
scroll to position [0, 346]
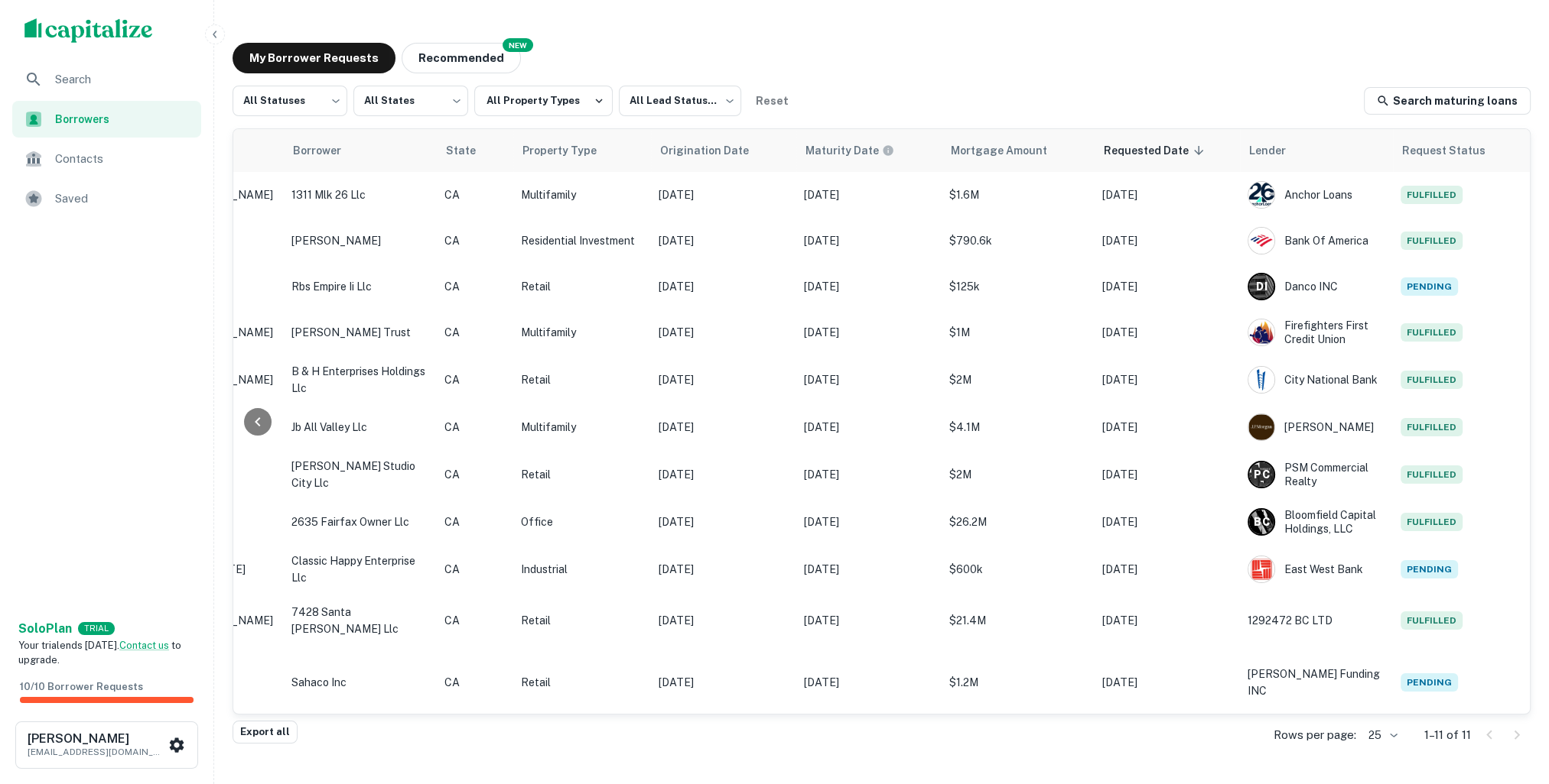
drag, startPoint x: 1241, startPoint y: 714, endPoint x: 1557, endPoint y: 615, distance: 331.1
click at [1548, 615] on html "Search Borrowers Contacts Saved Solo Plan TRIAL Your trial ends in 7 days. Cont…" at bounding box center [774, 392] width 1549 height 784
drag, startPoint x: 1307, startPoint y: 717, endPoint x: 1238, endPoint y: 721, distance: 69.1
click at [1238, 721] on div "Export all Rows per page: 25 ** 1–11 of 11" at bounding box center [882, 735] width 1297 height 41
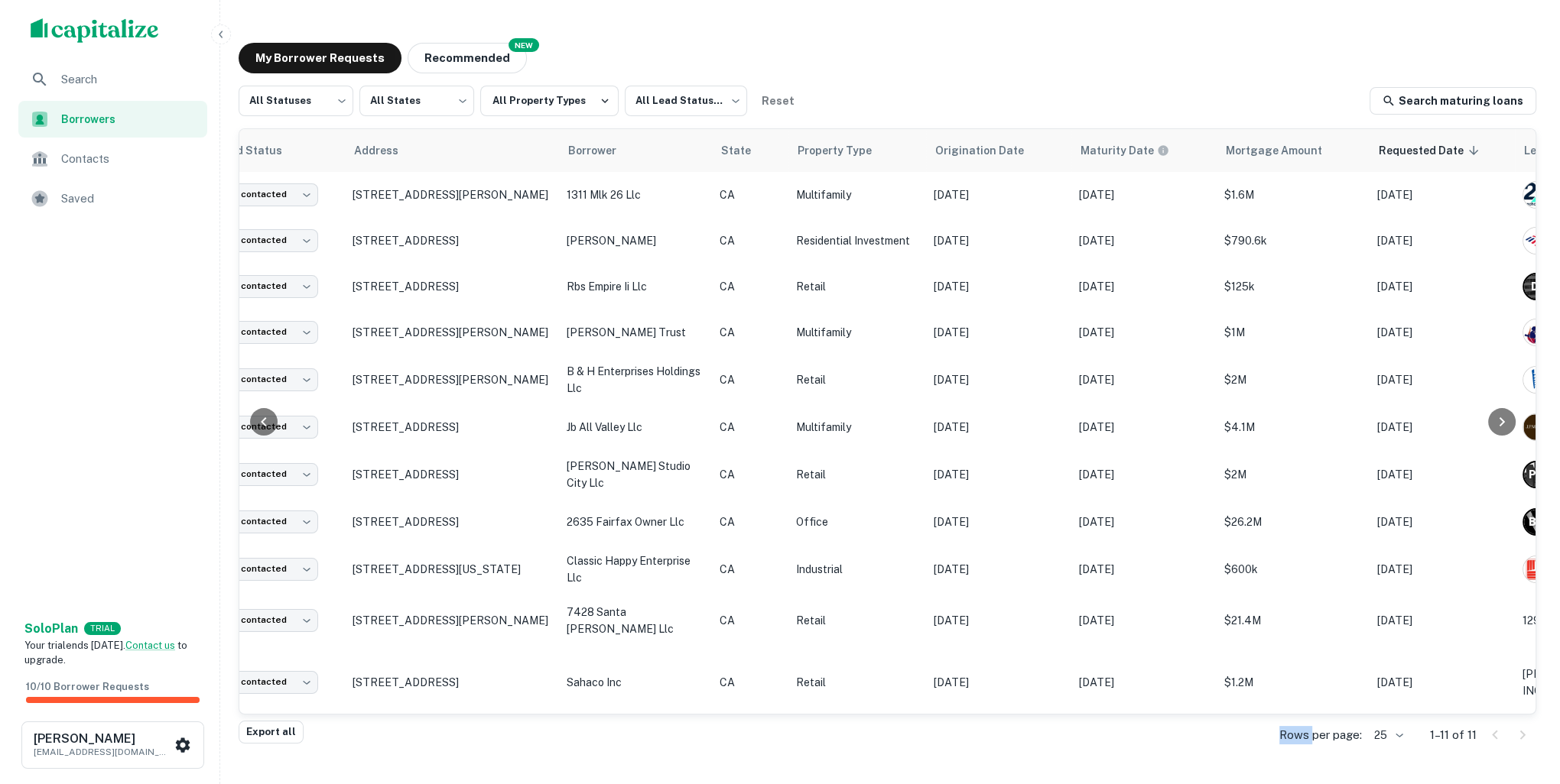
scroll to position [0, 0]
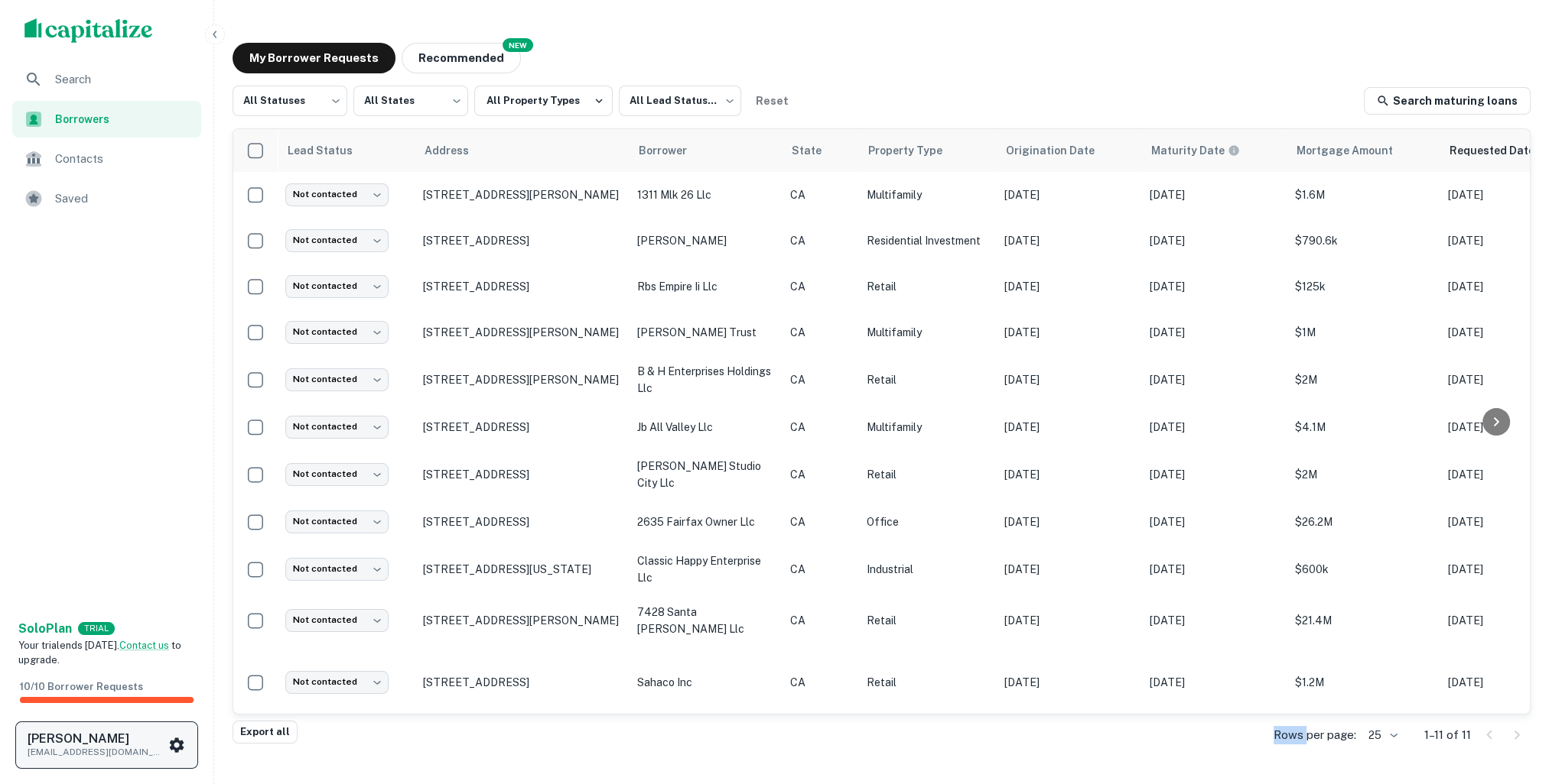
click at [156, 751] on p "[EMAIL_ADDRESS][DOMAIN_NAME]" at bounding box center [96, 753] width 138 height 14
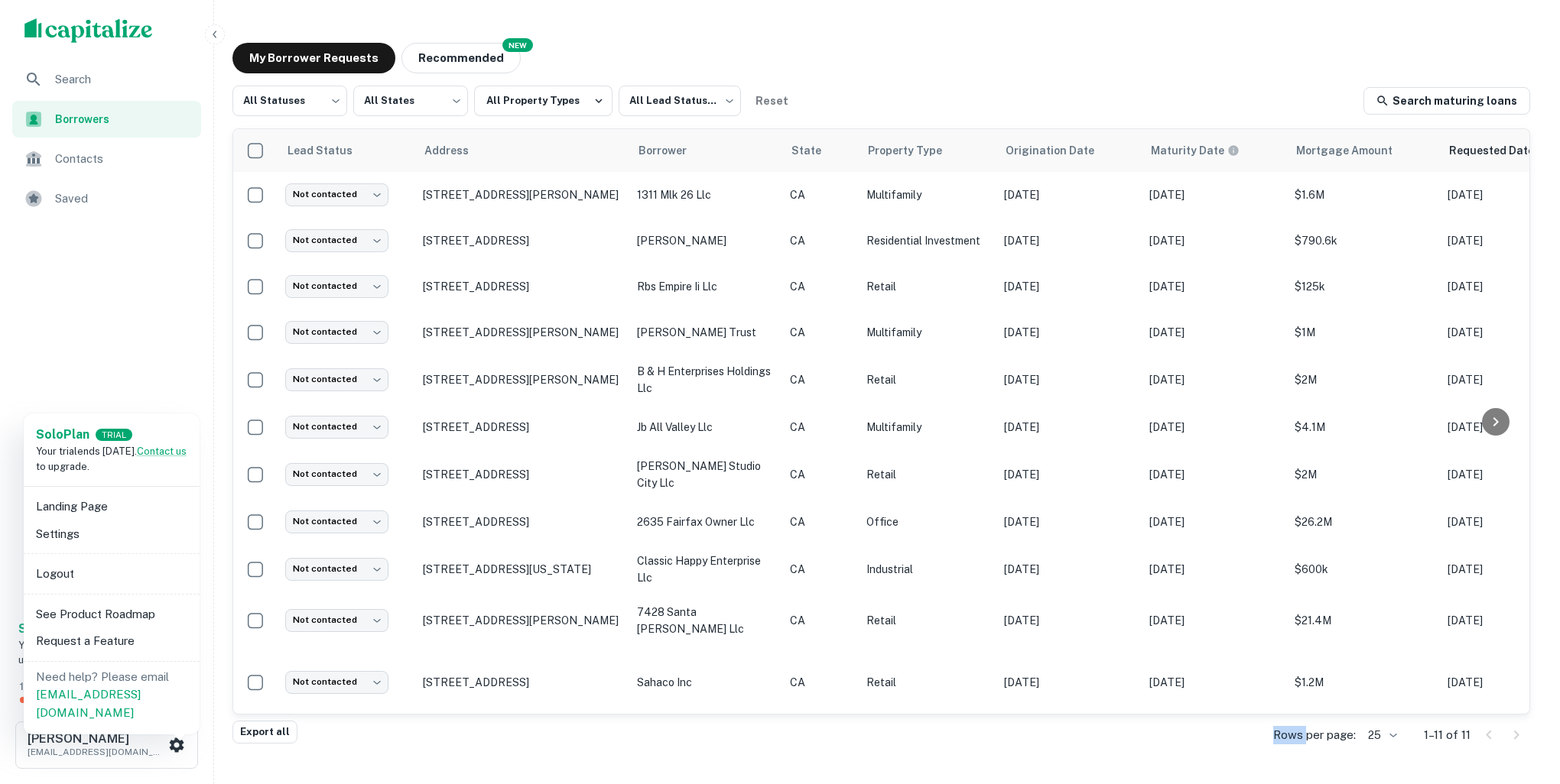
click at [52, 574] on li "Logout" at bounding box center [111, 574] width 163 height 28
